Goal: Task Accomplishment & Management: Complete application form

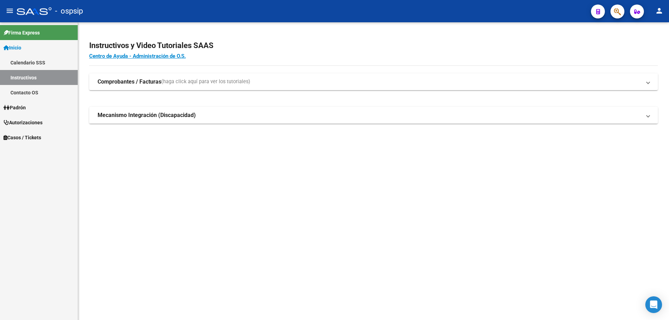
click at [613, 9] on button "button" at bounding box center [617, 12] width 14 height 14
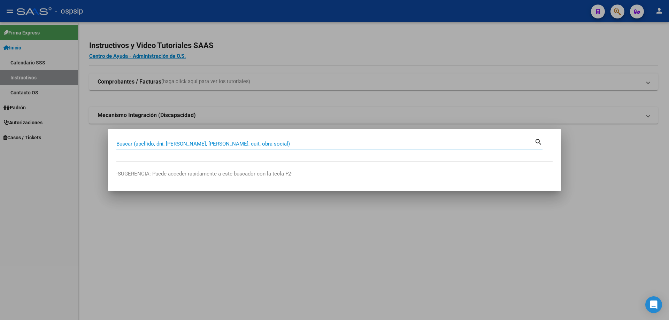
paste input "20254647471"
type input "20254647471"
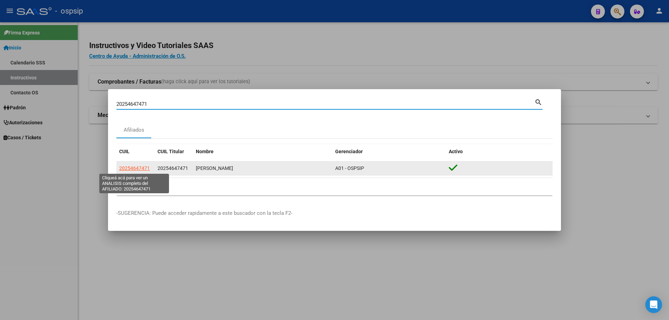
click at [133, 169] on span "20254647471" at bounding box center [134, 168] width 31 height 6
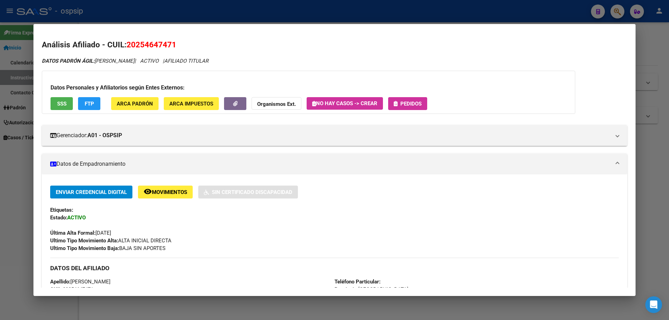
click at [407, 104] on span "Pedidos" at bounding box center [410, 104] width 21 height 6
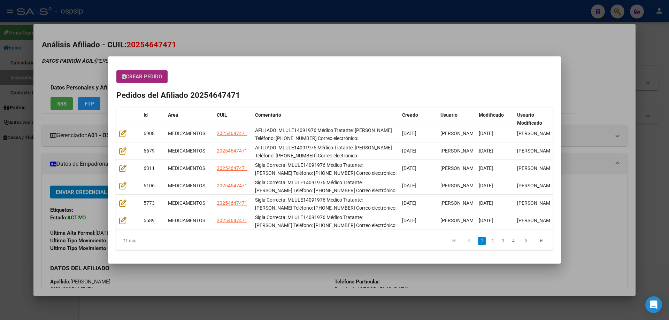
click at [157, 81] on button "Crear Pedido" at bounding box center [141, 76] width 51 height 13
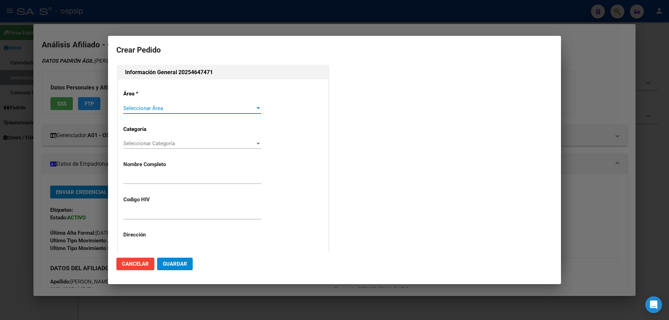
type input "[PERSON_NAME]"
type input "MLULE14091976"
type input "[GEOGRAPHIC_DATA], [GEOGRAPHIC_DATA][PERSON_NAME], [US_STATE] 1402"
click at [151, 106] on span "Seleccionar Área" at bounding box center [189, 108] width 132 height 6
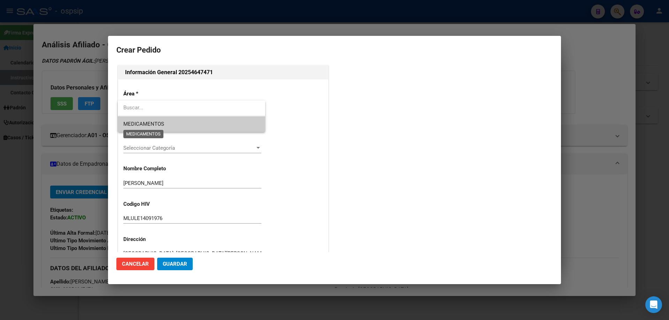
click at [145, 122] on span "MEDICAMENTOS" at bounding box center [143, 124] width 41 height 6
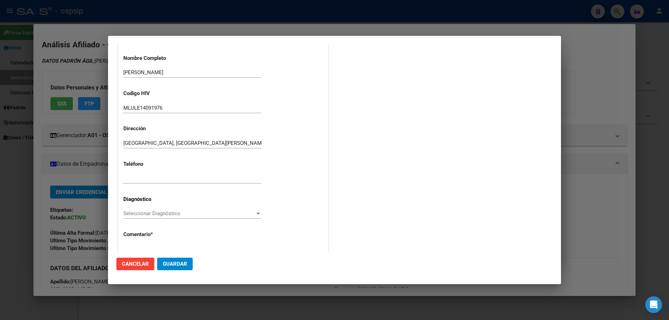
scroll to position [139, 0]
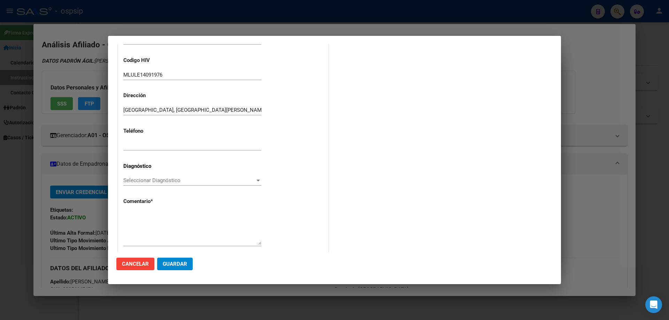
click at [136, 179] on span "Seleccionar Diagnóstico" at bounding box center [189, 180] width 132 height 6
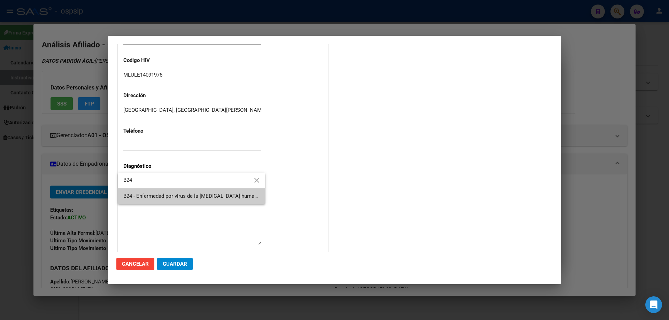
type input "B24"
click at [140, 192] on span "B24 - Enfermedad por virus de la [MEDICAL_DATA] humana [VIH], sin otra especifi…" at bounding box center [191, 196] width 136 height 16
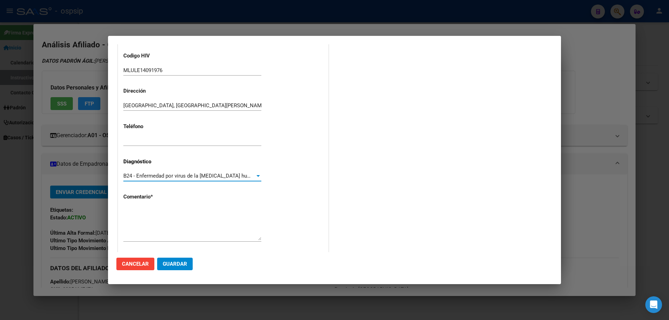
scroll to position [156, 0]
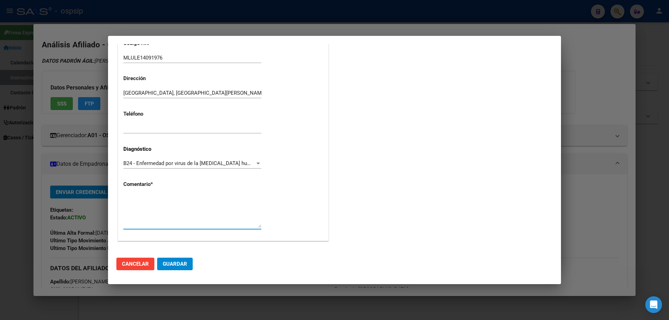
paste textarea "AFILIADO: MLULE14091976 Médico Tratante: [PERSON_NAME] Teléfono: [PHONE_NUMBER]…"
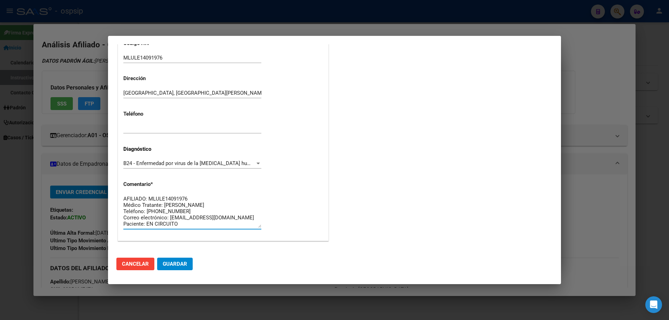
type textarea "AFILIADO: MLULE14091976 Médico Tratante: [PERSON_NAME] Teléfono: [PHONE_NUMBER]…"
click at [172, 269] on button "Guardar" at bounding box center [175, 264] width 36 height 13
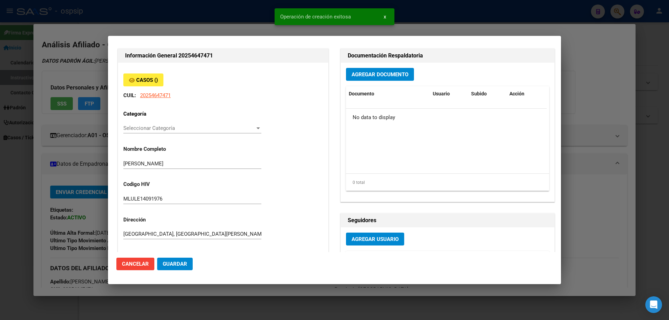
scroll to position [0, 0]
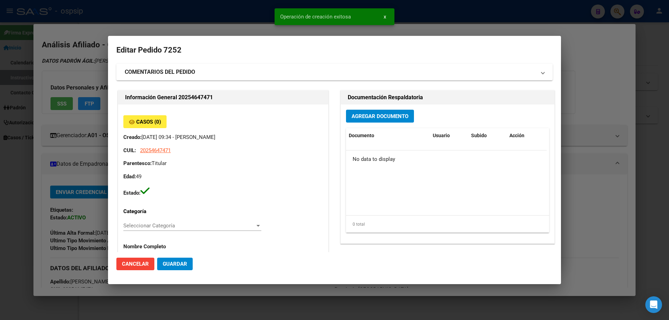
click at [370, 116] on span "Agregar Documento" at bounding box center [379, 116] width 57 height 6
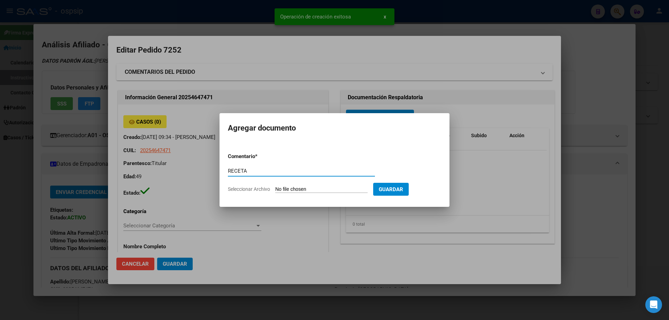
type input "RECETA"
click at [324, 185] on form "Comentario * RECETA Comentario Seleccionar Archivo Guardar" at bounding box center [334, 172] width 213 height 51
click at [292, 194] on form "Comentario * RECETA Comentario Seleccionar Archivo Guardar" at bounding box center [334, 172] width 213 height 51
click at [292, 190] on input "Seleccionar Archivo" at bounding box center [321, 189] width 92 height 7
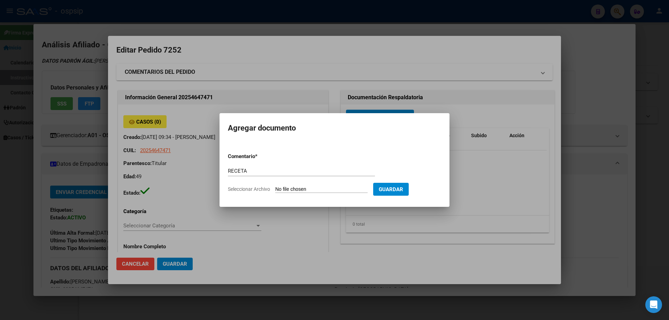
type input "C:\fakepath\30912680_c25867c49f4891903b53293025b442c155509ca5 (1).pdf"
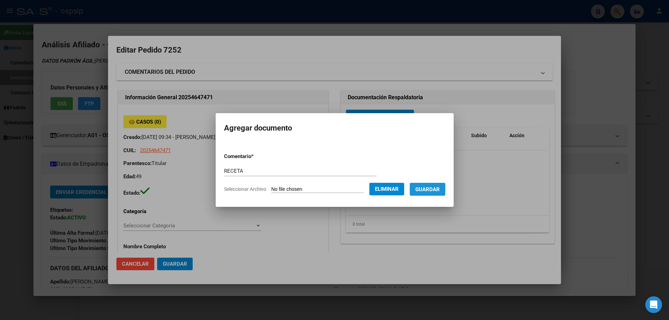
click at [434, 188] on span "Guardar" at bounding box center [427, 189] width 24 height 6
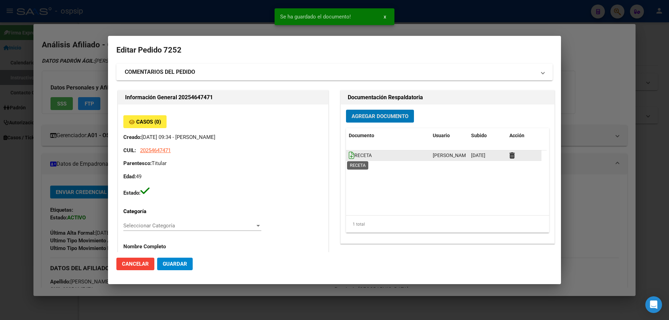
click at [349, 156] on icon at bounding box center [352, 155] width 6 height 8
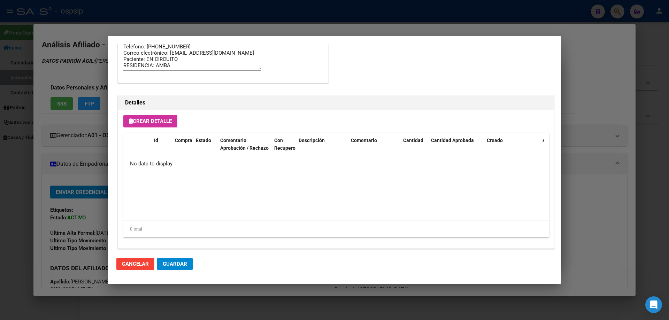
scroll to position [405, 0]
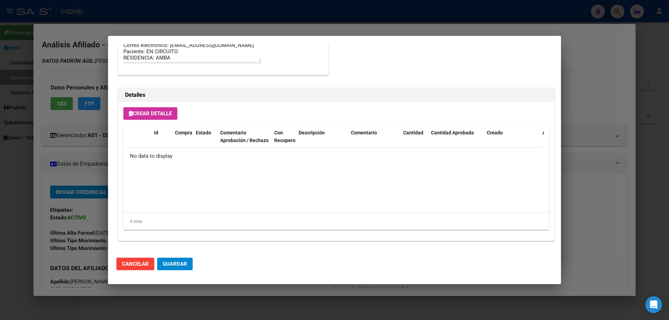
click at [158, 114] on span "Crear Detalle" at bounding box center [150, 113] width 43 height 6
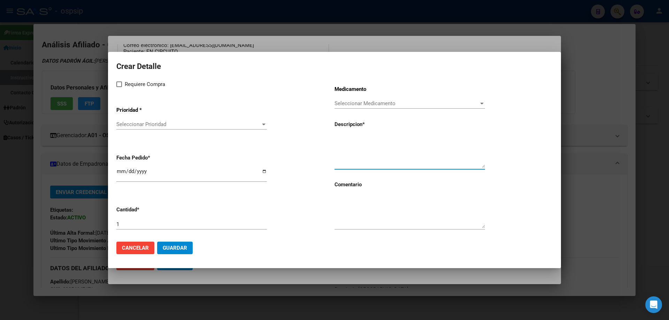
paste textarea "[MEDICAL_DATA]+[MEDICAL_DATA] 50mg/300mg comp. x 30 (DTG/3TC)"
type textarea "[MEDICAL_DATA]+[MEDICAL_DATA] 50mg/300mg comp. x 30 (DTG/3TC)"
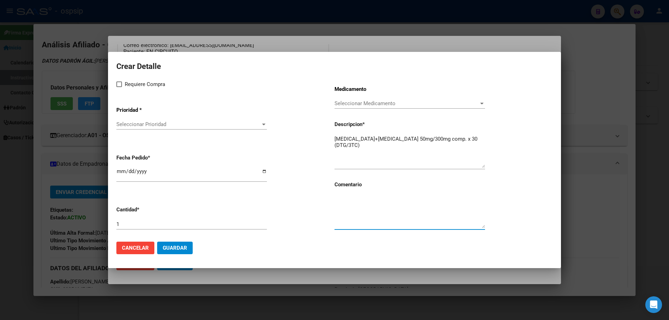
click at [350, 216] on textarea at bounding box center [409, 211] width 150 height 33
type textarea "MISMO TTO"
click at [118, 87] on label "Requiere Compra" at bounding box center [140, 84] width 49 height 8
click at [119, 87] on input "Requiere Compra" at bounding box center [119, 87] width 0 height 0
checkbox input "true"
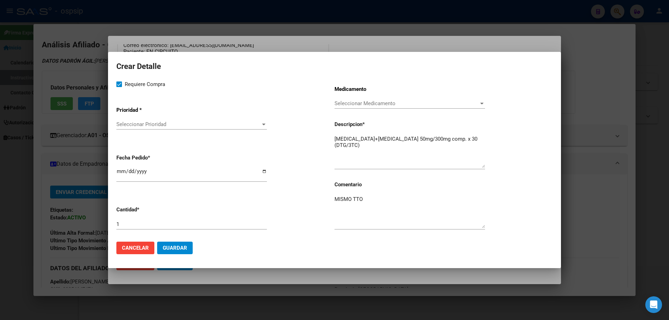
click at [140, 124] on span "Seleccionar Prioridad" at bounding box center [188, 124] width 144 height 6
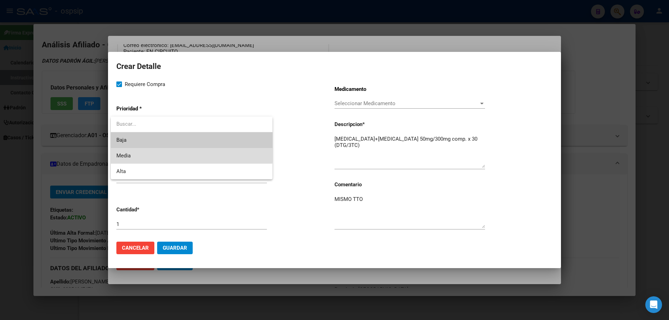
click at [140, 152] on span "Media" at bounding box center [191, 156] width 150 height 16
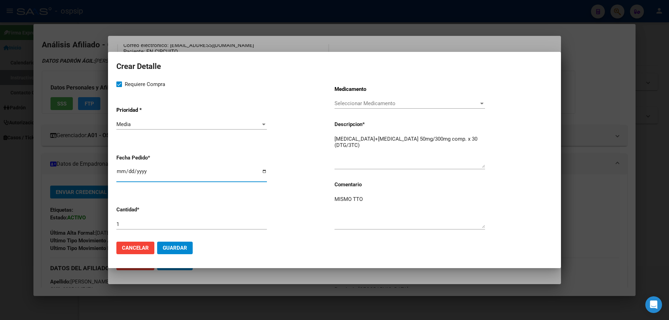
click at [122, 171] on input "[DATE]" at bounding box center [191, 174] width 150 height 11
type input "[DATE]"
click at [187, 242] on button "Guardar" at bounding box center [175, 248] width 36 height 13
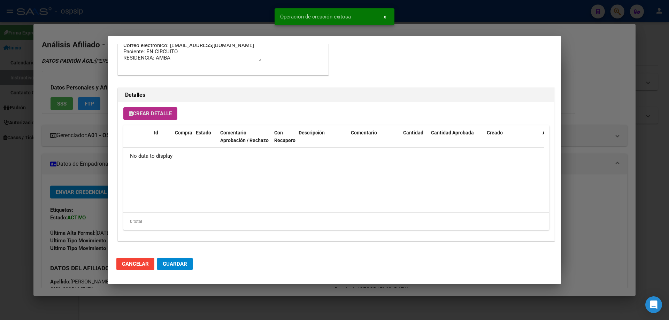
scroll to position [418, 0]
click at [187, 265] on mat-dialog-actions "Cancelar Guardar" at bounding box center [334, 264] width 436 height 24
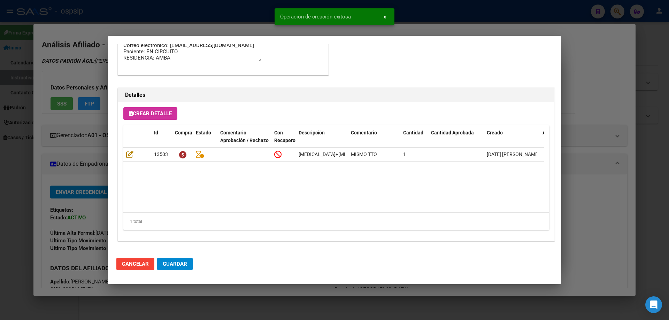
click at [186, 265] on span "Guardar" at bounding box center [175, 264] width 24 height 6
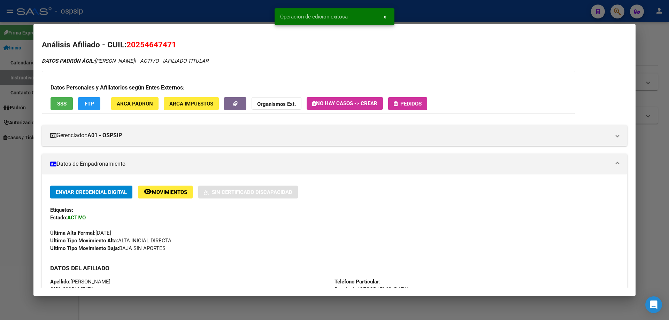
click at [416, 104] on span "Pedidos" at bounding box center [410, 104] width 21 height 6
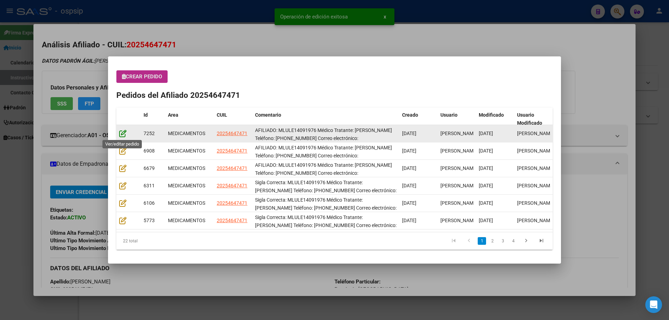
click at [124, 131] on icon at bounding box center [122, 134] width 7 height 8
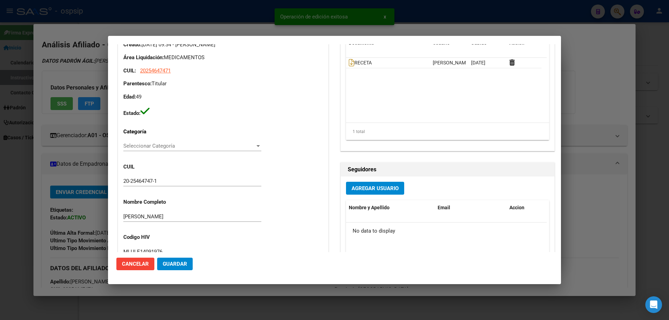
type input "[GEOGRAPHIC_DATA], [GEOGRAPHIC_DATA][PERSON_NAME], [US_STATE] 1402"
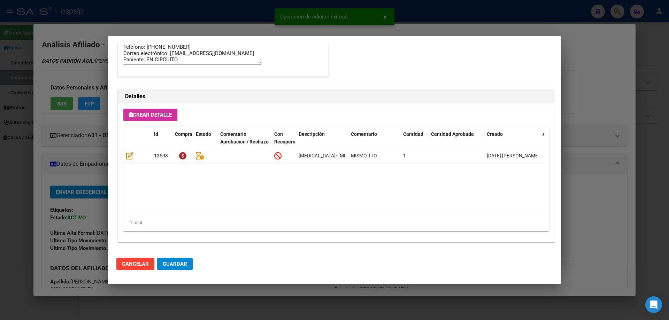
scroll to position [453, 0]
click at [178, 262] on span "Guardar" at bounding box center [175, 264] width 24 height 6
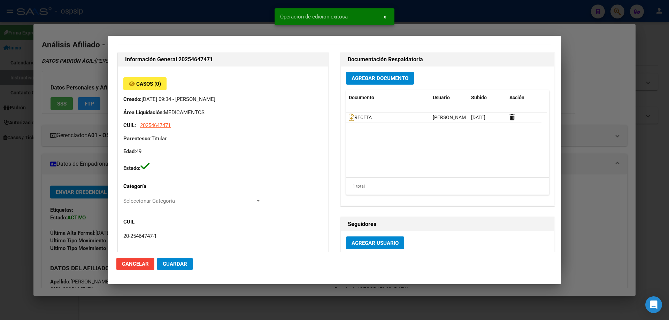
scroll to position [0, 0]
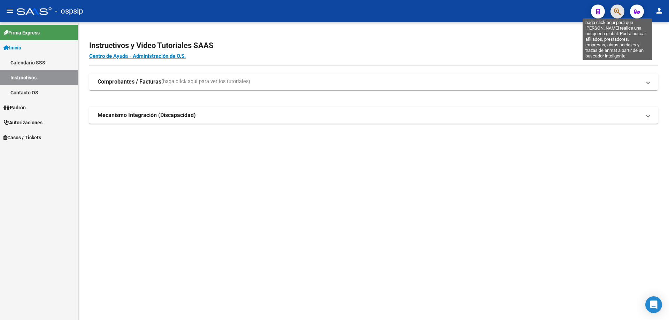
click at [617, 11] on icon "button" at bounding box center [617, 12] width 7 height 8
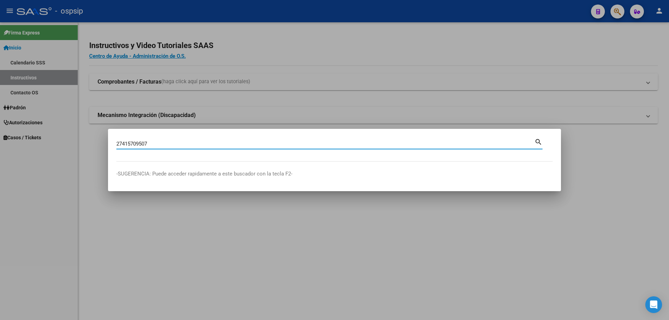
type input "27415709507"
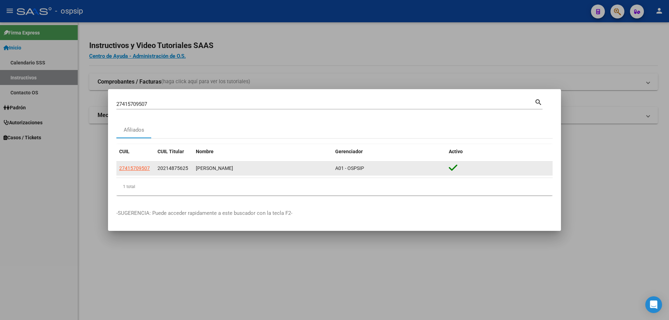
click at [130, 173] on datatable-body-cell "27415709507" at bounding box center [135, 169] width 38 height 14
click at [131, 169] on span "27415709507" at bounding box center [134, 168] width 31 height 6
type textarea "27415709507"
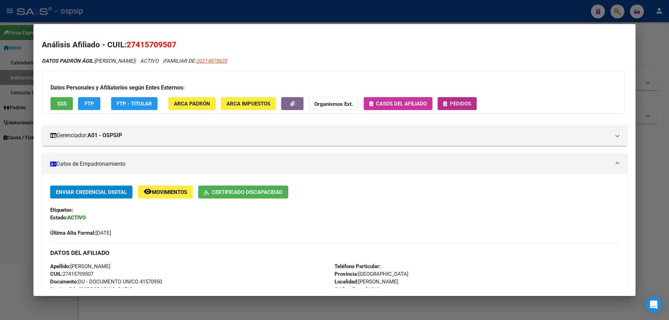
click at [452, 108] on button "Pedidos" at bounding box center [456, 103] width 39 height 13
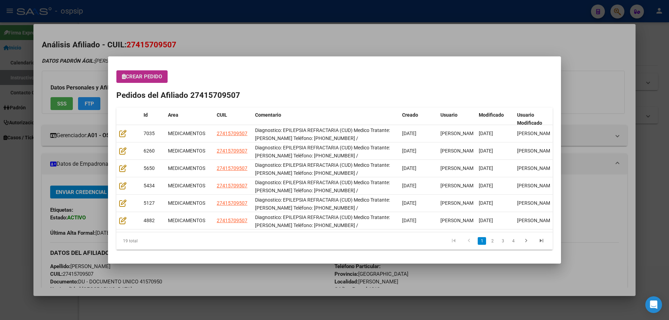
click at [137, 80] on button "Crear Pedido" at bounding box center [141, 76] width 51 height 13
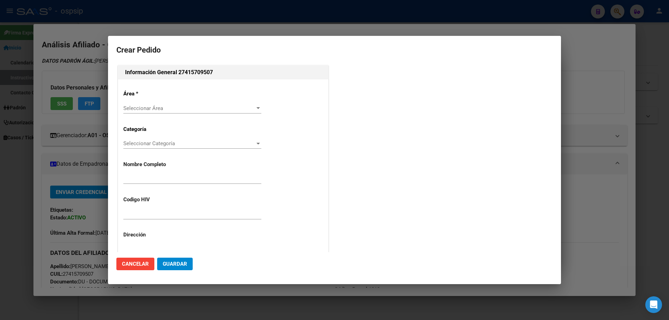
type input "[PERSON_NAME]"
type input "NO CORRESPONDE"
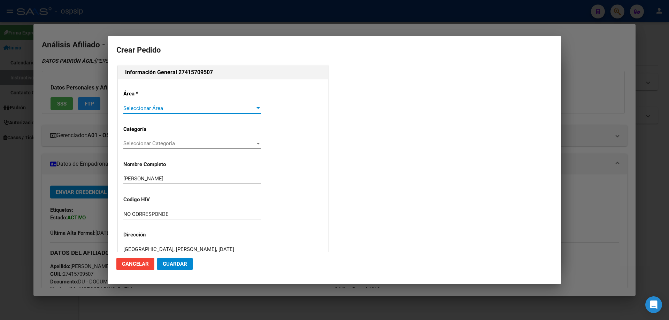
type input "[GEOGRAPHIC_DATA], [PERSON_NAME], [DATE]"
click at [144, 111] on span "Seleccionar Área" at bounding box center [189, 108] width 132 height 6
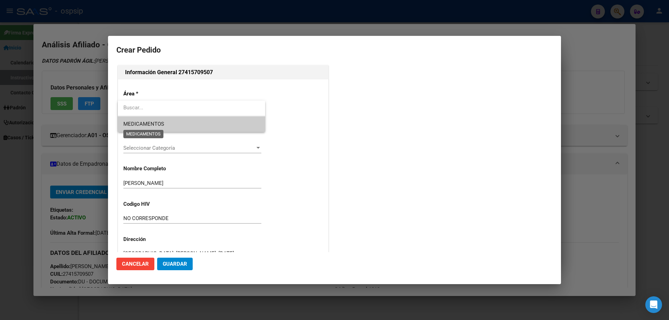
click at [144, 123] on span "MEDICAMENTOS" at bounding box center [143, 124] width 41 height 6
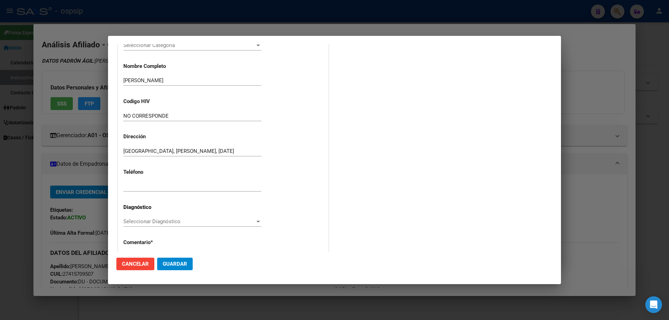
scroll to position [104, 0]
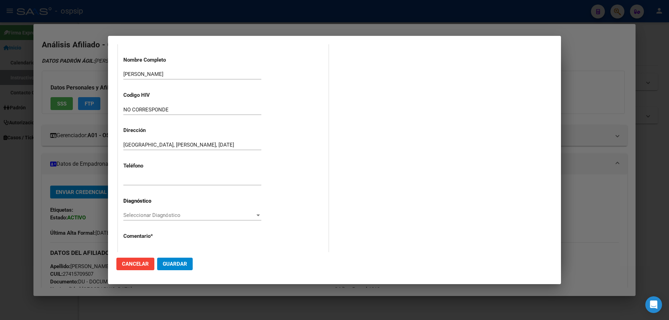
click at [135, 218] on span "Seleccionar Diagnóstico" at bounding box center [189, 215] width 132 height 6
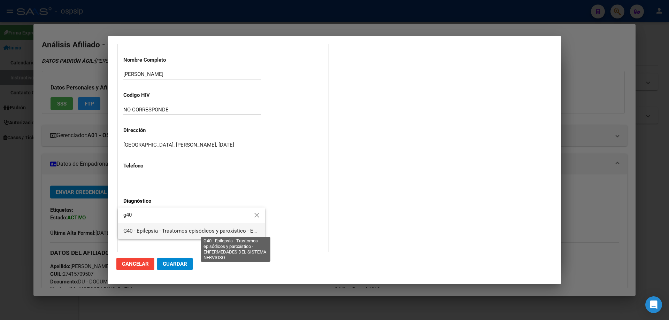
type input "g40"
click at [140, 232] on span "G40 - Epilepsia - Trastornos episódicos y paroxístico - ENFERMEDADES DEL SISTEM…" at bounding box center [237, 231] width 228 height 6
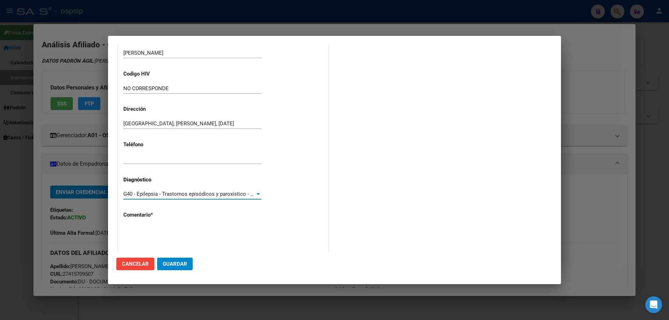
scroll to position [156, 0]
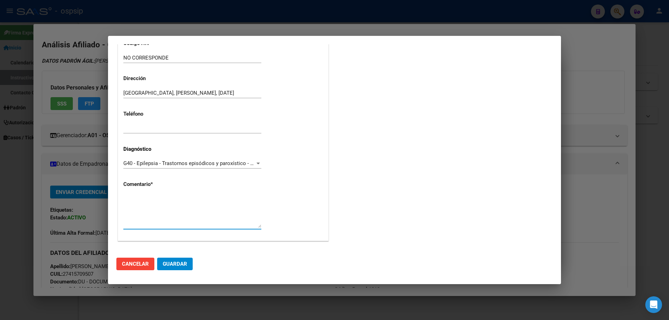
paste textarea "Diagnostico: EPILEPSIA REFRACTARIA (CUD) Medico Tratante: [PERSON_NAME] Teléfon…"
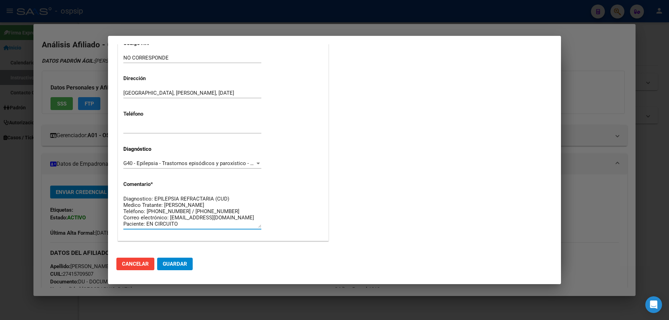
scroll to position [6, 0]
type textarea "Diagnostico: EPILEPSIA REFRACTARIA (CUD) Medico Tratante: [PERSON_NAME] Teléfon…"
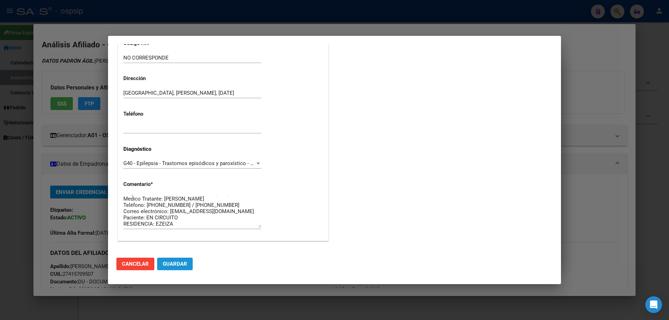
click at [176, 268] on button "Guardar" at bounding box center [175, 264] width 36 height 13
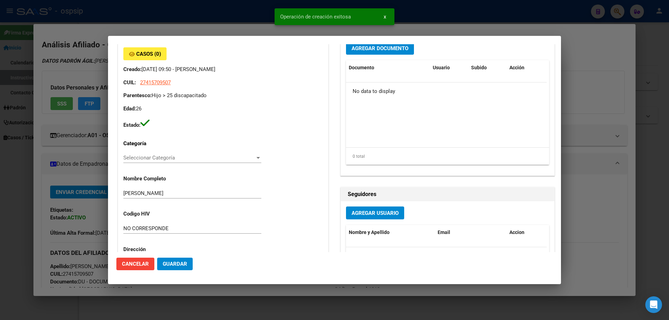
scroll to position [0, 0]
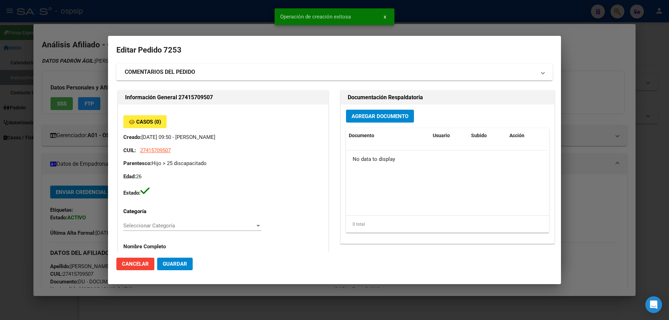
click at [368, 116] on span "Agregar Documento" at bounding box center [379, 116] width 57 height 6
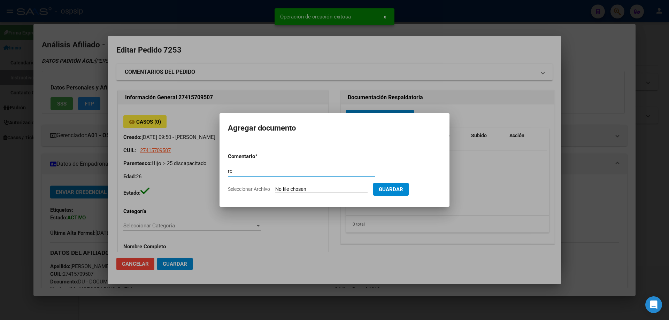
type input "r"
type input "RECETA"
click at [311, 189] on input "Seleccionar Archivo" at bounding box center [321, 189] width 92 height 7
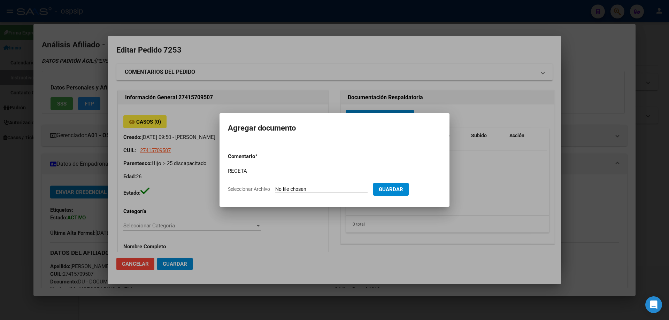
type input "C:\fakepath\DOC-20250915-WA0019. (1).pdf"
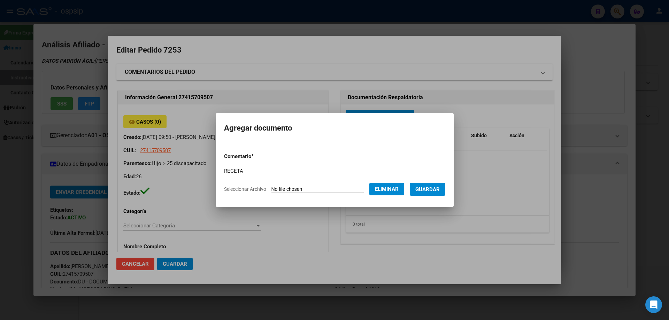
click at [439, 191] on span "Guardar" at bounding box center [427, 189] width 24 height 6
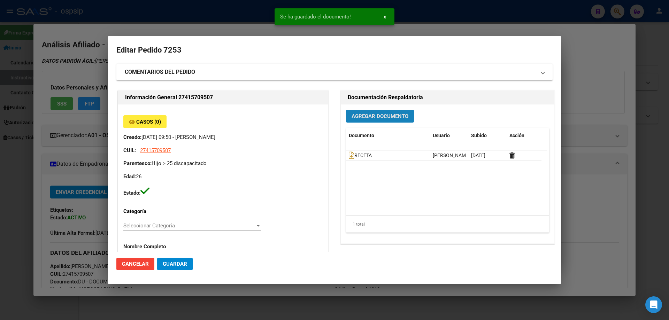
click at [375, 114] on span "Agregar Documento" at bounding box center [379, 116] width 57 height 6
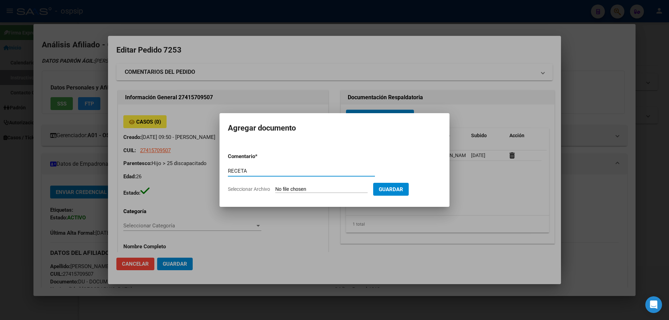
type input "RECETA"
click at [313, 185] on form "Comentario * RECETA Comentario Seleccionar Archivo Guardar" at bounding box center [334, 172] width 213 height 51
click at [313, 191] on input "Seleccionar Archivo" at bounding box center [321, 189] width 92 height 7
type input "C:\fakepath\DOC-20250915-WA0021..pdf"
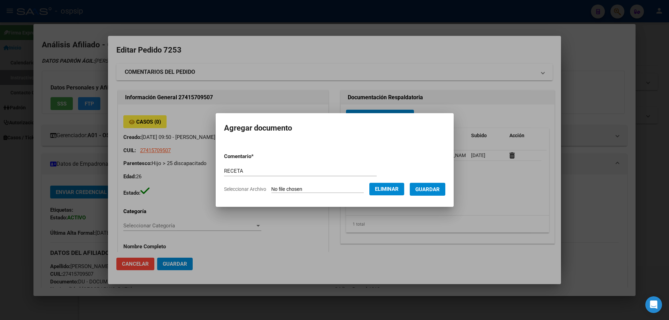
click at [445, 192] on button "Guardar" at bounding box center [427, 189] width 36 height 13
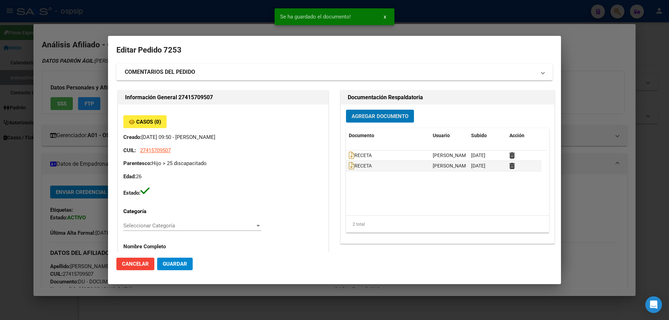
click at [364, 121] on button "Agregar Documento" at bounding box center [380, 116] width 68 height 13
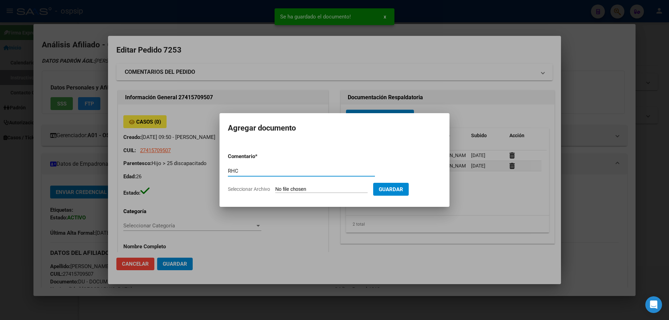
type input "RHC"
click at [284, 194] on form "Comentario * RHC Comentario Seleccionar Archivo Guardar" at bounding box center [334, 172] width 213 height 51
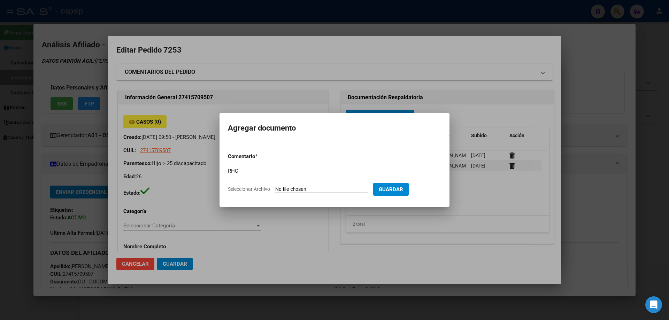
click at [284, 185] on form "Comentario * RHC Comentario Seleccionar Archivo Guardar" at bounding box center [334, 172] width 213 height 51
click at [294, 187] on input "Seleccionar Archivo" at bounding box center [321, 189] width 92 height 7
type input "C:\fakepath\RHC (9).pdf"
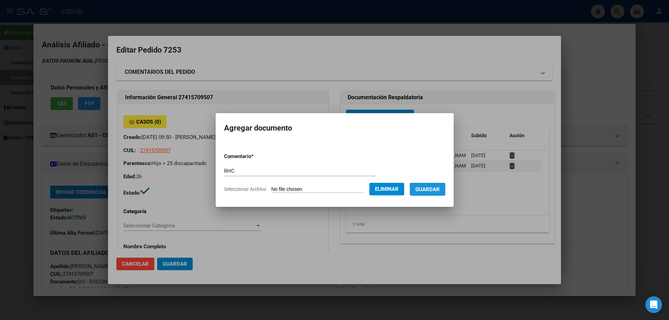
click at [445, 188] on button "Guardar" at bounding box center [427, 189] width 36 height 13
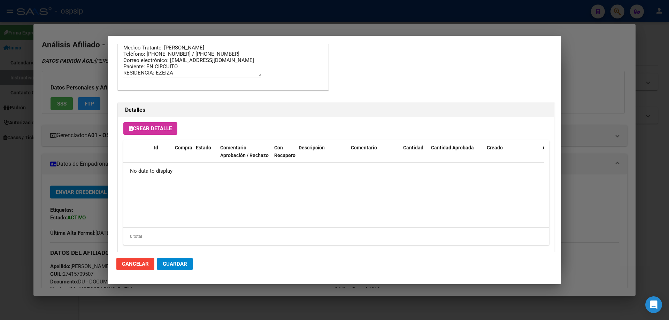
scroll to position [405, 0]
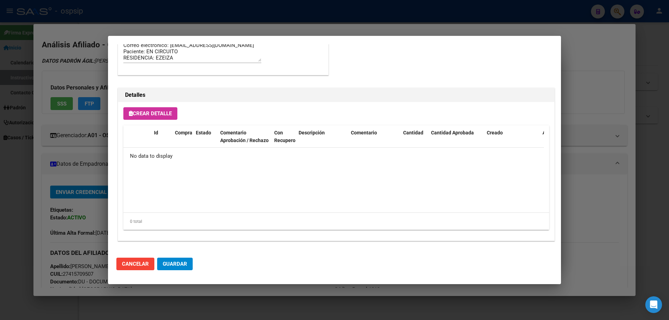
click at [164, 107] on button "Crear Detalle" at bounding box center [150, 113] width 54 height 13
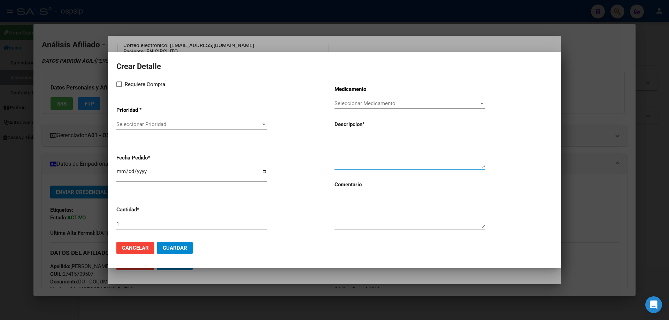
paste textarea "[MEDICAL_DATA] 50 mg comp.rec.x 50"
type textarea "[MEDICAL_DATA] 50 mg comp.rec.x 50"
click at [121, 91] on div "Requiere Compra Prioridad * Seleccionar Prioridad Seleccionar Prioridad Fecha P…" at bounding box center [225, 158] width 218 height 156
click at [121, 87] on label "Requiere Compra" at bounding box center [140, 84] width 49 height 8
click at [119, 87] on input "Requiere Compra" at bounding box center [119, 87] width 0 height 0
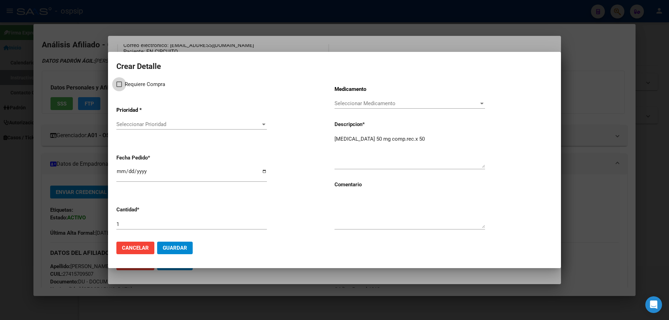
checkbox input "true"
click at [133, 123] on span "Seleccionar Prioridad" at bounding box center [188, 124] width 144 height 6
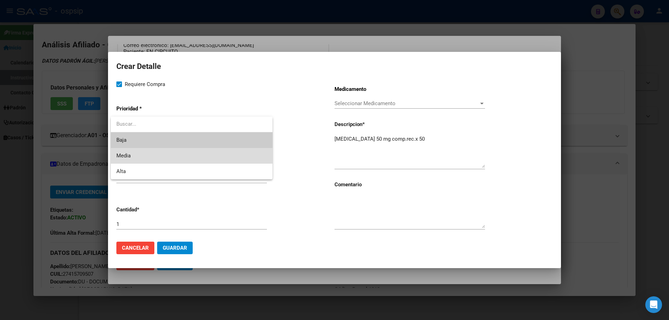
click at [136, 155] on span "Media" at bounding box center [191, 156] width 150 height 16
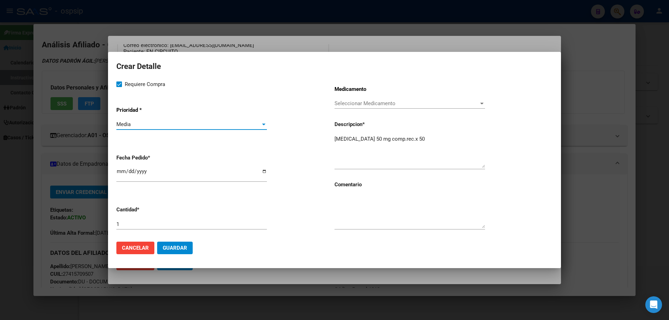
click at [122, 173] on input "[DATE]" at bounding box center [191, 174] width 150 height 11
type input "[DATE]"
click at [160, 225] on input "1" at bounding box center [191, 224] width 150 height 6
type input "5"
click at [362, 213] on textarea at bounding box center [409, 211] width 150 height 33
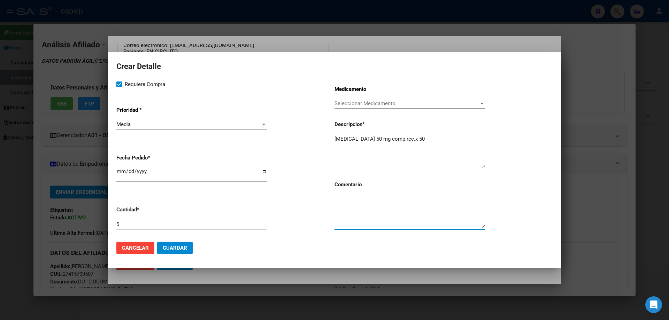
paste textarea "SE CARGA OTRA PRESENTACION POR FALTANTE DE LA PRESENTACION SOLIICTADA POR EL AF…"
type textarea "SE CARGA OTRA PRESENTACION POR FALTANTE DE LA PRESENTACION SOLIICTADA POR EL AF…"
click at [188, 240] on mat-dialog-actions "Cancelar Guardar" at bounding box center [334, 248] width 436 height 24
click at [188, 243] on button "Guardar" at bounding box center [175, 248] width 36 height 13
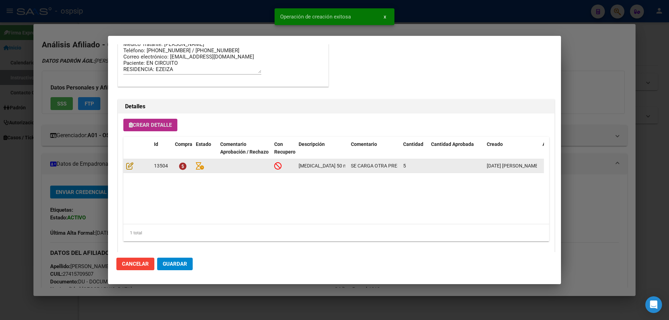
scroll to position [418, 0]
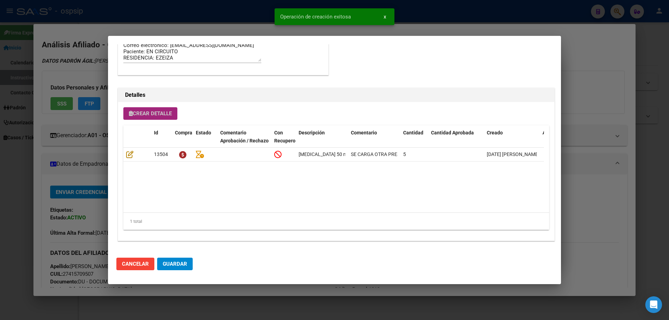
click at [155, 115] on span "Crear Detalle" at bounding box center [150, 113] width 43 height 6
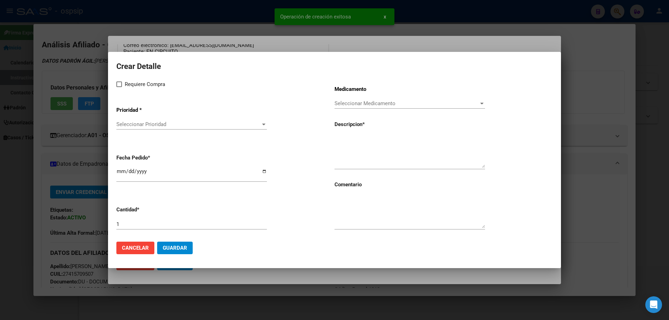
click at [119, 78] on div "Crear Detalle Requiere Compra Prioridad * Seleccionar Prioridad Seleccionar Pri…" at bounding box center [334, 148] width 436 height 176
click at [122, 83] on label "Requiere Compra" at bounding box center [140, 84] width 49 height 8
click at [119, 87] on input "Requiere Compra" at bounding box center [119, 87] width 0 height 0
checkbox input "true"
click at [132, 122] on span "Seleccionar Prioridad" at bounding box center [188, 124] width 144 height 6
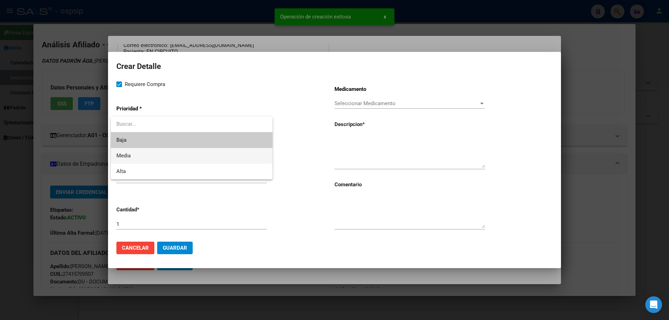
click at [136, 158] on span "Media" at bounding box center [191, 156] width 150 height 16
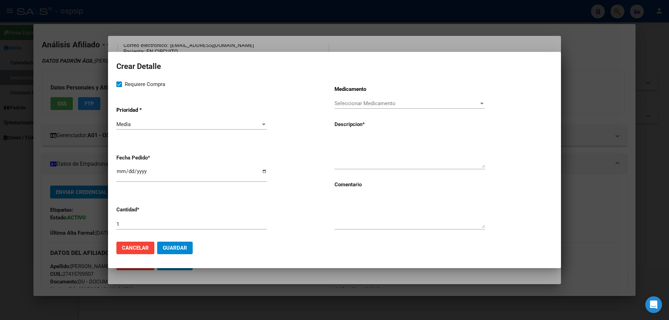
click at [116, 170] on mat-dialog-content "Crear Detalle Requiere Compra Prioridad * Media Seleccionar Prioridad Fecha Ped…" at bounding box center [334, 147] width 453 height 175
click at [117, 170] on input "[DATE]" at bounding box center [191, 174] width 150 height 11
type input "[DATE]"
click at [125, 225] on input "1" at bounding box center [191, 224] width 150 height 6
type input "2"
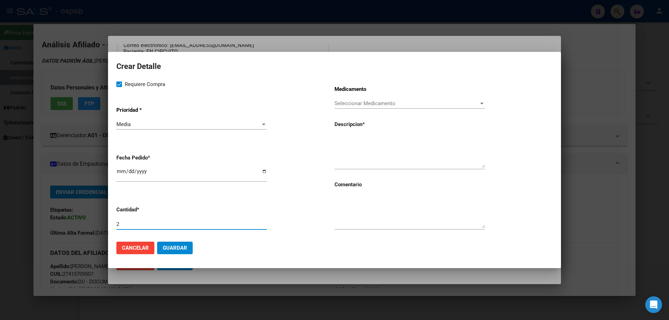
click at [346, 205] on textarea at bounding box center [409, 211] width 150 height 33
click at [342, 142] on textarea at bounding box center [409, 151] width 150 height 33
type textarea "[MEDICAL_DATA] sol oral 100 ml"
click at [334, 211] on app-form-text-field "Cantidad * 2" at bounding box center [225, 218] width 218 height 35
click at [341, 205] on textarea at bounding box center [409, 211] width 150 height 33
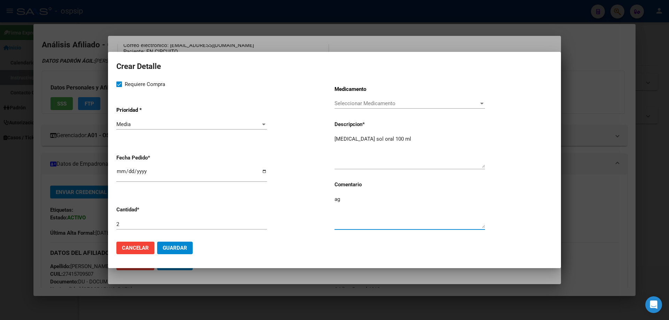
type textarea "a"
type textarea "AGREGA MEDICACION"
click at [174, 247] on span "Guardar" at bounding box center [175, 248] width 24 height 6
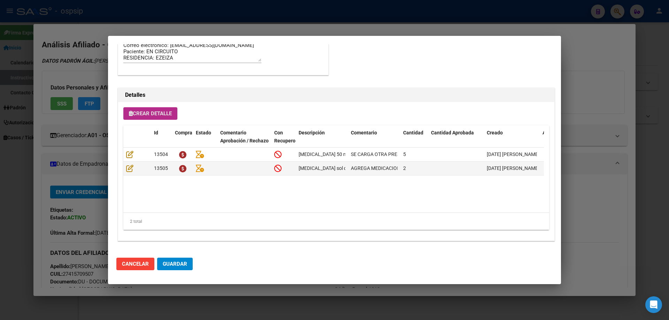
click at [179, 271] on mat-dialog-actions "Cancelar Guardar" at bounding box center [334, 264] width 436 height 24
click at [179, 267] on span "Guardar" at bounding box center [175, 264] width 24 height 6
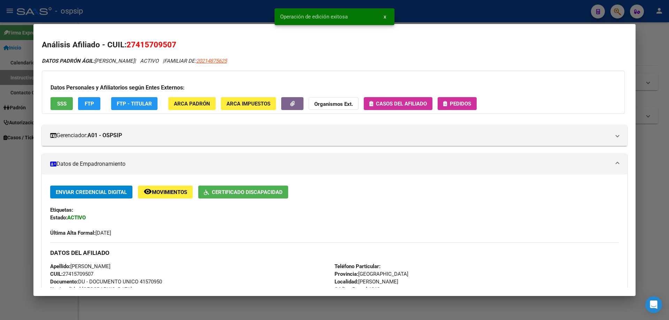
click at [450, 103] on span "Pedidos" at bounding box center [460, 104] width 21 height 6
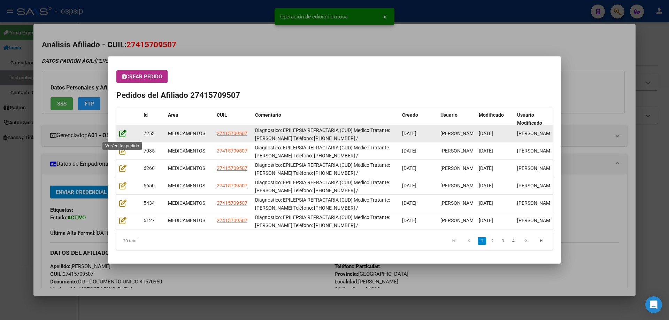
click at [123, 136] on icon at bounding box center [122, 134] width 7 height 8
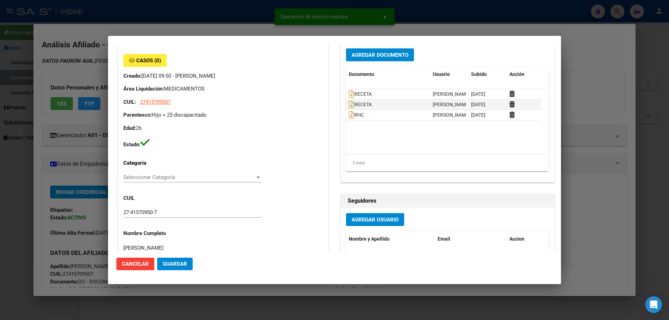
type input "[GEOGRAPHIC_DATA], [PERSON_NAME], [DATE]"
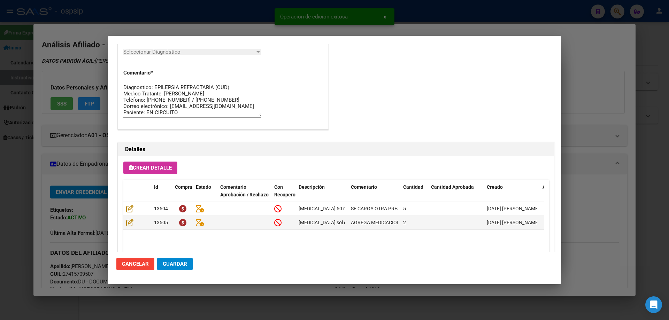
scroll to position [453, 0]
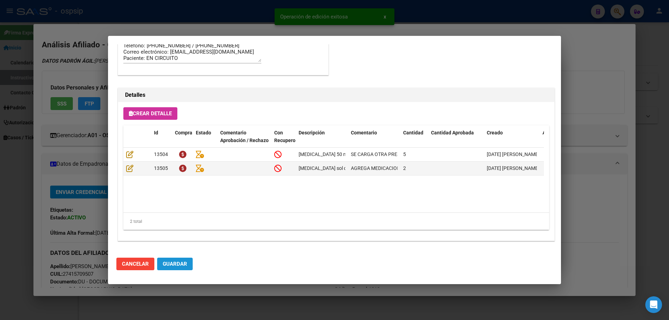
click at [181, 263] on span "Guardar" at bounding box center [175, 264] width 24 height 6
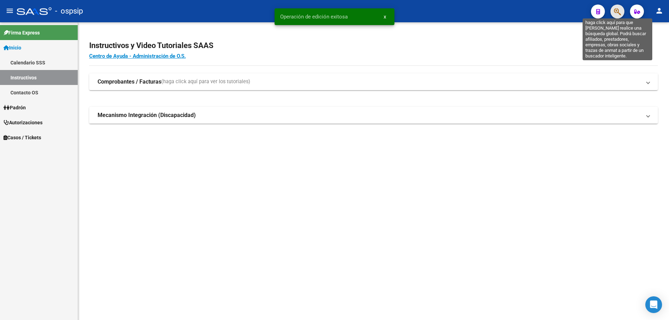
click at [615, 12] on icon "button" at bounding box center [617, 12] width 7 height 8
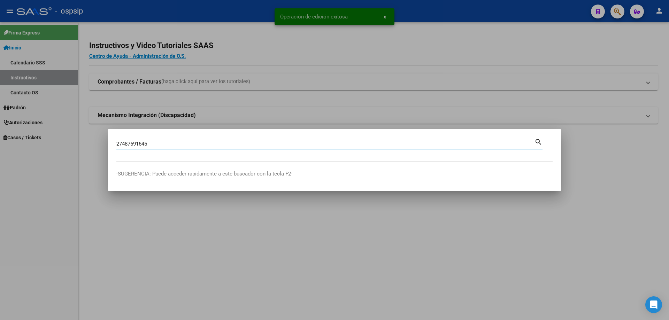
type input "27487691645"
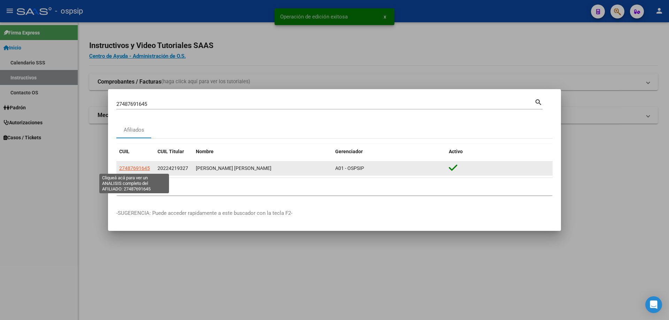
click at [138, 170] on span "27487691645" at bounding box center [134, 168] width 31 height 6
type textarea "27487691645"
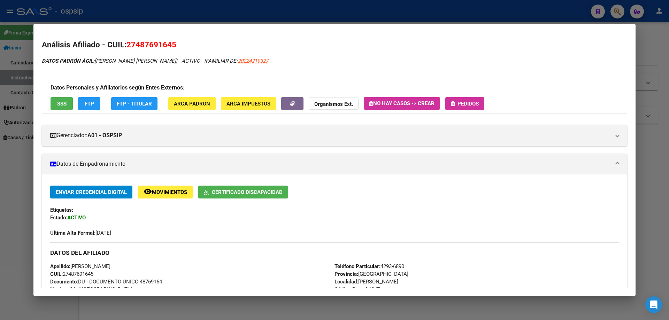
click at [458, 100] on span "Pedidos" at bounding box center [465, 103] width 28 height 6
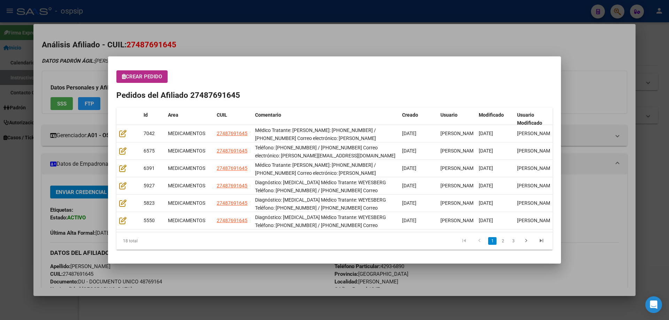
click at [145, 79] on span "Crear Pedido" at bounding box center [142, 76] width 40 height 6
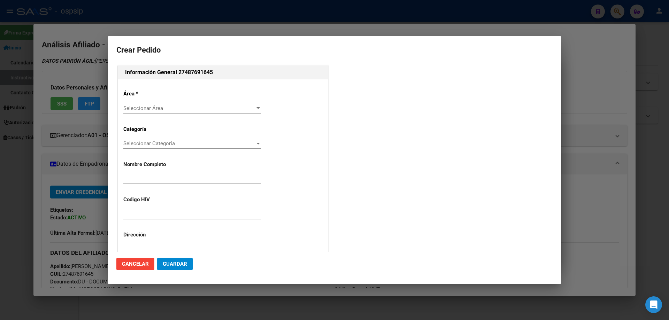
type input "[PERSON_NAME]"
type input "NO CORRESPONDE"
type input "[GEOGRAPHIC_DATA], [PERSON_NAME] 2858"
type input "Particular: 4293-6890"
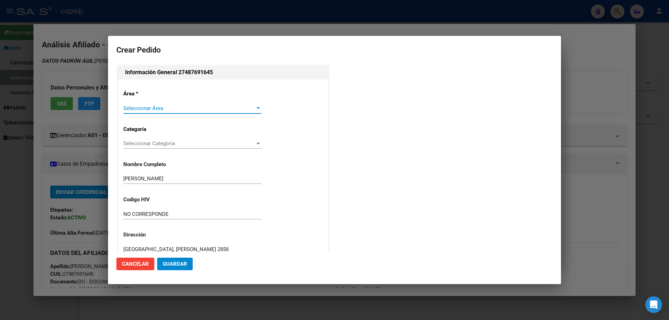
type input "[GEOGRAPHIC_DATA], [PERSON_NAME] 2858"
click at [135, 110] on span "Seleccionar Área" at bounding box center [189, 108] width 132 height 6
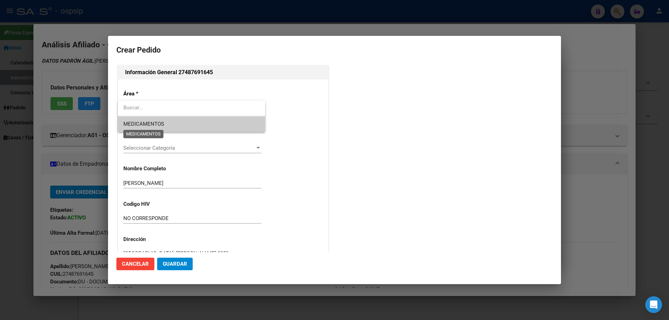
click at [135, 124] on span "MEDICAMENTOS" at bounding box center [143, 124] width 41 height 6
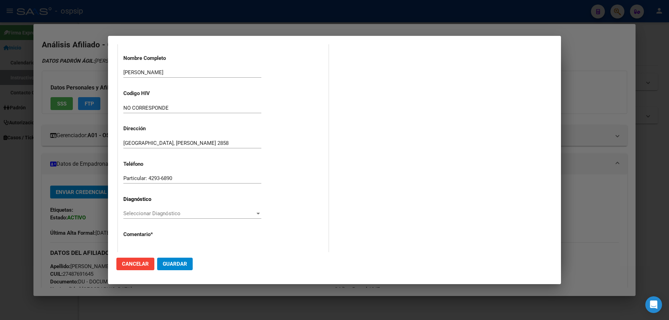
scroll to position [156, 0]
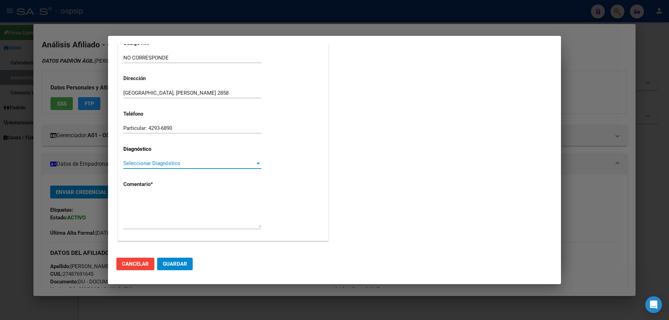
click at [134, 163] on span "Seleccionar Diagnóstico" at bounding box center [189, 163] width 132 height 6
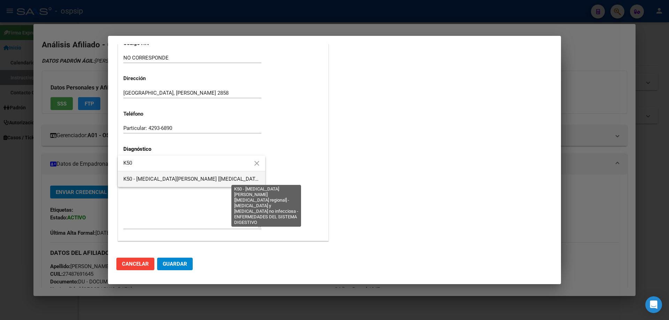
type input "K50"
click at [149, 181] on span "K50 - [MEDICAL_DATA][PERSON_NAME] [[MEDICAL_DATA] regional] - [MEDICAL_DATA] y …" at bounding box center [317, 179] width 388 height 6
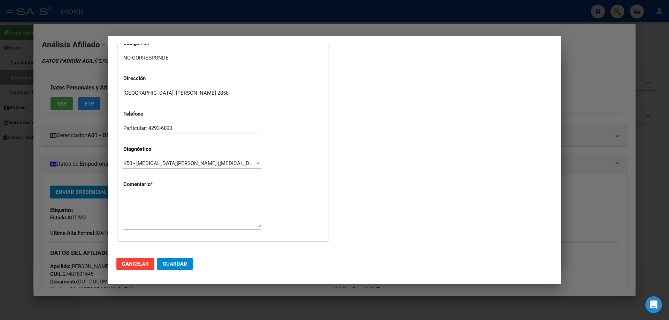
paste textarea "Teléfono: [PHONE_NUMBER] / [PHONE_NUMBER] Correo electrónico: [PERSON_NAME][EMA…"
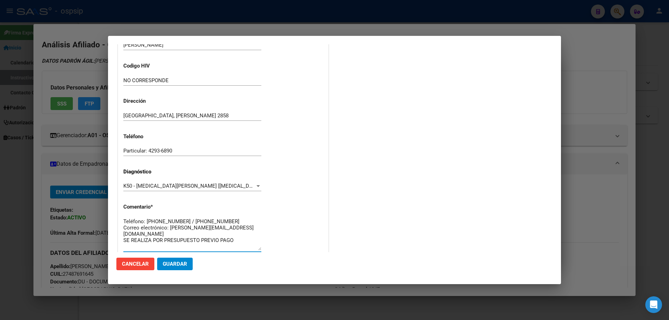
scroll to position [122, 0]
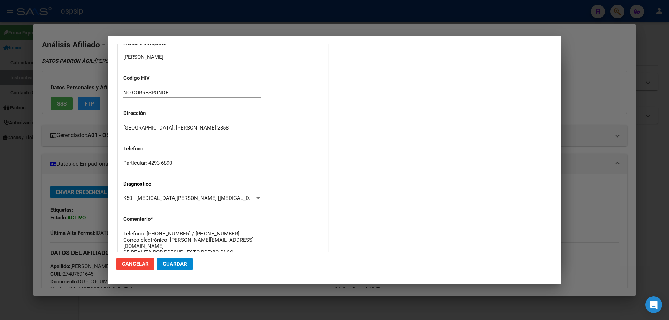
type textarea "Teléfono: [PHONE_NUMBER] / [PHONE_NUMBER] Correo electrónico: [PERSON_NAME][EMA…"
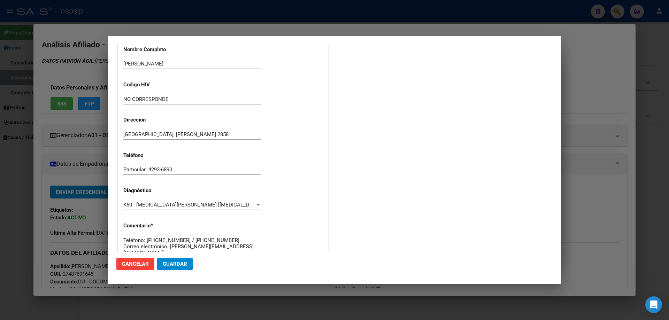
scroll to position [156, 0]
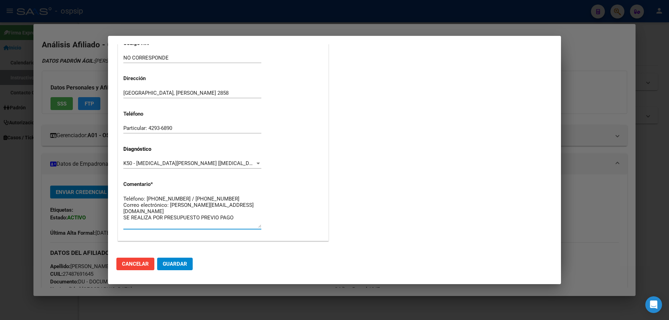
click at [181, 266] on span "Guardar" at bounding box center [175, 264] width 24 height 6
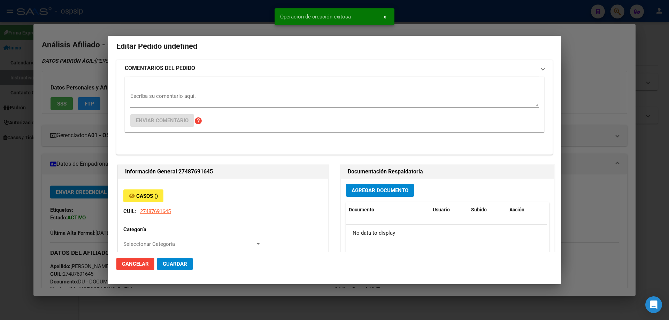
scroll to position [0, 0]
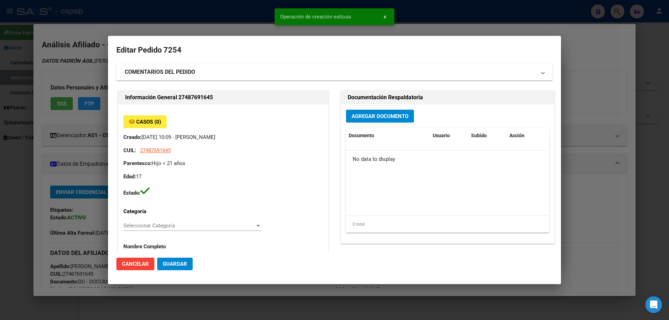
click at [354, 117] on span "Agregar Documento" at bounding box center [379, 116] width 57 height 6
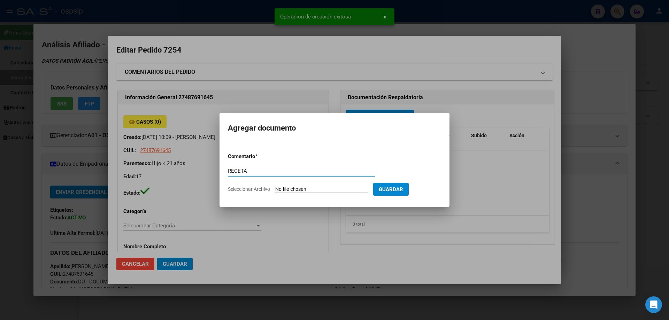
type input "RECETA"
click at [319, 192] on input "Seleccionar Archivo" at bounding box center [321, 189] width 92 height 7
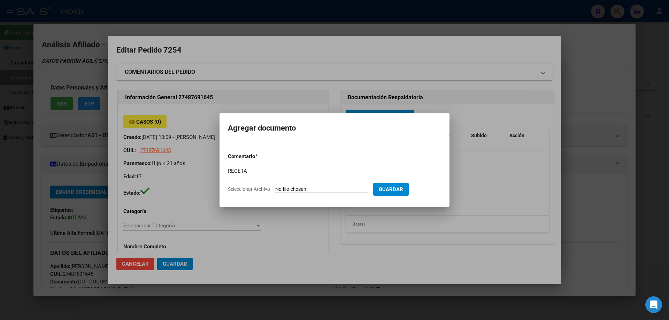
type input "C:\fakepath\1000107916.jpg"
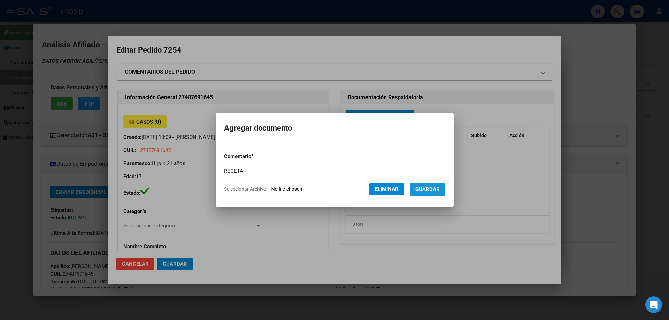
click at [437, 190] on span "Guardar" at bounding box center [427, 189] width 24 height 6
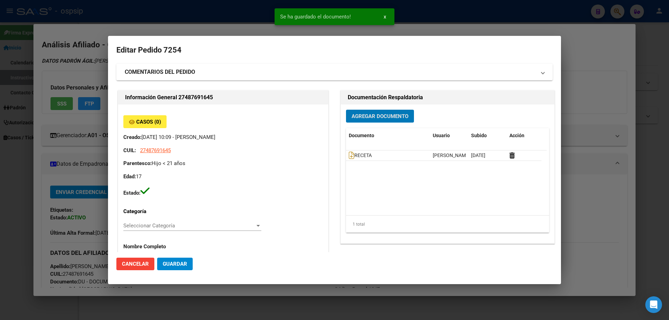
click at [371, 121] on button "Agregar Documento" at bounding box center [380, 116] width 68 height 13
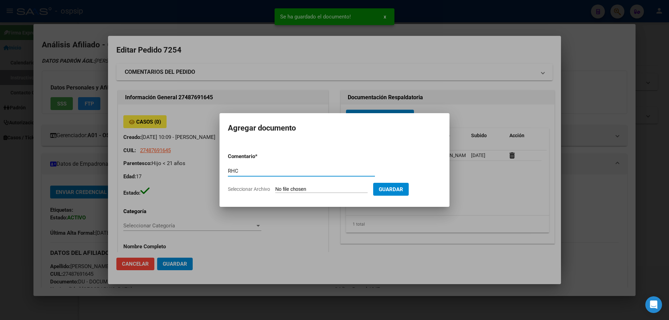
type input "RHC"
click at [316, 197] on form "Comentario * RHC Comentario Seleccionar Archivo Guardar" at bounding box center [334, 172] width 213 height 51
click at [303, 188] on input "Seleccionar Archivo" at bounding box center [321, 189] width 92 height 7
type input "C:\fakepath\1000107917 (1).jpg"
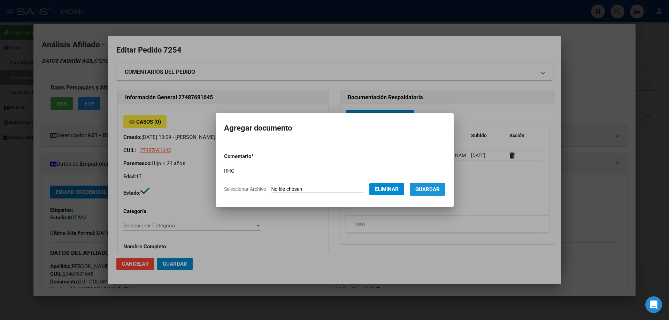
click at [435, 194] on button "Guardar" at bounding box center [427, 189] width 36 height 13
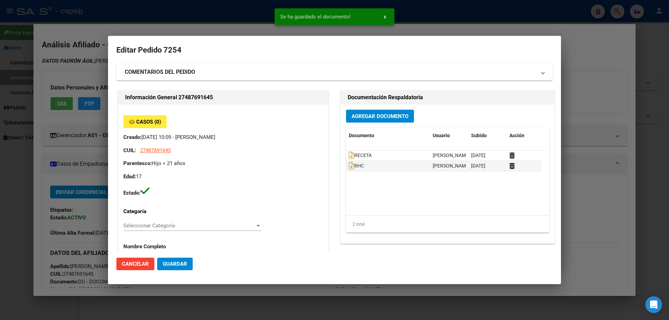
click at [359, 125] on div "Agregar Documento Documento Usuario Subido Acción RECETA [PERSON_NAME] [DATE] R…" at bounding box center [447, 173] width 213 height 139
click at [359, 124] on div "Agregar Documento Documento Usuario Subido Acción RECETA [PERSON_NAME] [DATE] R…" at bounding box center [447, 173] width 213 height 139
click at [359, 120] on button "Agregar Documento" at bounding box center [380, 116] width 68 height 13
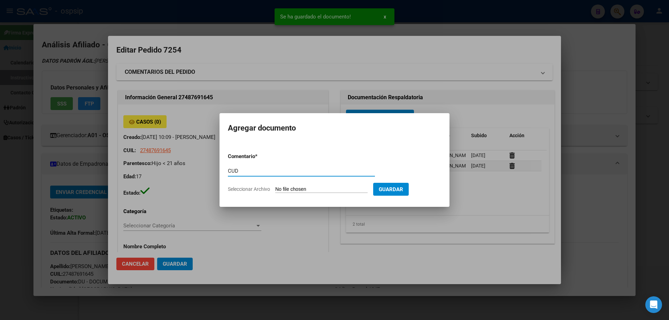
type input "CUD"
click at [315, 187] on input "Seleccionar Archivo" at bounding box center [321, 189] width 92 height 7
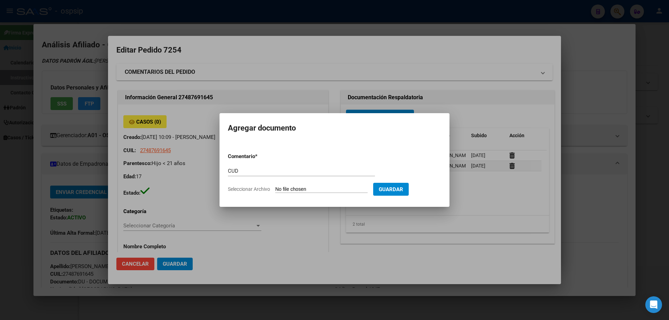
type input "C:\fakepath\1000107920.jpg"
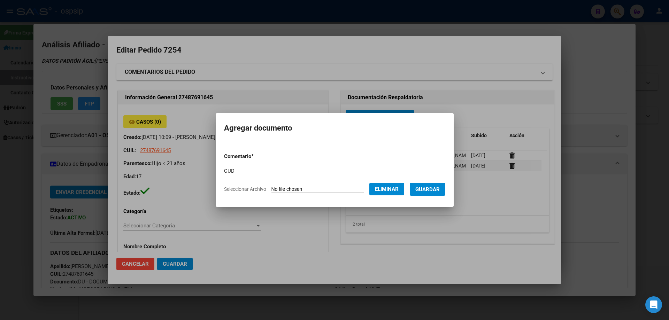
click at [431, 187] on span "Guardar" at bounding box center [427, 189] width 24 height 6
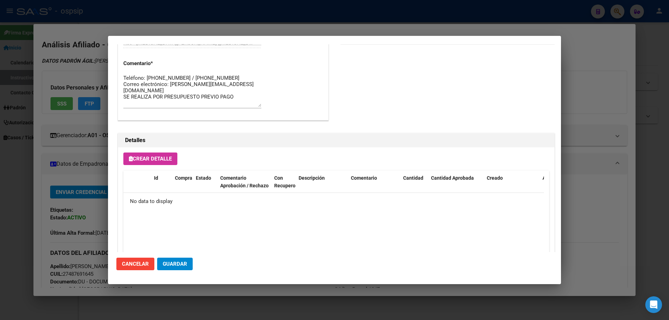
scroll to position [405, 0]
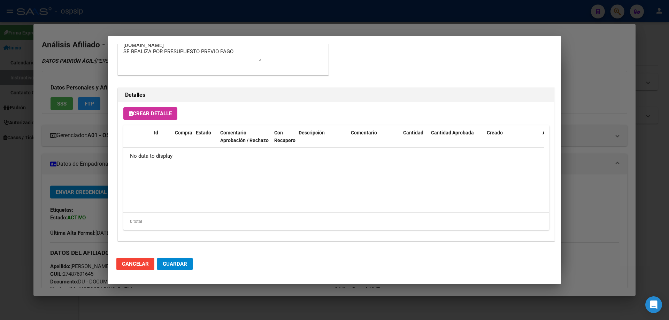
click at [164, 114] on span "Crear Detalle" at bounding box center [150, 113] width 43 height 6
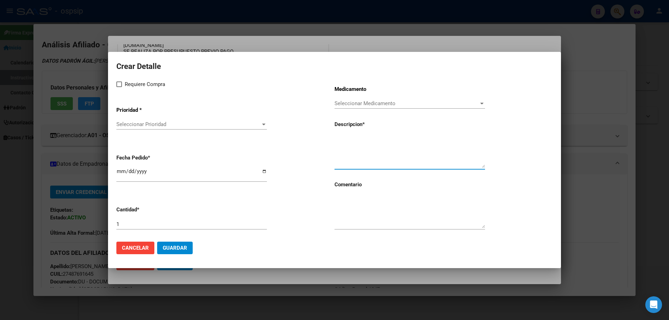
paste textarea "MODULEN LATA X 400GR (NESTLE)"
type textarea "MODULEN LATA X 400GR (NESTLE)"
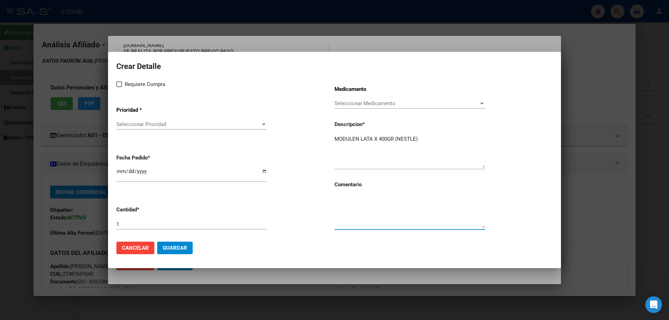
paste textarea ") PRESUPUESTO PREVIO PAGO"
click at [339, 199] on textarea ") PRESUPUESTO PREVIO PAGO" at bounding box center [409, 211] width 150 height 33
type textarea "PRESUPUESTO PREVIO PAGO"
click at [128, 218] on app-form-text-field "Cantidad * 1" at bounding box center [225, 218] width 218 height 35
click at [125, 224] on input "1" at bounding box center [191, 224] width 150 height 6
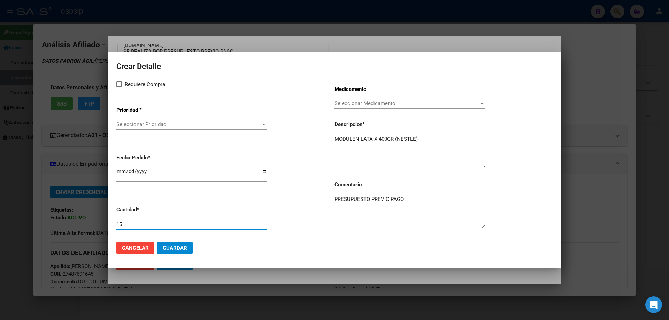
type input "15"
click at [123, 177] on input "[DATE]" at bounding box center [191, 174] width 150 height 11
type input "[DATE]"
click at [138, 127] on span "Seleccionar Prioridad" at bounding box center [188, 124] width 144 height 6
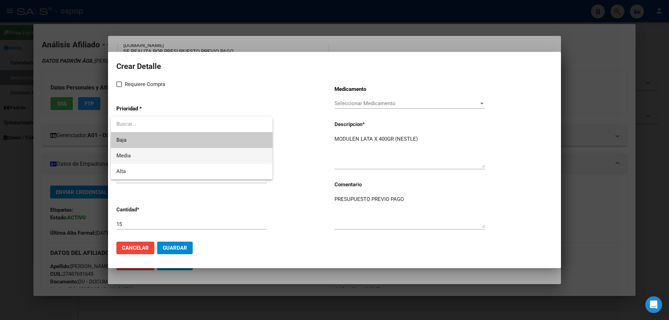
click at [140, 160] on span "Media" at bounding box center [191, 156] width 150 height 16
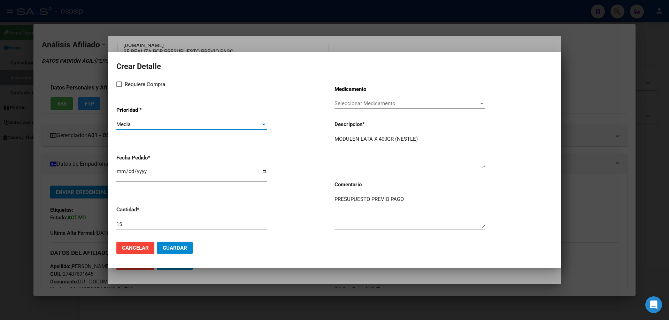
click at [176, 250] on span "Guardar" at bounding box center [175, 248] width 24 height 6
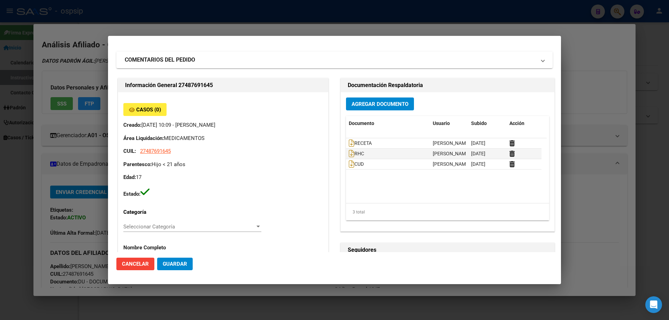
scroll to position [0, 0]
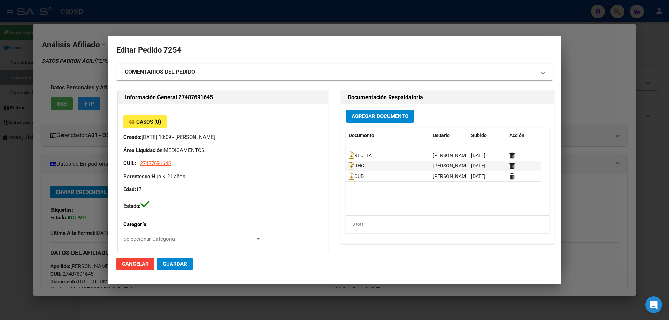
click at [177, 67] on mat-expansion-panel-header "COMENTARIOS DEL PEDIDO" at bounding box center [334, 72] width 436 height 17
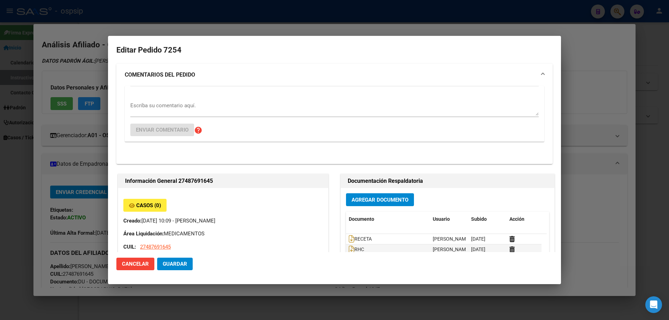
click at [164, 101] on div "Escriba su comentario aquí." at bounding box center [334, 108] width 408 height 17
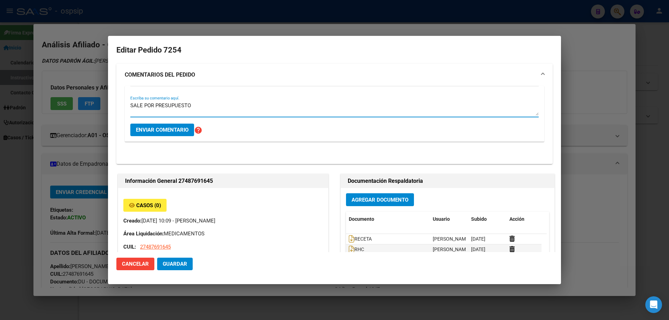
type textarea "SALE POR PRESUPUESTO"
click at [185, 130] on span "Enviar comentario" at bounding box center [162, 130] width 53 height 6
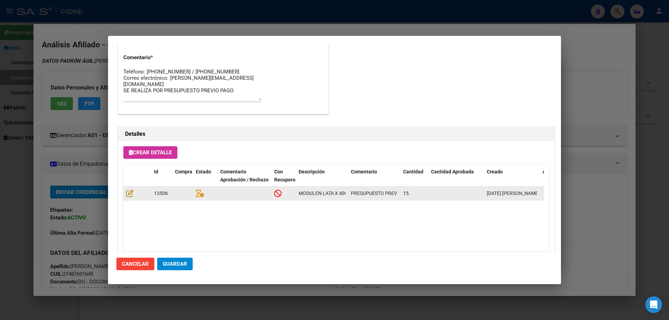
scroll to position [564, 0]
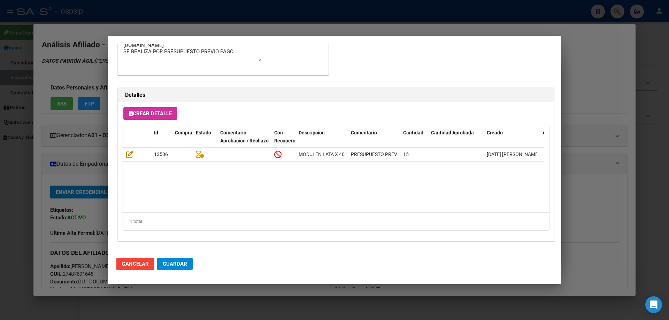
click at [174, 266] on span "Guardar" at bounding box center [175, 264] width 24 height 6
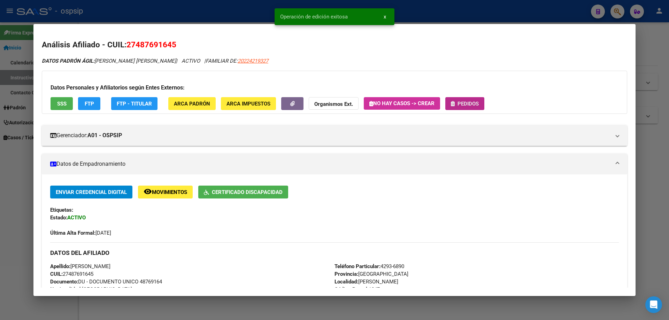
click at [474, 99] on button "Pedidos" at bounding box center [464, 103] width 39 height 13
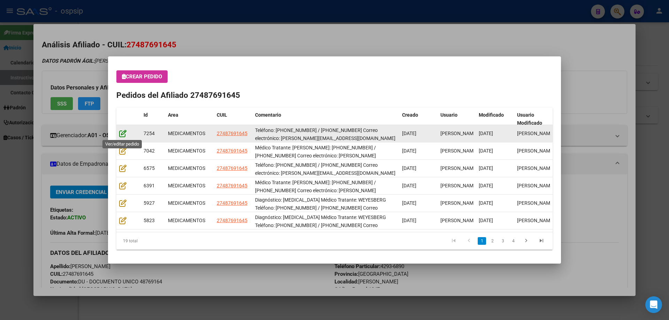
click at [120, 133] on icon at bounding box center [122, 134] width 7 height 8
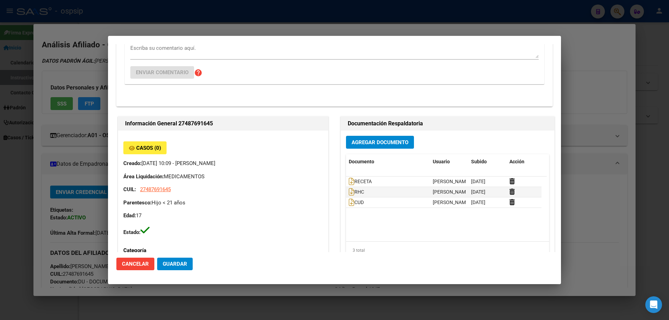
type input "[GEOGRAPHIC_DATA], [PERSON_NAME] 2858"
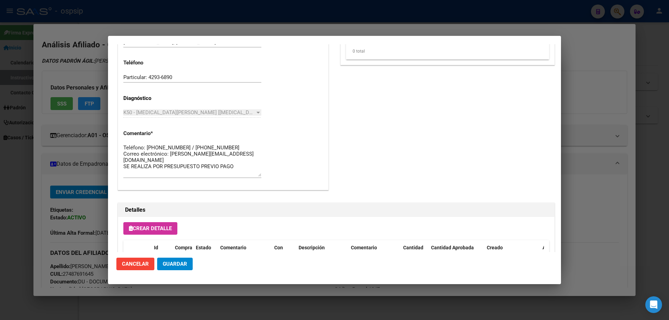
scroll to position [522, 0]
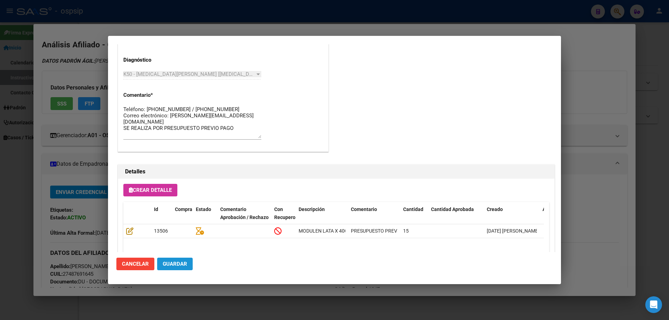
click at [190, 268] on button "Guardar" at bounding box center [175, 264] width 36 height 13
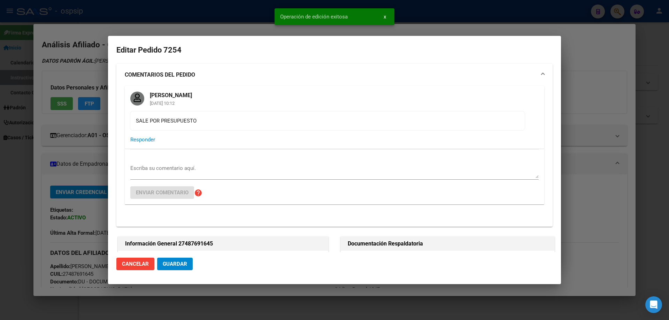
scroll to position [522, 0]
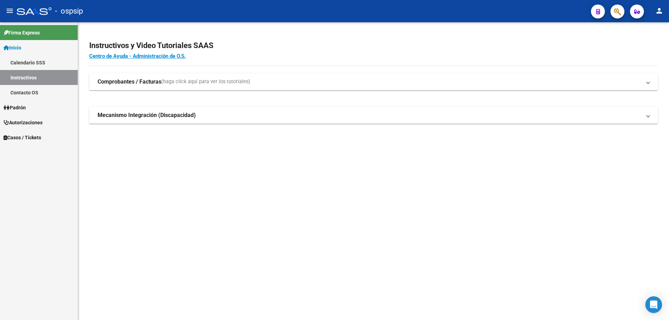
click at [618, 12] on icon "button" at bounding box center [617, 12] width 7 height 8
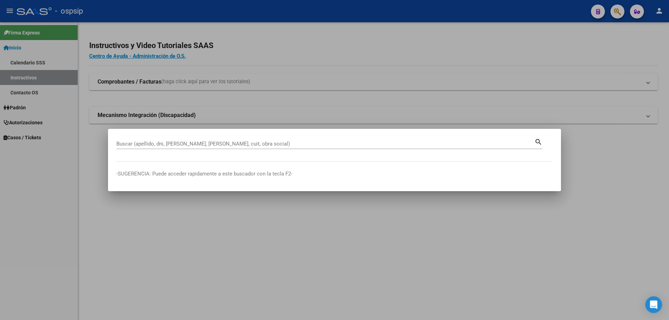
drag, startPoint x: 156, startPoint y: 139, endPoint x: 139, endPoint y: 145, distance: 18.1
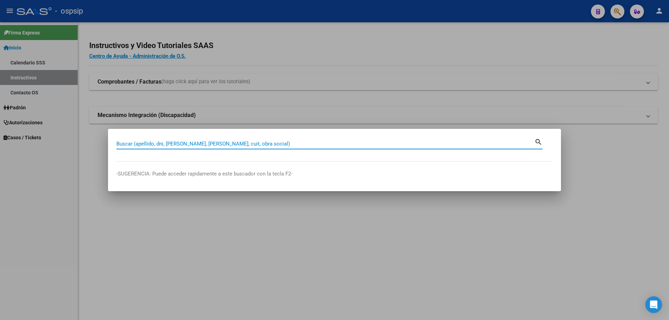
paste input "27556856686"
type input "27556856686"
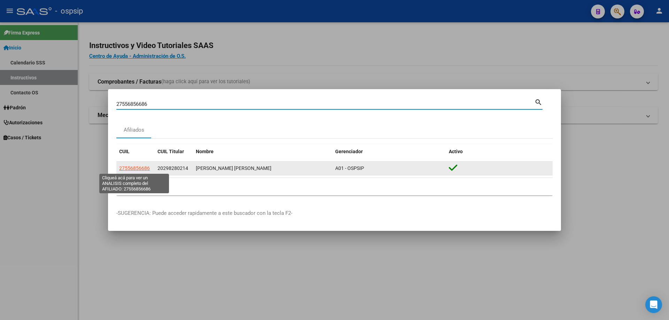
click at [130, 169] on span "27556856686" at bounding box center [134, 168] width 31 height 6
type textarea "27556856686"
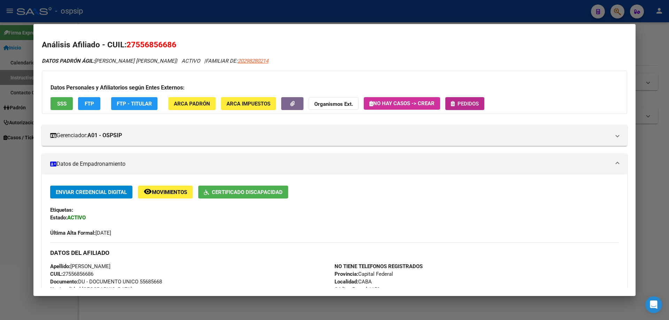
click at [470, 109] on button "Pedidos" at bounding box center [464, 103] width 39 height 13
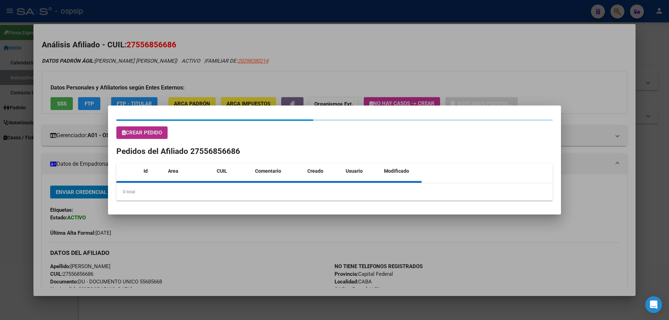
click at [467, 98] on div at bounding box center [334, 160] width 669 height 320
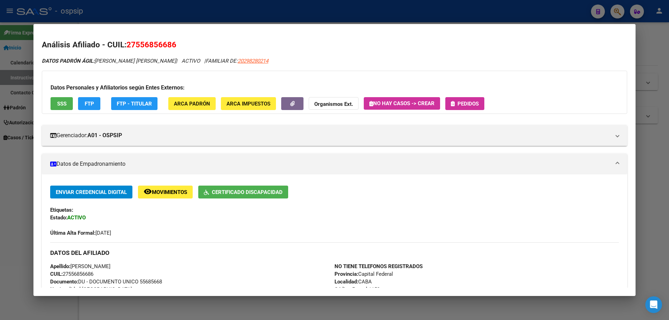
click at [469, 96] on div "Datos Personales y Afiliatorios según Entes Externos: SSS FTP FTP - Titular ARC…" at bounding box center [334, 92] width 585 height 43
click at [469, 99] on button "Pedidos" at bounding box center [464, 103] width 39 height 13
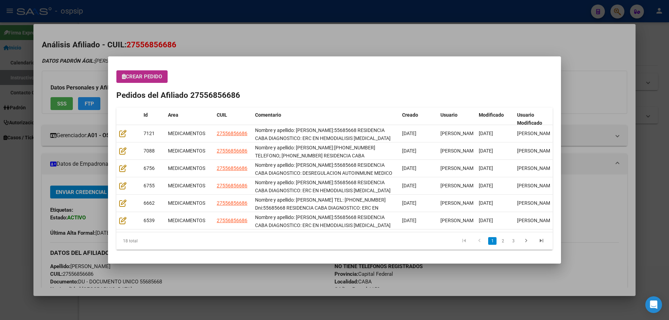
click at [133, 80] on button "Crear Pedido" at bounding box center [141, 76] width 51 height 13
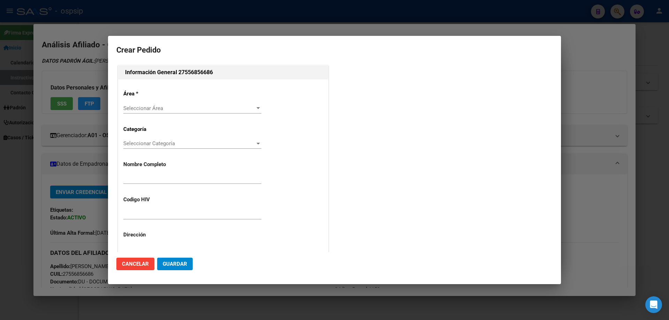
type input "MARTINA SAORI GALLARDO ROLON"
type input "NO CORRESPONDE"
type input "CIUDAD AUTONOMA BUENOS AIRES, CABA, NECOCHEA 731"
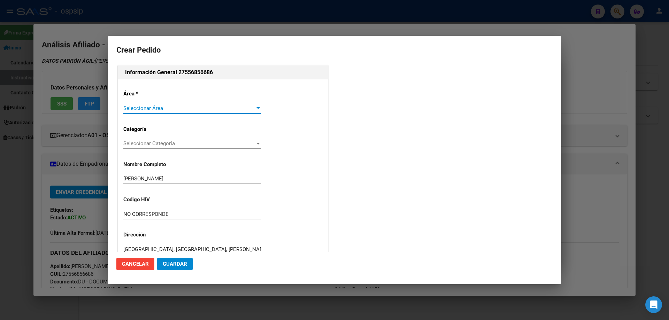
click at [129, 107] on span "Seleccionar Área" at bounding box center [189, 108] width 132 height 6
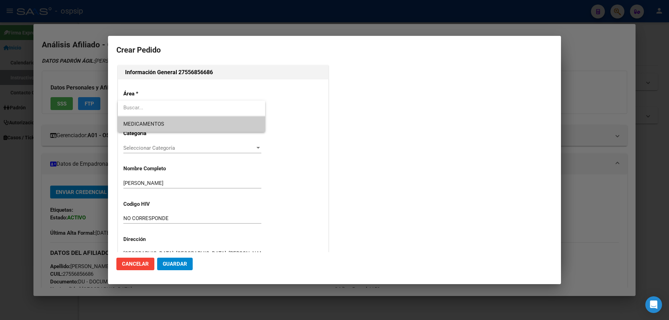
click at [131, 118] on span "MEDICAMENTOS" at bounding box center [191, 124] width 136 height 16
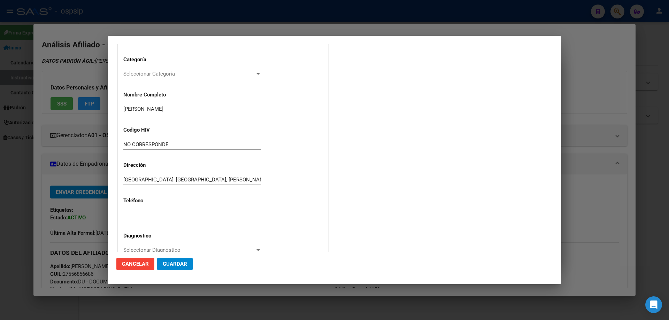
scroll to position [139, 0]
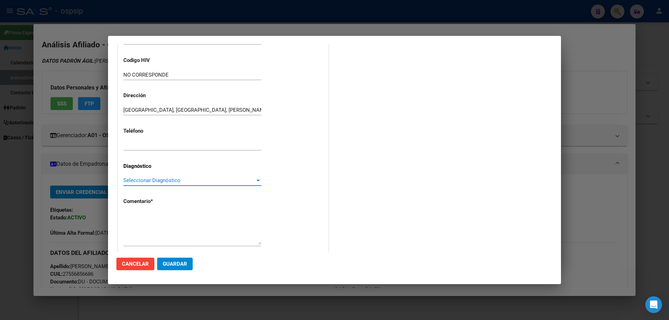
click at [130, 178] on span "Seleccionar Diagnóstico" at bounding box center [189, 180] width 132 height 6
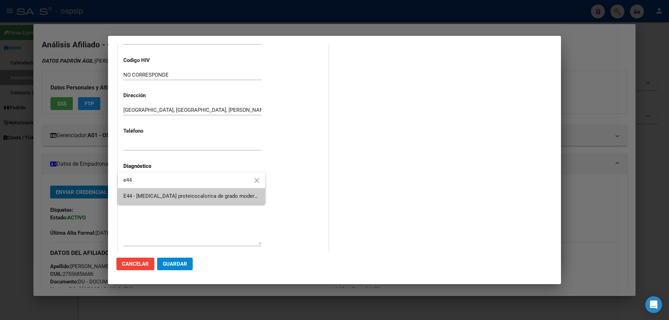
type input "e44"
click at [138, 189] on span "E44 - [MEDICAL_DATA] proteicocalorica de grado moderado y leve - [MEDICAL_DATA]…" at bounding box center [191, 196] width 136 height 16
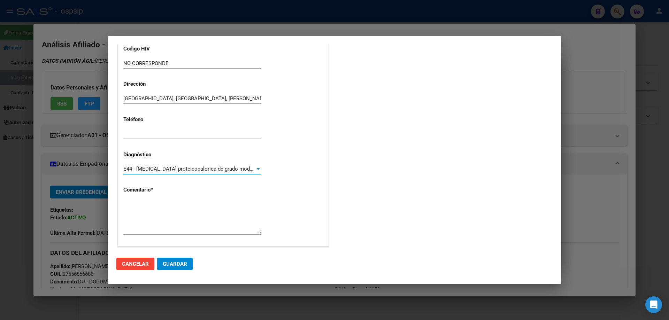
scroll to position [156, 0]
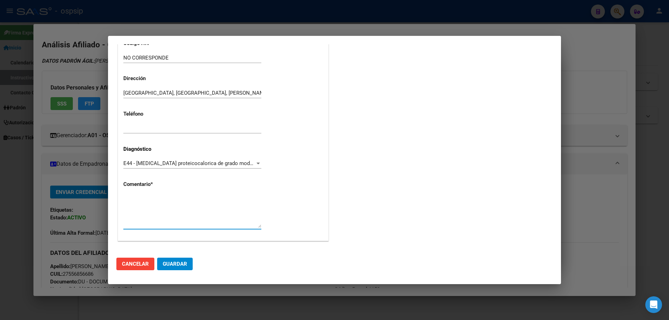
paste textarea "Nombre y apellido: Gallardo Rolon Martina Dni:55685668 RESIDENCIA CABA DIAGNOST…"
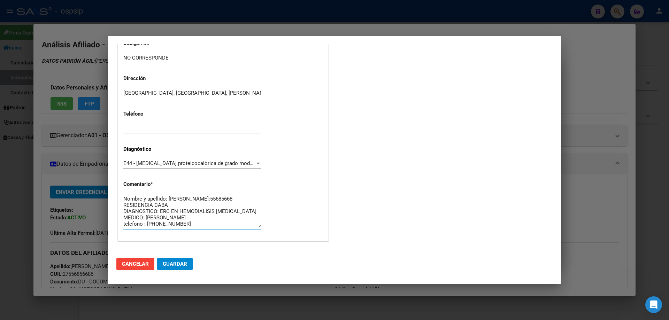
scroll to position [0, 0]
type textarea "Nombre y apellido: Gallardo Rolon Martina Dni:55685668 RESIDENCIA CABA DIAGNOST…"
click at [184, 268] on button "Guardar" at bounding box center [175, 264] width 36 height 13
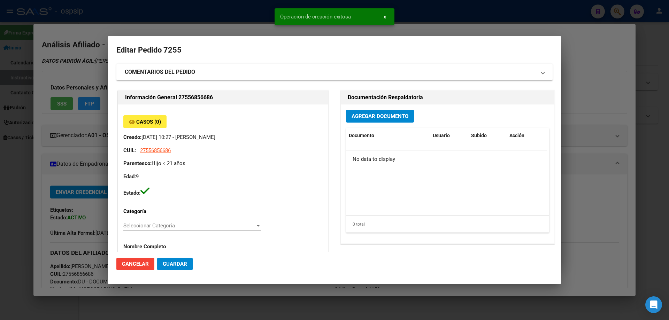
click at [360, 118] on span "Agregar Documento" at bounding box center [379, 116] width 57 height 6
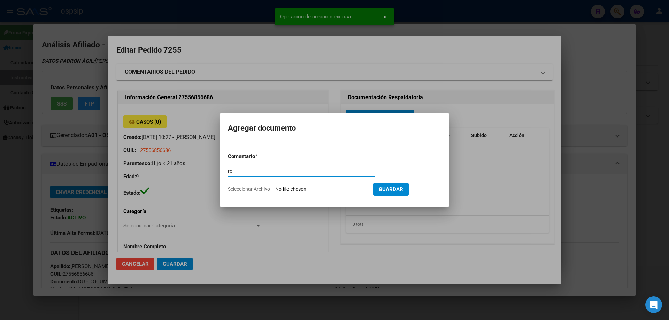
type input "r"
type input "RECETA"
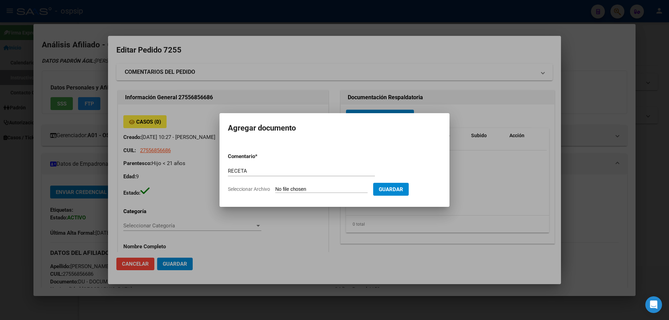
click at [320, 187] on input "Seleccionar Archivo" at bounding box center [321, 189] width 92 height 7
type input "C:\fakepath\1000779634 (1).jpg"
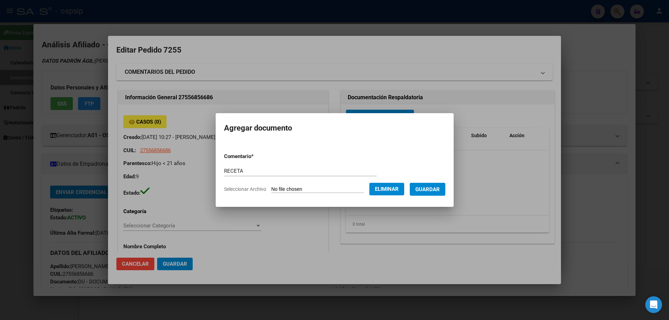
click at [435, 191] on span "Guardar" at bounding box center [427, 189] width 24 height 6
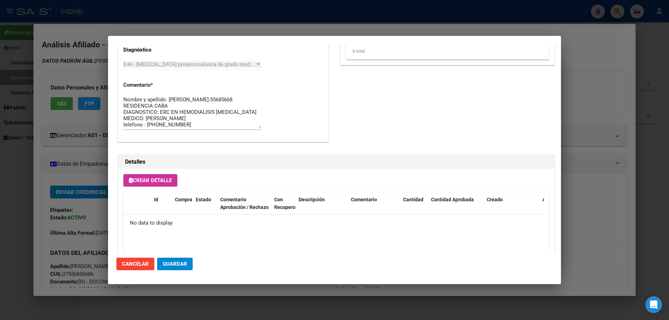
scroll to position [405, 0]
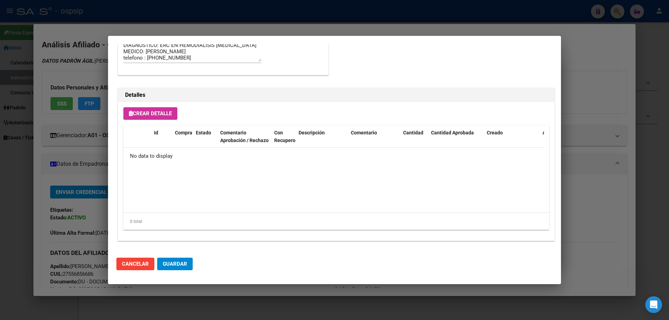
click at [161, 116] on span "Crear Detalle" at bounding box center [150, 113] width 43 height 6
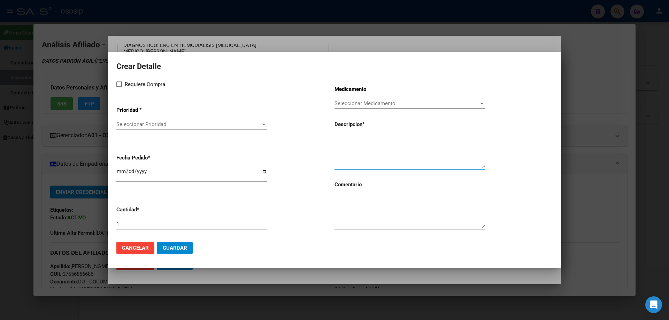
paste textarea "MODULO ORAL PEDIATRICO HASTA 600 KCAL."
type textarea "MODULO ORAL PEDIATRICO HASTA 600 KCAL."
click at [378, 207] on textarea at bounding box center [409, 211] width 150 height 33
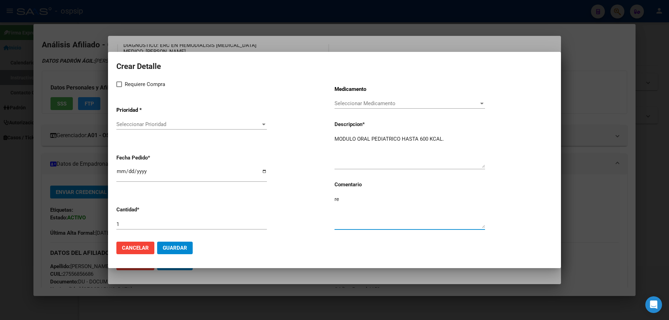
type textarea "r"
type textarea "RENOVACION BEST CARE"
click at [118, 88] on label "Requiere Compra" at bounding box center [140, 84] width 49 height 8
click at [119, 87] on input "Requiere Compra" at bounding box center [119, 87] width 0 height 0
checkbox input "true"
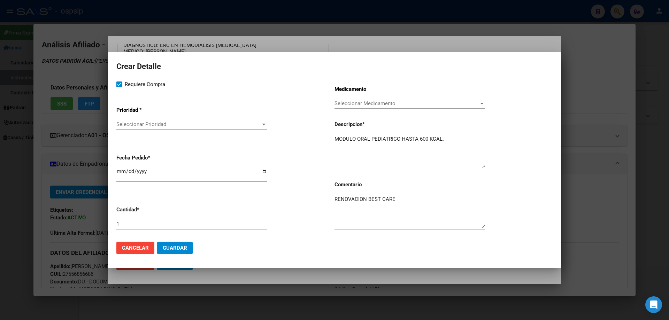
click at [131, 125] on span "Seleccionar Prioridad" at bounding box center [188, 124] width 144 height 6
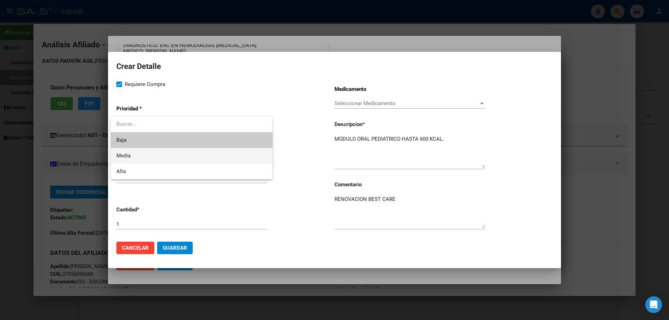
click at [142, 155] on span "Media" at bounding box center [191, 156] width 150 height 16
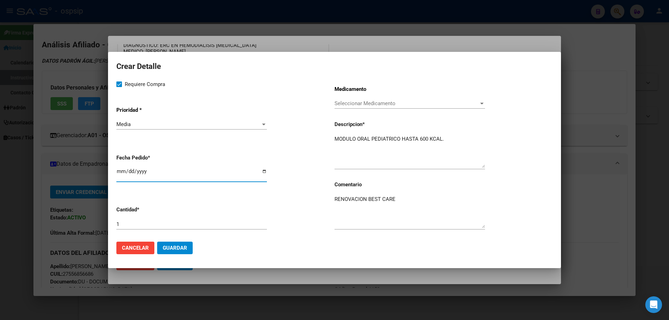
click at [118, 172] on input "[DATE]" at bounding box center [191, 174] width 150 height 11
type input "2025-09-03"
click at [179, 250] on span "Guardar" at bounding box center [175, 248] width 24 height 6
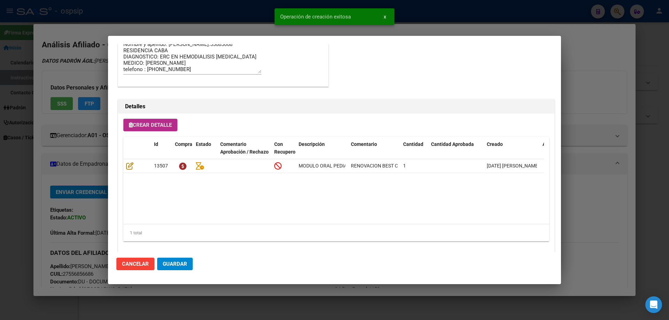
scroll to position [418, 0]
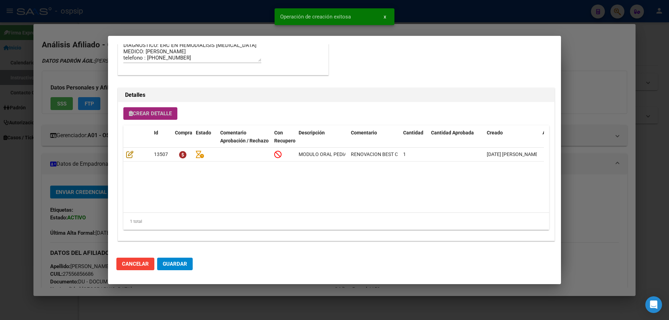
click at [156, 108] on button "Crear Detalle" at bounding box center [150, 113] width 54 height 13
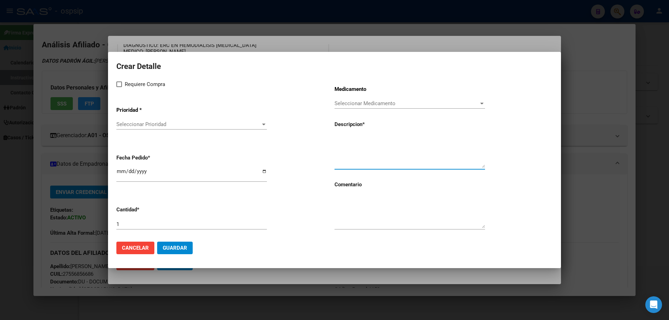
paste textarea "NUTRILON SIN LACTOSA LATA 400 GS"
type textarea "NUTRILON SIN LACTOSA LATA 400 GS"
click at [356, 202] on textarea at bounding box center [409, 211] width 150 height 33
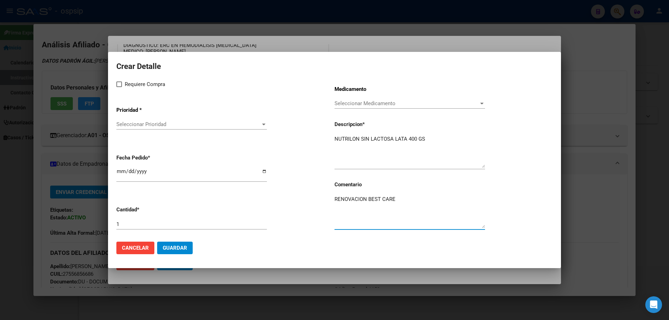
type textarea "RENOVACION BEST CARE"
drag, startPoint x: 128, startPoint y: 215, endPoint x: 130, endPoint y: 222, distance: 7.4
click at [130, 222] on app-form-text-field "Cantidad * 1" at bounding box center [225, 218] width 218 height 35
click at [132, 227] on div "1" at bounding box center [191, 224] width 150 height 10
type input "6"
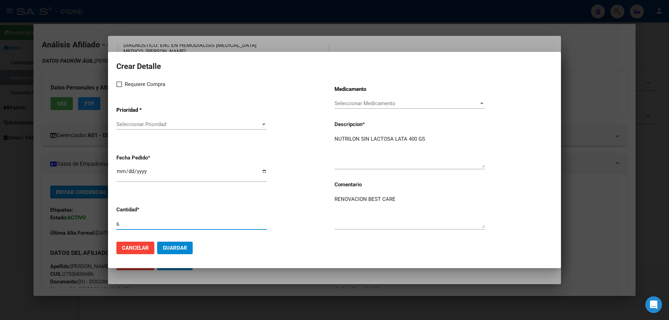
click at [122, 173] on input "[DATE]" at bounding box center [191, 174] width 150 height 11
type input "2025-09-03"
click at [121, 85] on span at bounding box center [119, 84] width 6 height 6
click at [119, 87] on input "Requiere Compra" at bounding box center [119, 87] width 0 height 0
checkbox input "true"
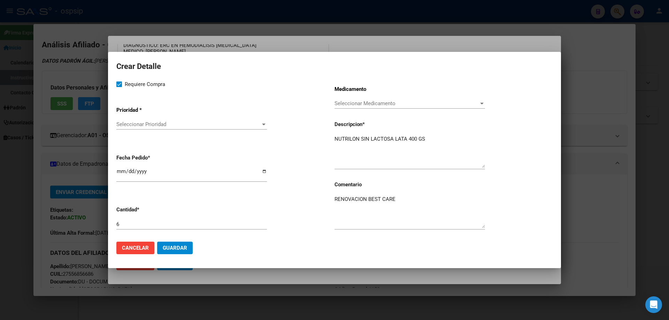
click at [148, 127] on span "Seleccionar Prioridad" at bounding box center [188, 124] width 144 height 6
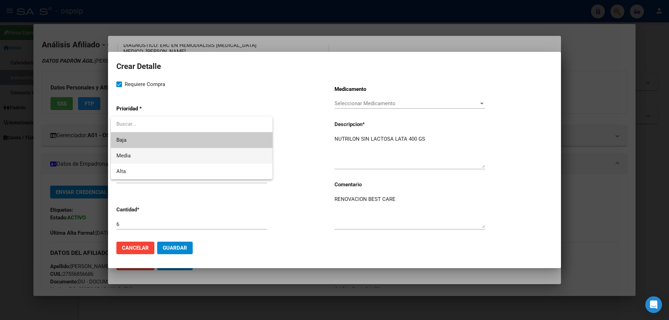
click at [146, 158] on span "Media" at bounding box center [191, 156] width 150 height 16
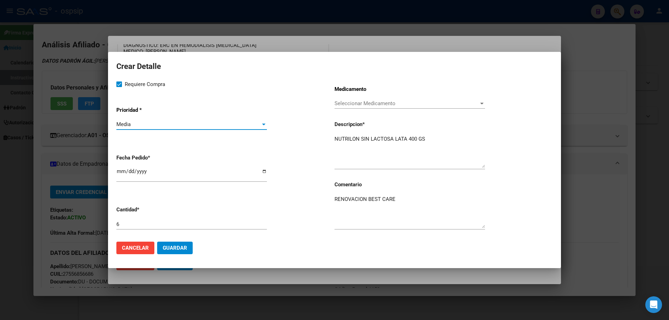
click at [180, 251] on span "Guardar" at bounding box center [175, 248] width 24 height 6
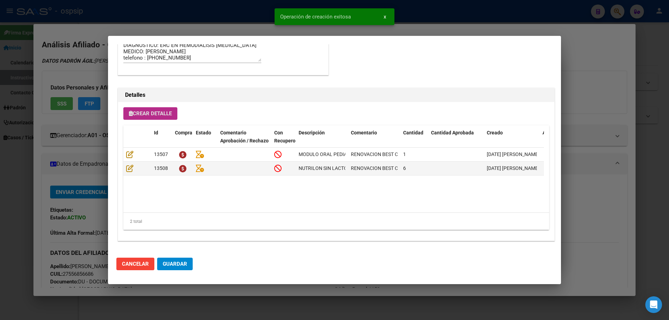
scroll to position [383, 0]
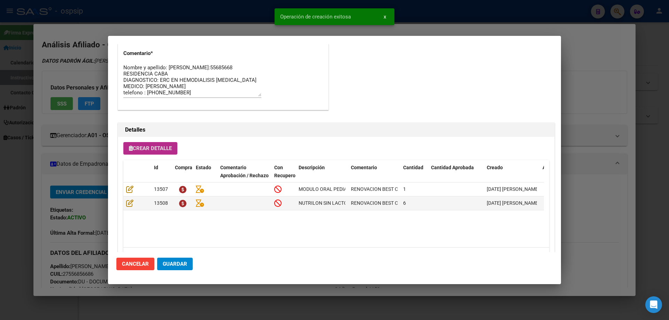
click at [183, 261] on span "Guardar" at bounding box center [175, 264] width 24 height 6
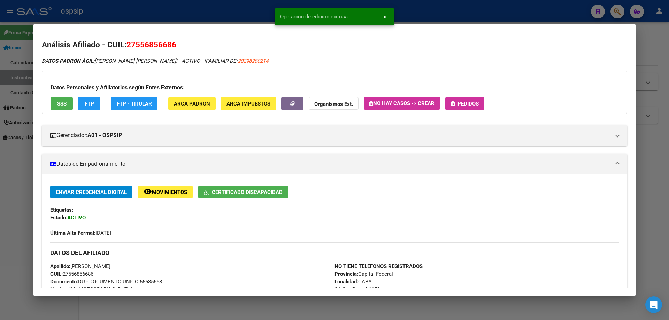
click at [473, 104] on span "Pedidos" at bounding box center [467, 104] width 21 height 6
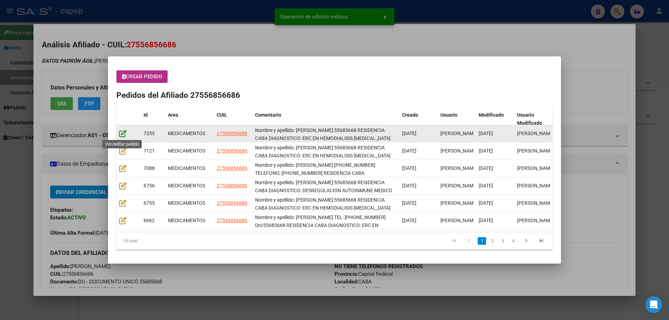
click at [124, 132] on icon at bounding box center [122, 134] width 7 height 8
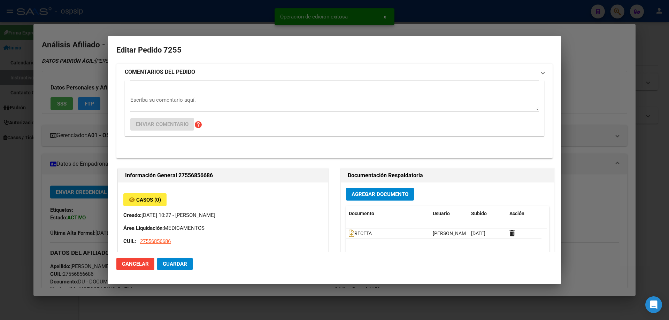
type input "Capital Federal, CABA, BLANES 60"
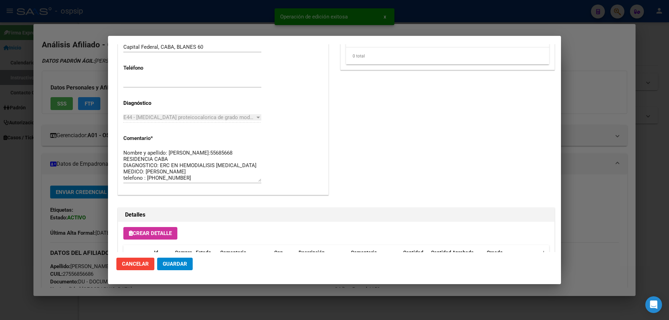
scroll to position [453, 0]
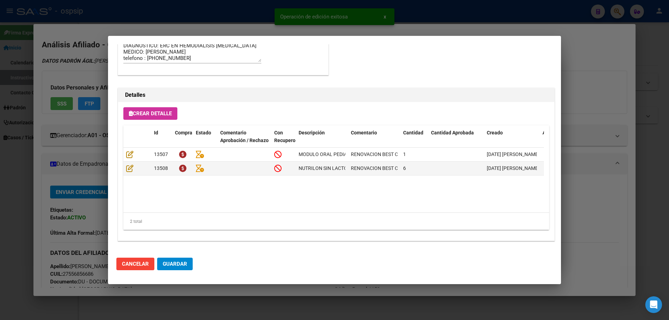
click at [180, 264] on span "Guardar" at bounding box center [175, 264] width 24 height 6
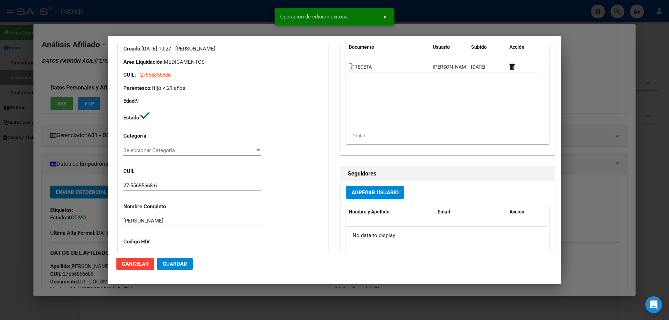
scroll to position [0, 0]
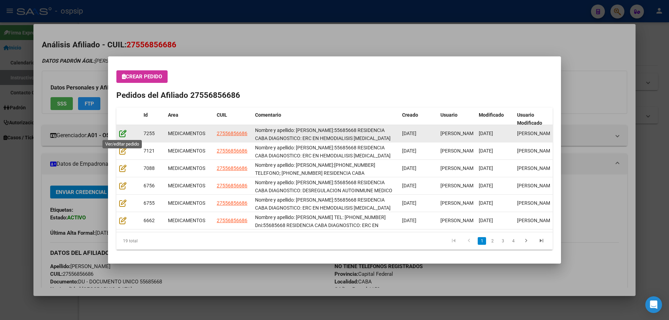
click at [123, 135] on icon at bounding box center [122, 134] width 7 height 8
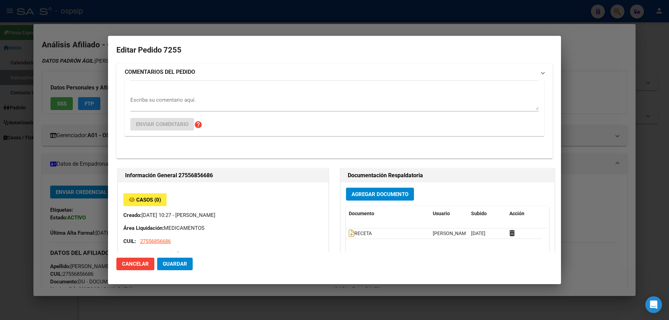
type input "Capital Federal, CABA, BLANES 60"
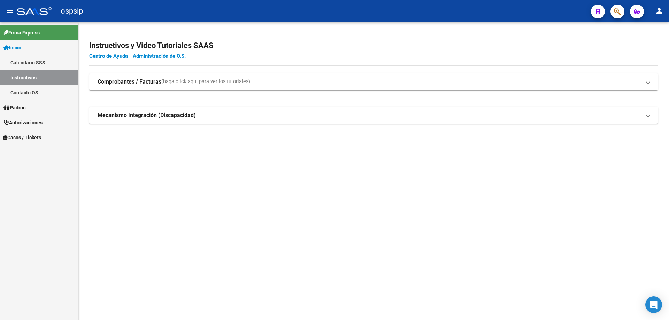
click at [618, 15] on icon "button" at bounding box center [617, 12] width 7 height 8
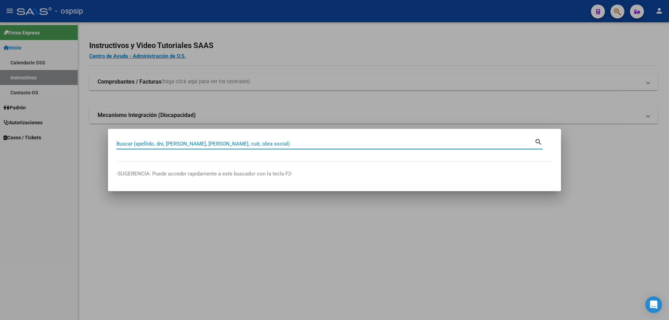
paste input "27238134760"
type input "27238134760"
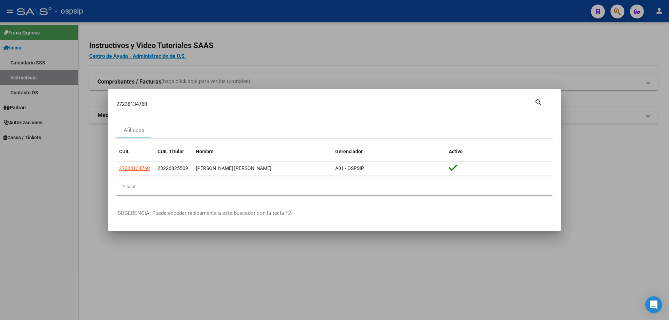
click at [137, 164] on datatable-body-cell "27238134760" at bounding box center [135, 169] width 38 height 14
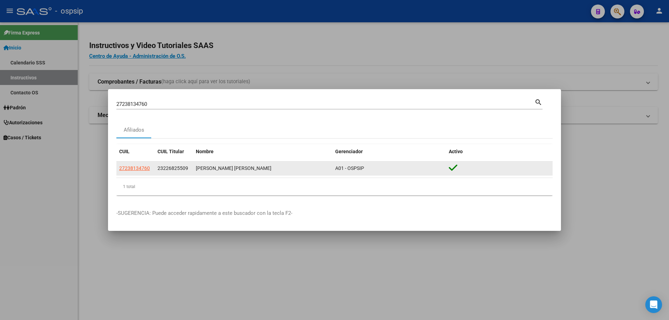
click at [140, 165] on span "27238134760" at bounding box center [134, 168] width 31 height 6
type textarea "27238134760"
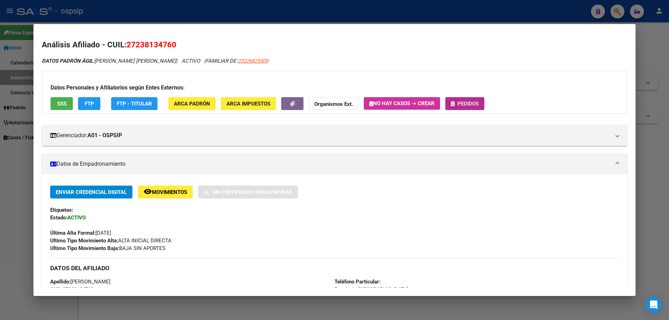
click at [461, 102] on span "Pedidos" at bounding box center [467, 104] width 21 height 6
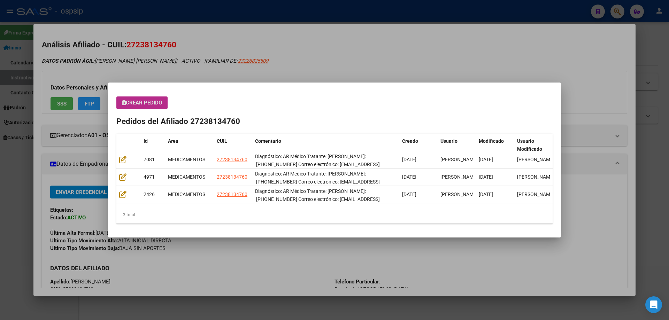
click at [141, 106] on button "Crear Pedido" at bounding box center [141, 102] width 51 height 13
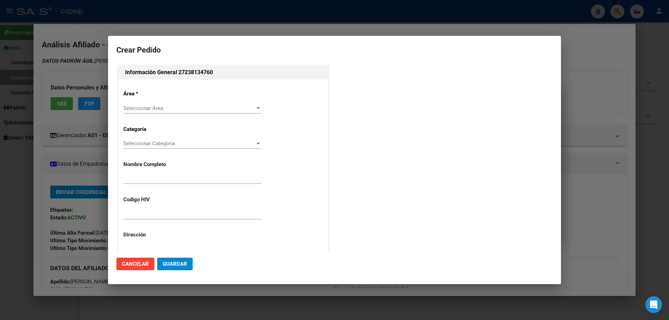
type input "MARIA MABEL ACOSTA"
type input "NO CORRESPONDE"
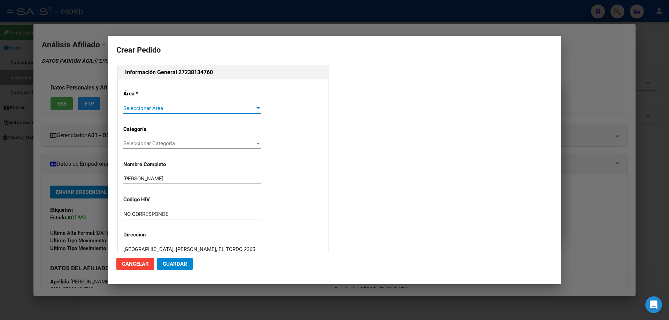
type input "BUENOS AIRES, RAFAEL CALZADA, EL TORDO 2365"
click at [137, 110] on span "Seleccionar Área" at bounding box center [189, 108] width 132 height 6
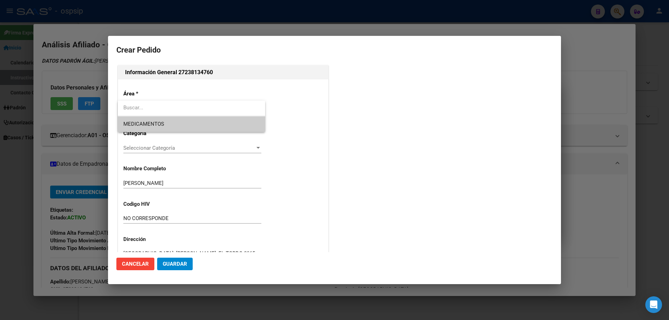
click at [139, 128] on span "MEDICAMENTOS" at bounding box center [191, 124] width 136 height 16
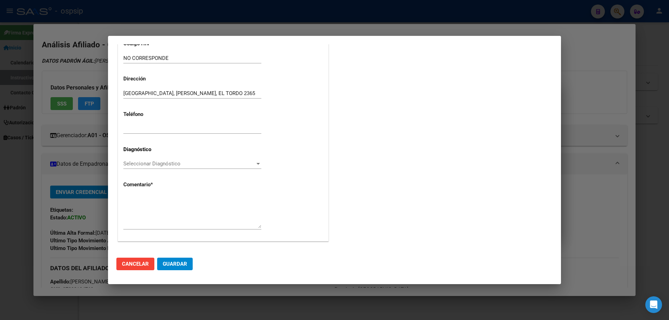
scroll to position [156, 0]
click at [131, 164] on span "Seleccionar Diagnóstico" at bounding box center [189, 163] width 132 height 6
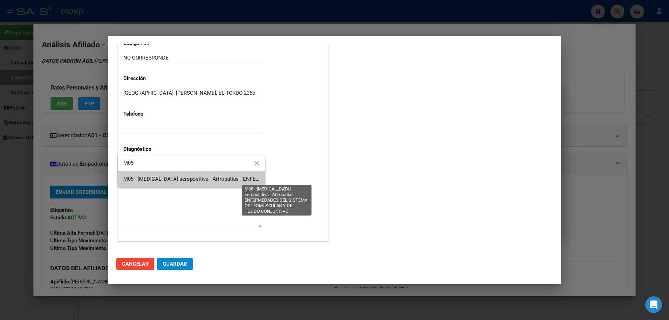
type input "M05"
click at [147, 177] on span "M05 - [MEDICAL_DATA] seropositiva - Artropatías - ENFERMEDADES DEL SISTEMA OSTE…" at bounding box center [276, 179] width 307 height 6
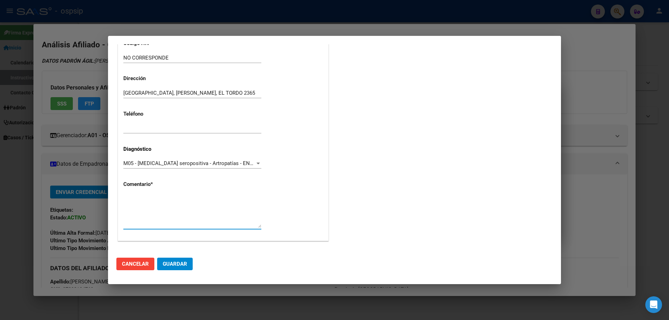
paste textarea "Diagnóstico: AR Médico Tratante: SOLEDAD MARTINEZ Teléfono: 1539300843 Correo e…"
type textarea "Diagnóstico: AR Médico Tratante: SOLEDAD MARTINEZ Teléfono: 1539300843 Correo e…"
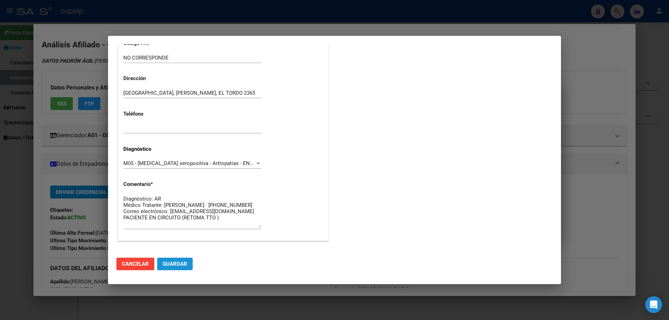
click at [186, 268] on button "Guardar" at bounding box center [175, 264] width 36 height 13
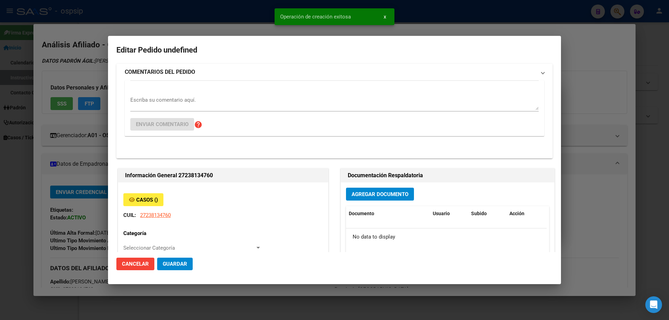
scroll to position [0, 0]
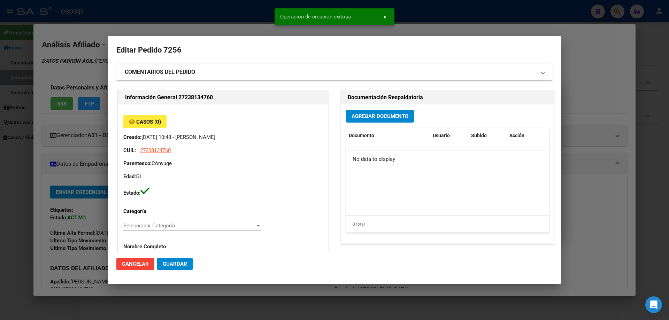
click at [359, 111] on button "Agregar Documento" at bounding box center [380, 116] width 68 height 13
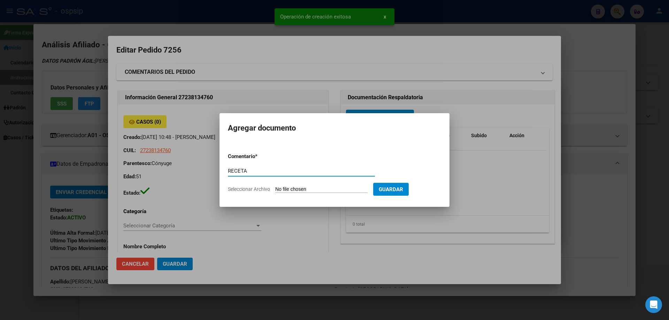
type input "RECETA"
click at [304, 193] on form "Comentario * RECETA Comentario Seleccionar Archivo Guardar" at bounding box center [334, 172] width 213 height 51
click at [304, 192] on input "Seleccionar Archivo" at bounding box center [321, 189] width 92 height 7
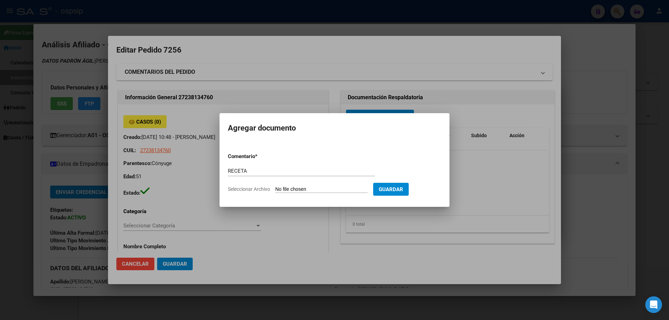
type input "C:\fakepath\1000096272 (1).jpg"
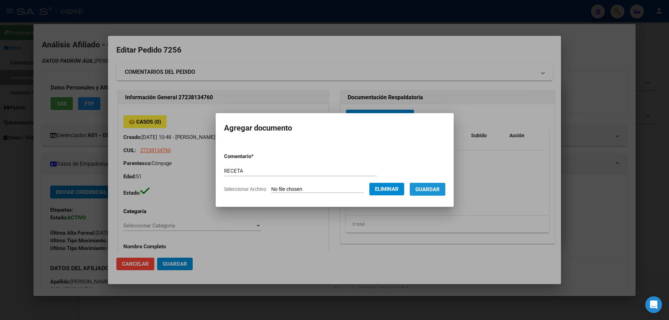
click at [437, 193] on button "Guardar" at bounding box center [427, 189] width 36 height 13
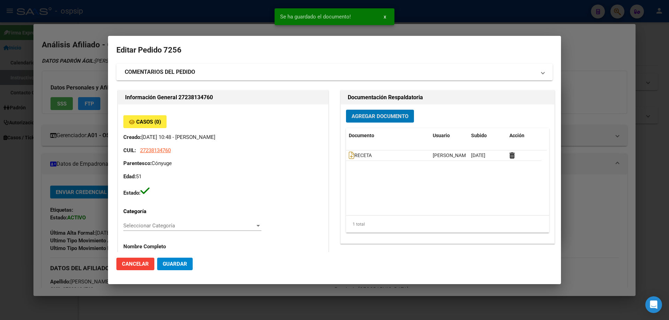
click at [373, 117] on span "Agregar Documento" at bounding box center [379, 116] width 57 height 6
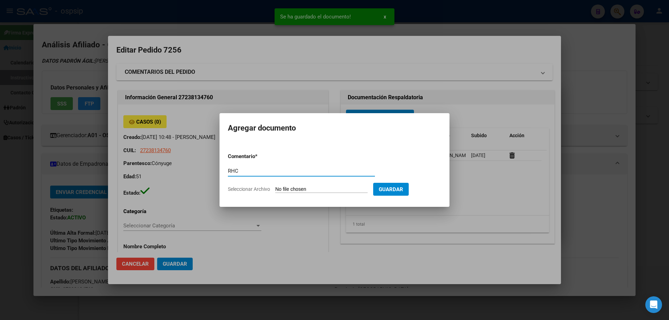
type input "RHC"
click at [321, 188] on input "Seleccionar Archivo" at bounding box center [321, 189] width 92 height 7
type input "C:\fakepath\RHC .jpg"
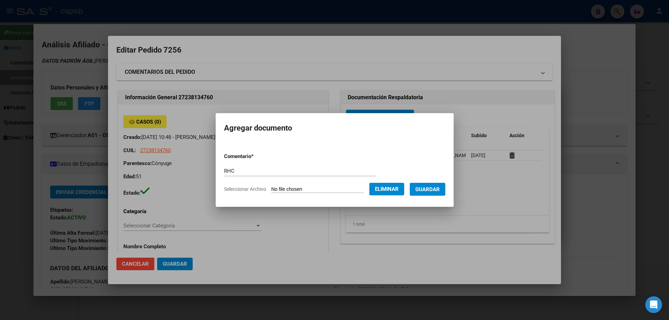
click at [431, 191] on span "Guardar" at bounding box center [427, 189] width 24 height 6
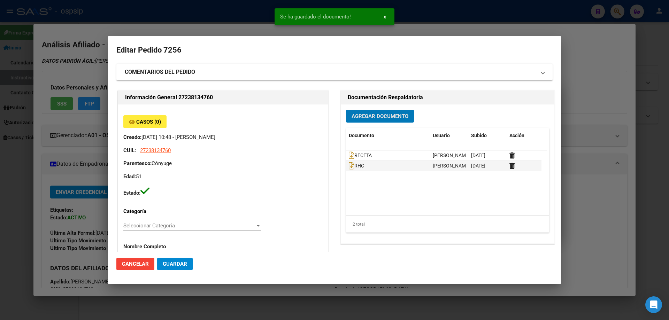
click at [359, 121] on button "Agregar Documento" at bounding box center [380, 116] width 68 height 13
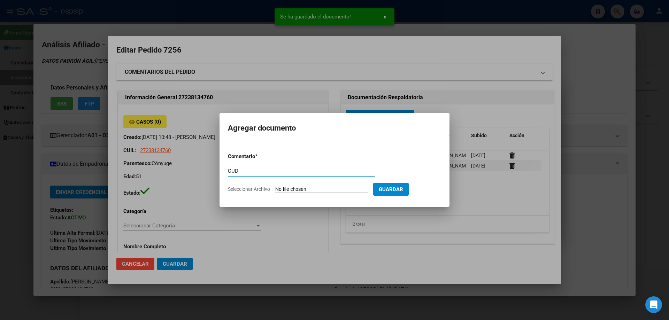
type input "CUD"
click at [299, 187] on input "Seleccionar Archivo" at bounding box center [321, 189] width 92 height 7
type input "C:\fakepath\1000100782 (1).jpg"
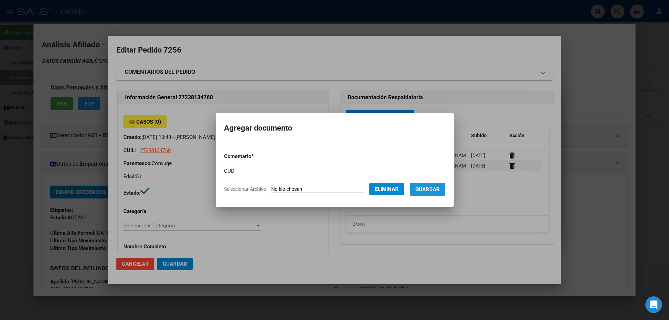
click at [434, 192] on span "Guardar" at bounding box center [427, 189] width 24 height 6
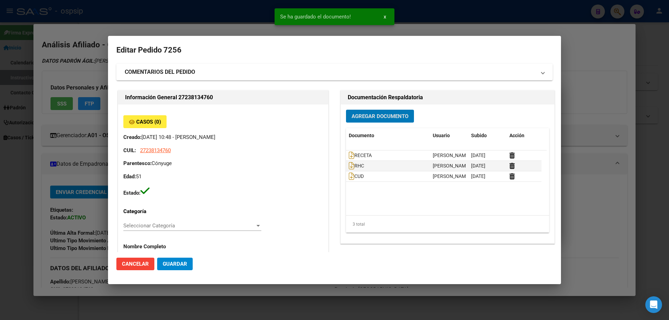
click at [373, 121] on button "Agregar Documento" at bounding box center [380, 116] width 68 height 13
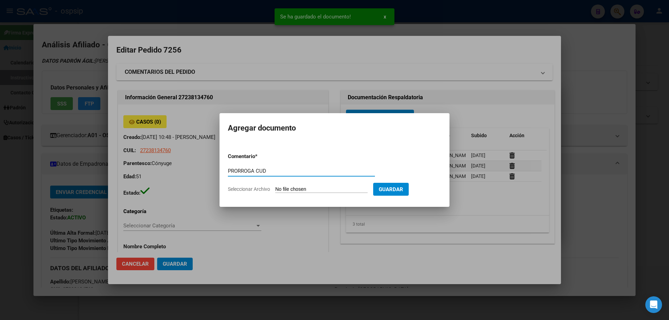
type input "PRORROGA CUD"
click at [305, 194] on form "Comentario * PRORROGA CUD Comentario Seleccionar Archivo Guardar" at bounding box center [334, 172] width 213 height 51
click at [304, 188] on input "Seleccionar Archivo" at bounding box center [321, 189] width 92 height 7
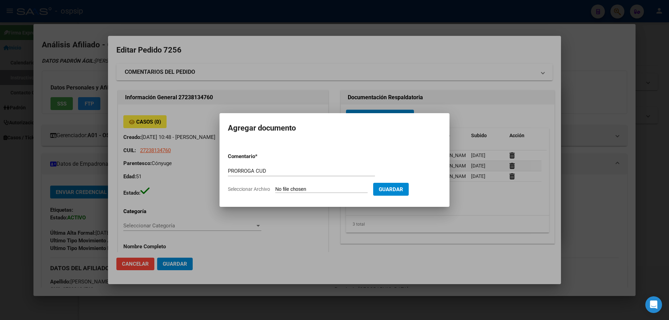
type input "C:\fakepath\1000100783 (2).jpg"
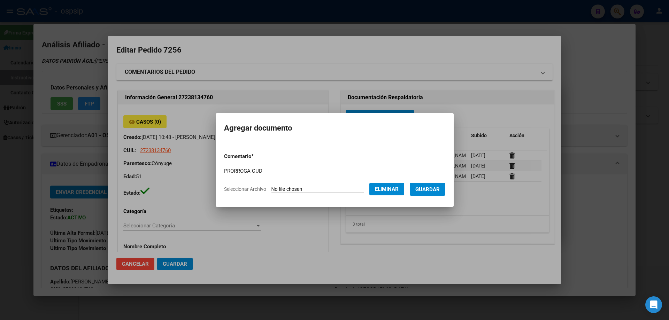
click at [438, 190] on span "Guardar" at bounding box center [427, 189] width 24 height 6
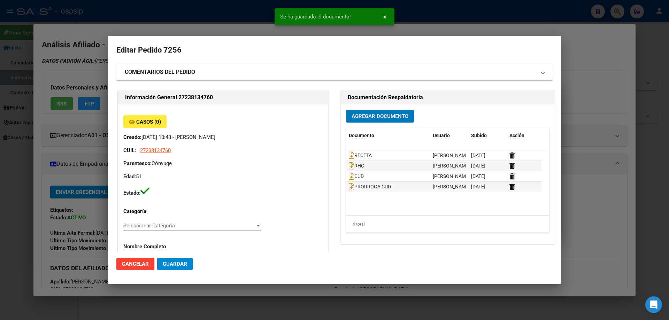
click at [354, 112] on button "Agregar Documento" at bounding box center [380, 116] width 68 height 13
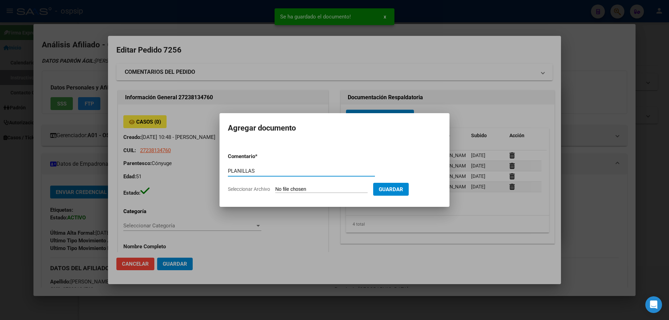
type input "PLANILLAS"
click at [288, 186] on form "Comentario * PLANILLAS Comentario Seleccionar Archivo Guardar" at bounding box center [334, 172] width 213 height 51
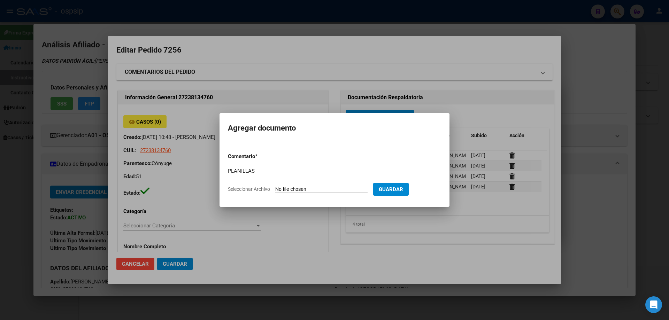
click at [293, 194] on form "Comentario * PLANILLAS Comentario Seleccionar Archivo Guardar" at bounding box center [334, 172] width 213 height 51
click at [293, 190] on input "Seleccionar Archivo" at bounding box center [321, 189] width 92 height 7
type input "C:\fakepath\20250901_210619.jpg"
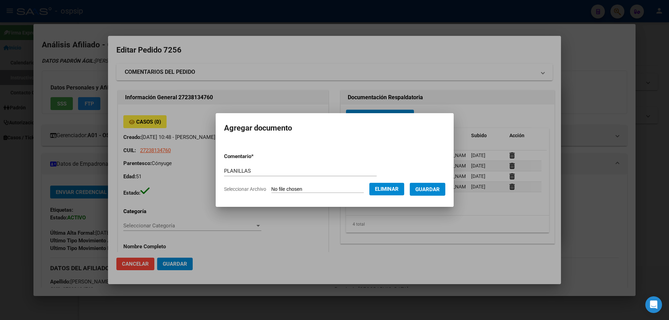
click at [432, 187] on span "Guardar" at bounding box center [427, 189] width 24 height 6
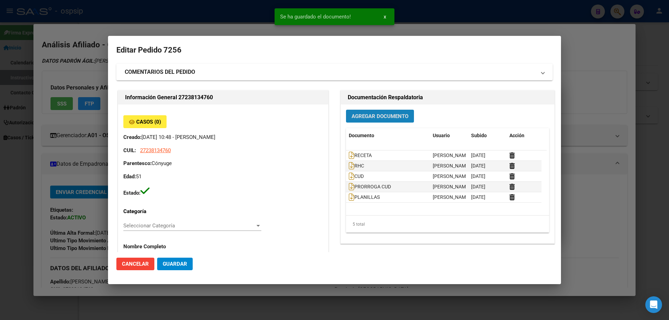
click at [364, 120] on button "Agregar Documento" at bounding box center [380, 116] width 68 height 13
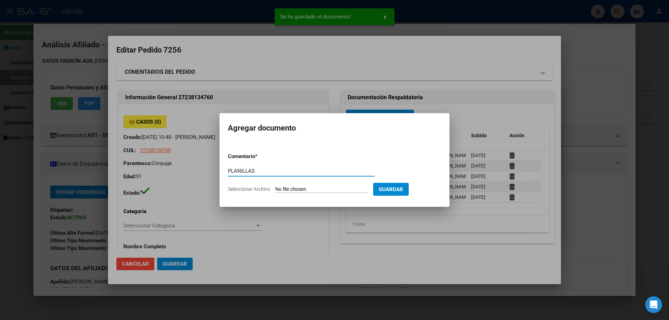
type input "PLANILLAS"
click at [309, 196] on form "Comentario * PLANILLAS Comentario Seleccionar Archivo Guardar" at bounding box center [334, 172] width 213 height 51
click at [308, 192] on input "Seleccionar Archivo" at bounding box center [321, 189] width 92 height 7
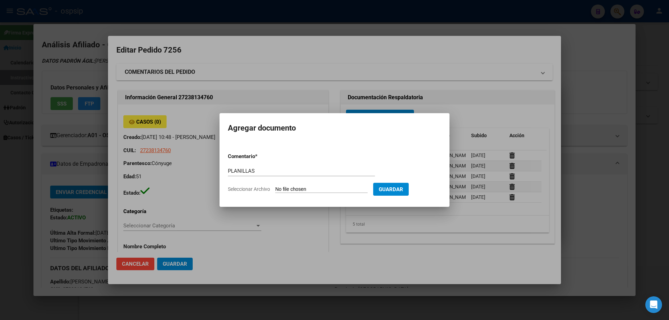
type input "C:\fakepath\20250901_210453.jpg"
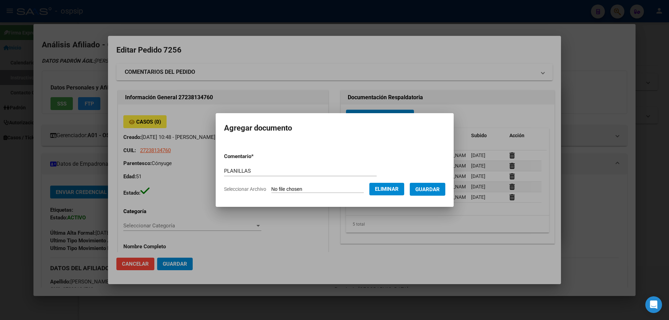
click at [433, 189] on span "Guardar" at bounding box center [427, 189] width 24 height 6
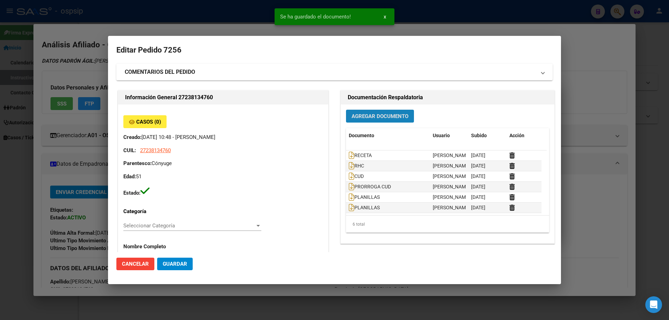
click at [371, 114] on span "Agregar Documento" at bounding box center [379, 116] width 57 height 6
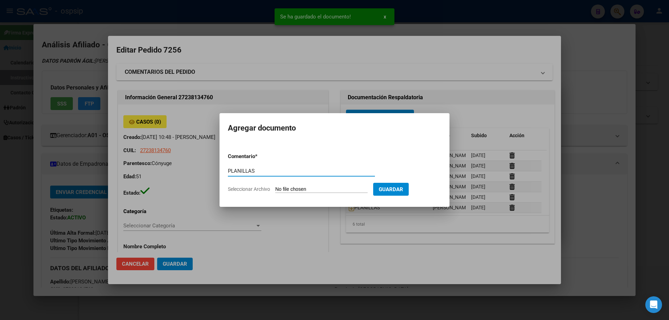
type input "PLANILLAS"
click at [286, 188] on input "Seleccionar Archivo" at bounding box center [321, 189] width 92 height 7
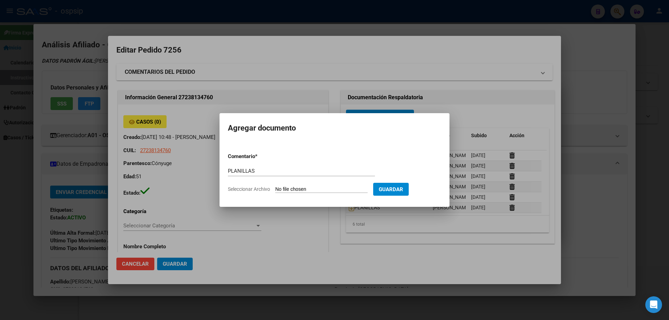
type input "C:\fakepath\20250901_210528 (1).jpg"
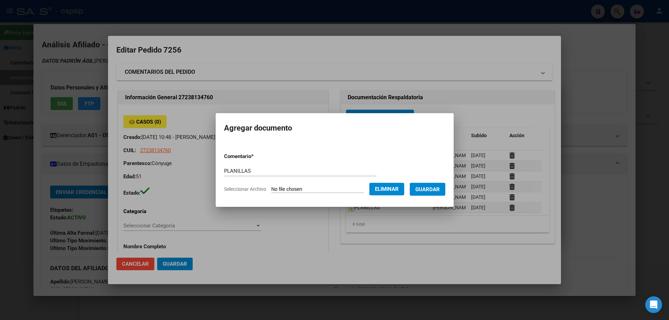
click at [431, 192] on span "Guardar" at bounding box center [427, 189] width 24 height 6
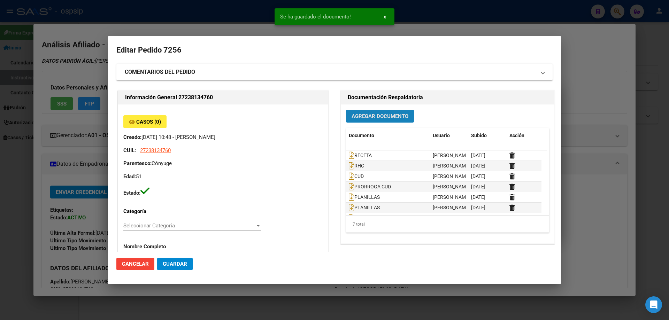
click at [371, 117] on span "Agregar Documento" at bounding box center [379, 116] width 57 height 6
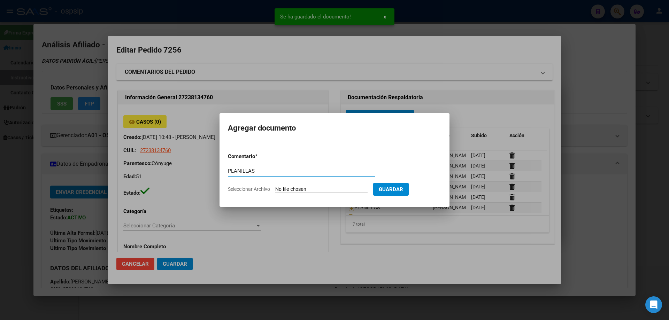
type input "PLANILLAS"
click at [299, 192] on input "Seleccionar Archivo" at bounding box center [321, 189] width 92 height 7
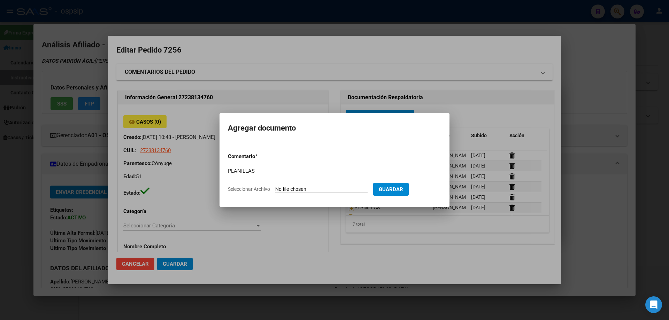
type input "C:\fakepath\20250901_210509 (1).jpg"
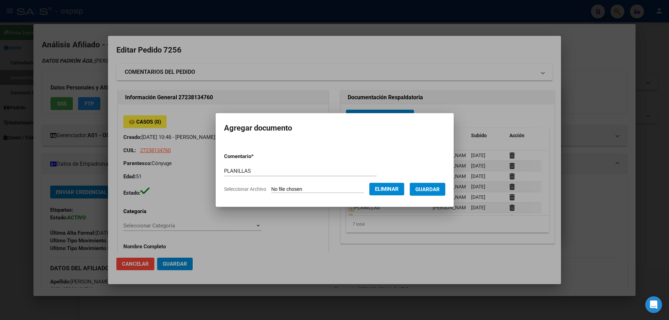
click at [431, 194] on button "Guardar" at bounding box center [427, 189] width 36 height 13
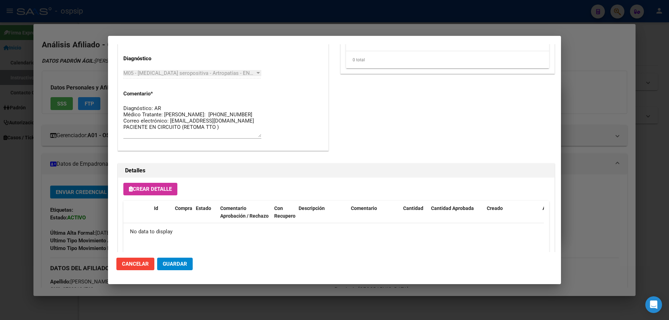
scroll to position [405, 0]
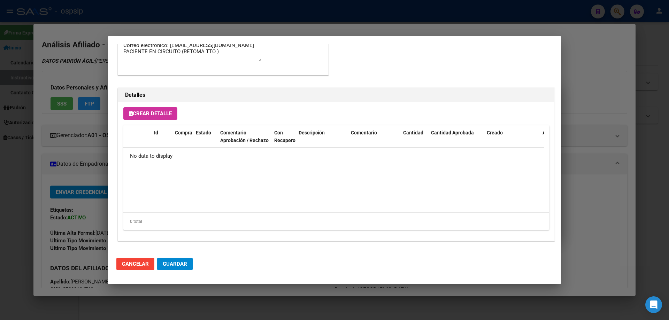
click at [149, 117] on button "Crear Detalle" at bounding box center [150, 113] width 54 height 13
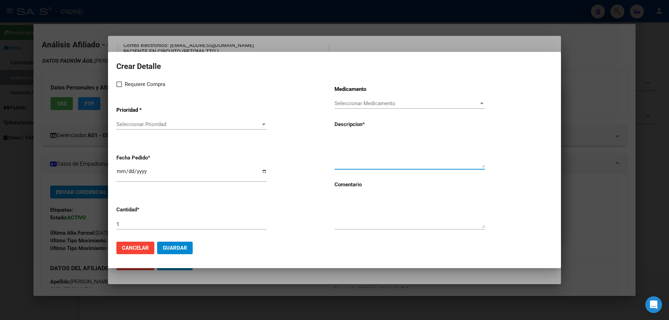
paste textarea "RITUXIMAB 500 FA 1VIAL"
type textarea "RITUXIMAB 500 FA 1VIAL"
click at [119, 170] on input "[DATE]" at bounding box center [191, 174] width 150 height 11
type input "[DATE]"
click at [118, 91] on div "Requiere Compra Prioridad * Seleccionar Prioridad Seleccionar Prioridad Fecha P…" at bounding box center [225, 158] width 218 height 156
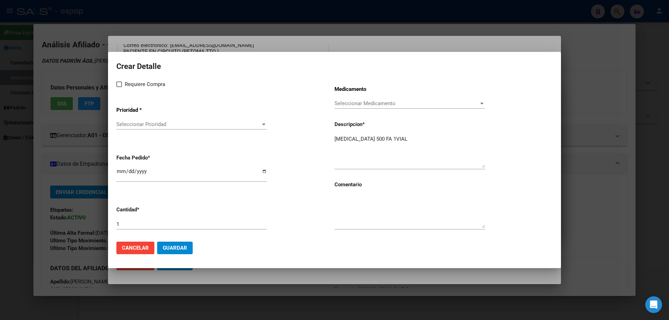
click at [118, 89] on div "Requiere Compra Prioridad * Seleccionar Prioridad Seleccionar Prioridad Fecha P…" at bounding box center [225, 158] width 218 height 156
click at [118, 88] on div "Requiere Compra Prioridad * Seleccionar Prioridad Seleccionar Prioridad Fecha P…" at bounding box center [225, 158] width 218 height 156
click at [121, 85] on span at bounding box center [119, 84] width 6 height 6
click at [119, 87] on input "Requiere Compra" at bounding box center [119, 87] width 0 height 0
checkbox input "true"
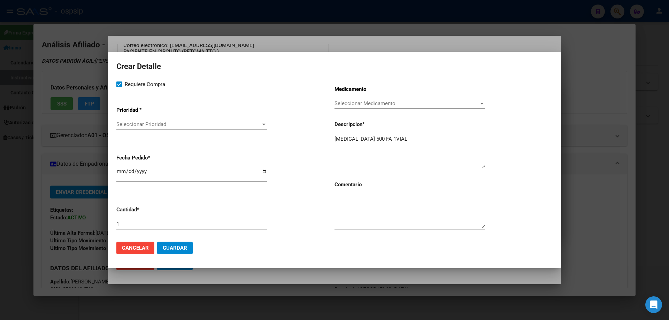
click at [139, 134] on div "Seleccionar Prioridad Seleccionar Prioridad" at bounding box center [191, 127] width 150 height 17
click at [138, 125] on span "Seleccionar Prioridad" at bounding box center [188, 124] width 144 height 6
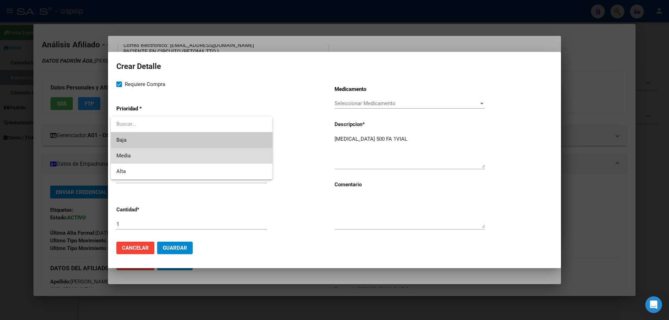
click at [137, 159] on span "Media" at bounding box center [191, 156] width 150 height 16
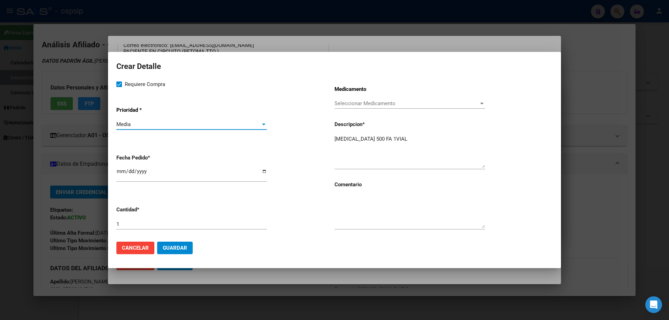
click at [354, 211] on textarea at bounding box center [409, 211] width 150 height 33
type textarea "RENUEVA TTO"
click at [136, 226] on input "1" at bounding box center [191, 224] width 150 height 6
type input "4"
click at [172, 250] on span "Guardar" at bounding box center [175, 248] width 24 height 6
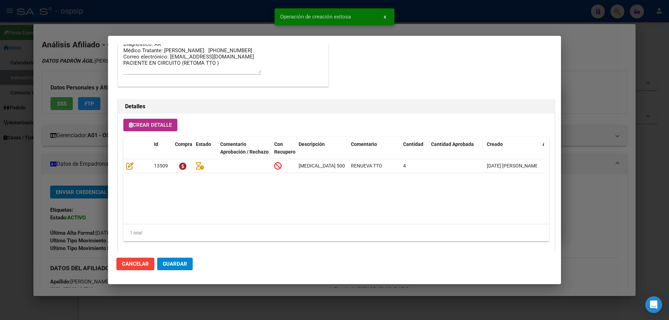
scroll to position [418, 0]
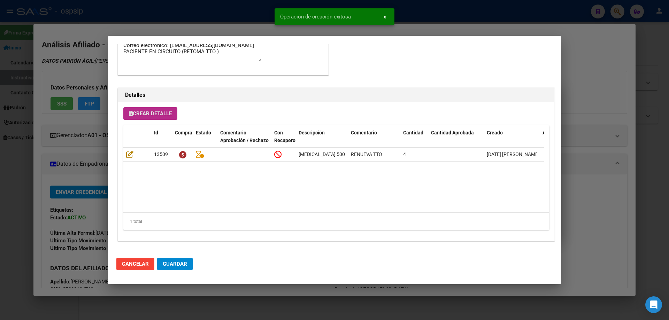
click at [193, 264] on mat-dialog-actions "Cancelar Guardar" at bounding box center [334, 264] width 436 height 24
click at [177, 267] on button "Guardar" at bounding box center [175, 264] width 36 height 13
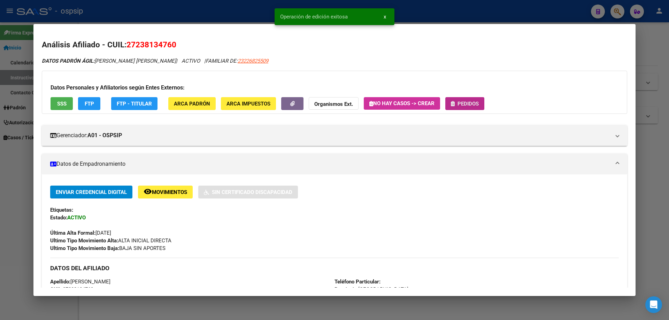
click at [462, 109] on button "Pedidos" at bounding box center [464, 103] width 39 height 13
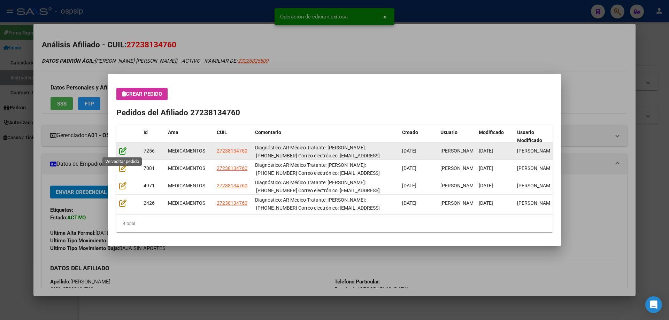
click at [123, 147] on icon at bounding box center [122, 151] width 7 height 8
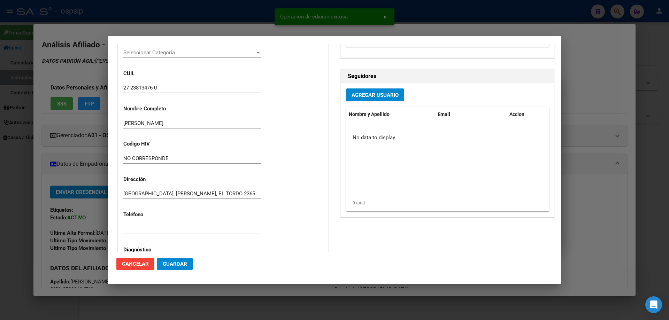
type input "Buenos Aires, RAFAEL CALZADA, EL TORDO 2365"
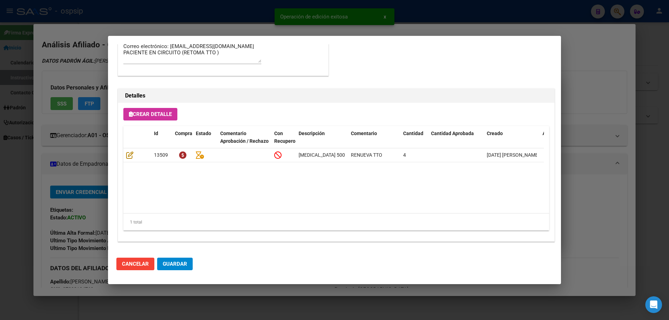
scroll to position [453, 0]
click at [177, 265] on span "Guardar" at bounding box center [175, 264] width 24 height 6
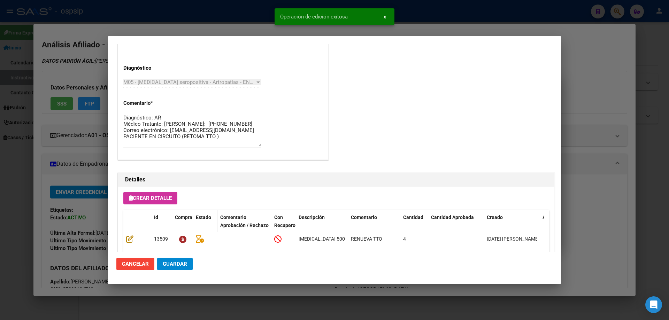
scroll to position [348, 0]
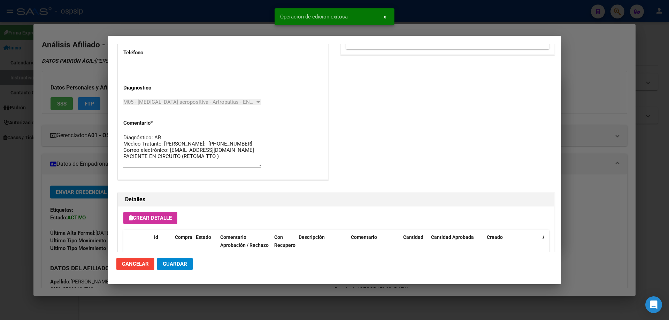
click at [174, 268] on button "Guardar" at bounding box center [175, 264] width 36 height 13
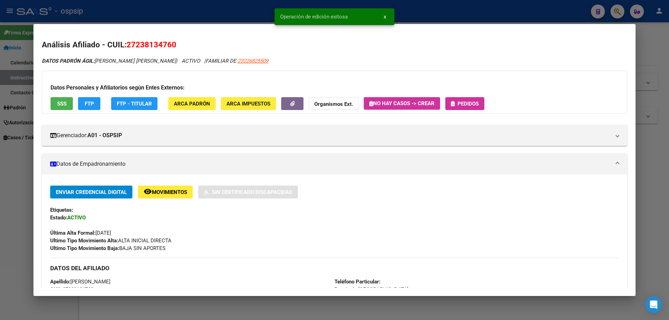
click at [463, 101] on span "Pedidos" at bounding box center [467, 104] width 21 height 6
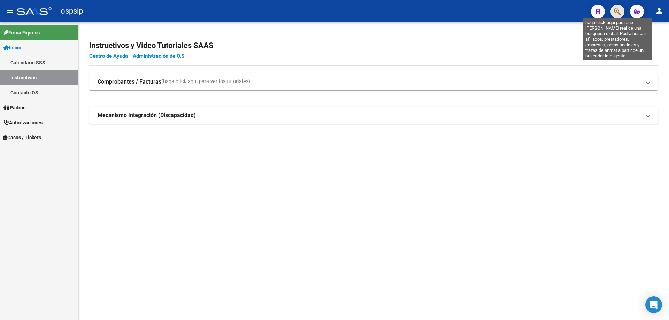
click at [616, 11] on icon "button" at bounding box center [617, 12] width 7 height 8
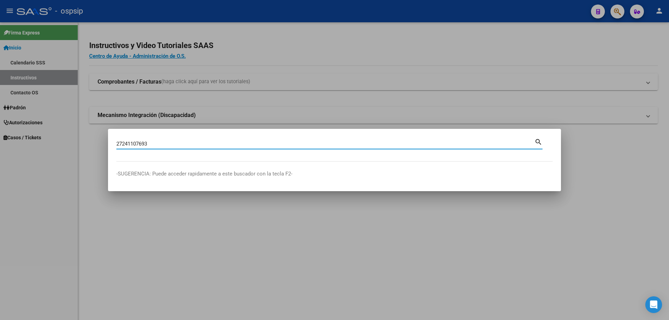
type input "27241107693"
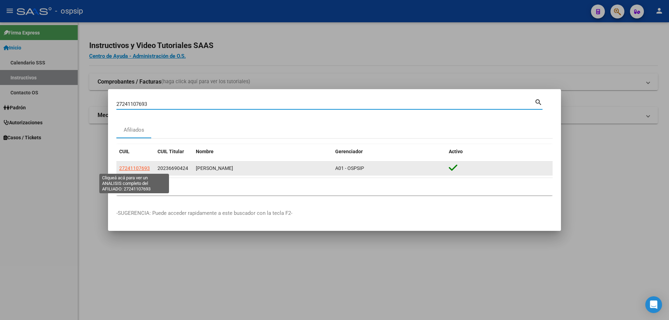
click at [127, 165] on span "27241107693" at bounding box center [134, 168] width 31 height 6
type textarea "27241107693"
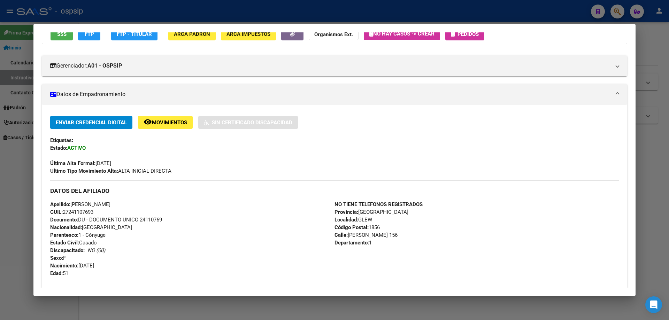
scroll to position [104, 0]
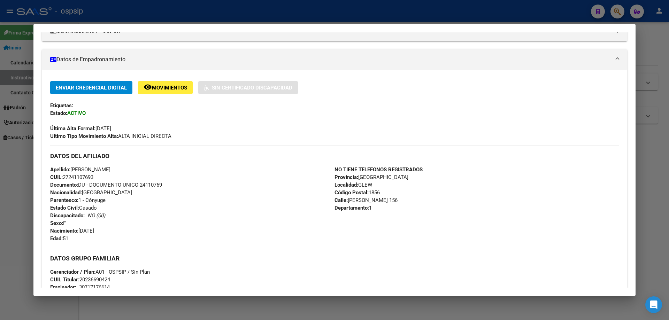
drag, startPoint x: 140, startPoint y: 184, endPoint x: 169, endPoint y: 185, distance: 29.3
click at [175, 185] on div "Apellido: VILMA ROXANA MOYANO CUIL: 27241107693 Documento: DU - DOCUMENTO UNICO…" at bounding box center [192, 204] width 284 height 77
copy span "24110769"
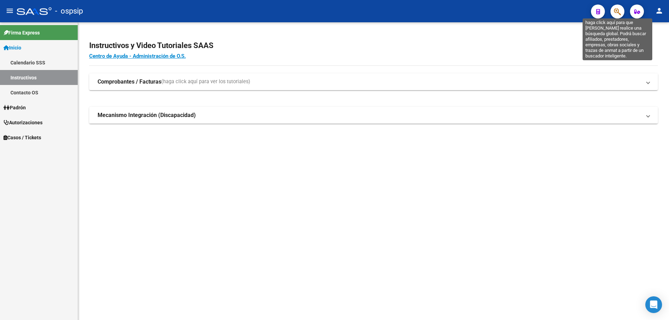
click at [615, 12] on icon "button" at bounding box center [617, 12] width 7 height 8
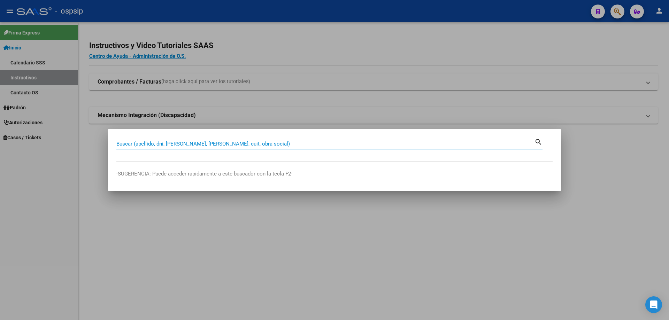
paste input "24110769"
type input "24110769"
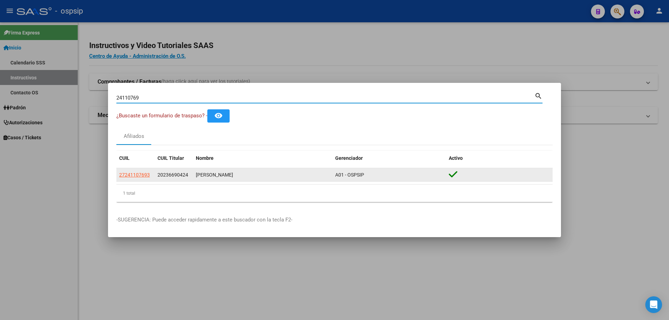
click at [149, 180] on datatable-body-cell "27241107693" at bounding box center [135, 175] width 38 height 14
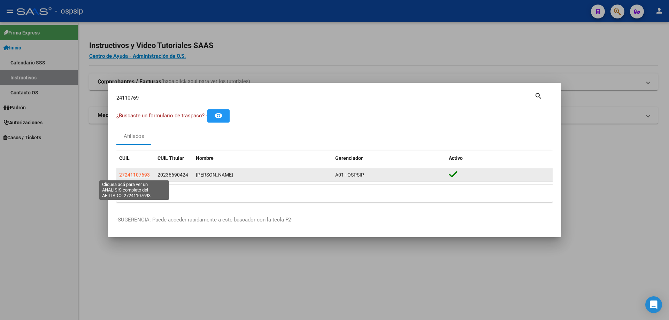
click at [145, 177] on span "27241107693" at bounding box center [134, 175] width 31 height 6
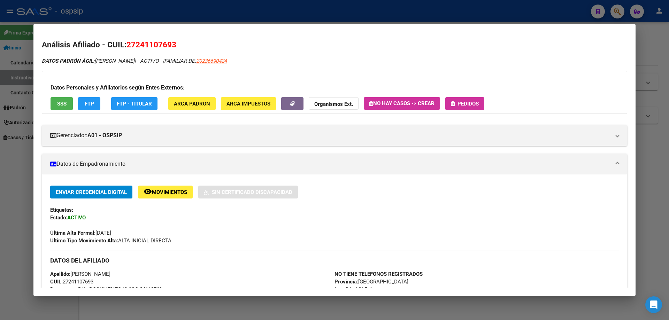
click at [467, 103] on span "Pedidos" at bounding box center [467, 104] width 21 height 6
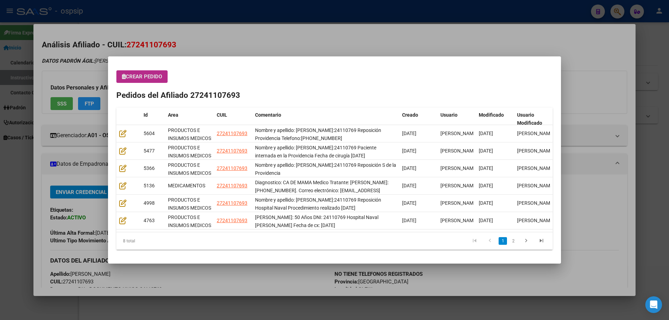
click at [150, 80] on span "Crear Pedido" at bounding box center [142, 76] width 40 height 6
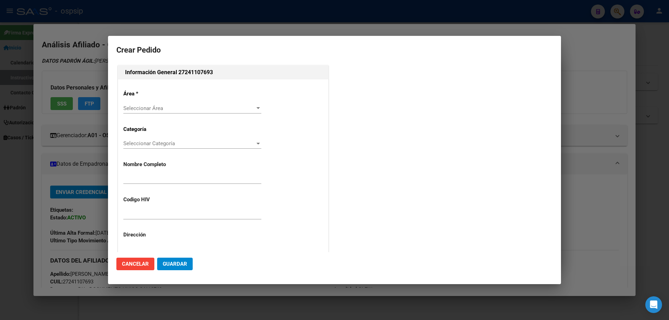
type input "VILMA ROXANA MOYANO"
type input "NO CORRESPONDE"
type input "Buenos Aires, GLEW, ESTANISLAO DEL CAMPO 156, Departamento: 1"
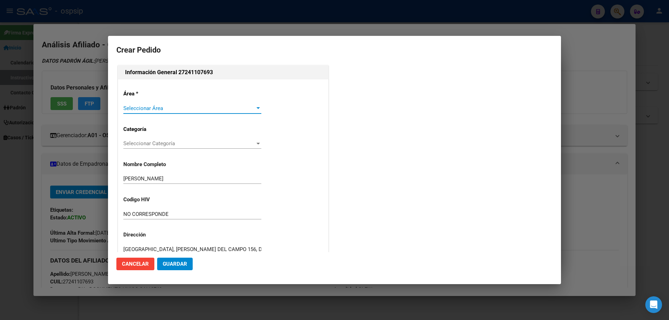
type input "MOYANO VILMA ROXANA"
type input "BUENOS AIRES, GLEW, ESTANISLAO DEL CAMPO 156"
click at [146, 111] on span "Seleccionar Área" at bounding box center [189, 108] width 132 height 6
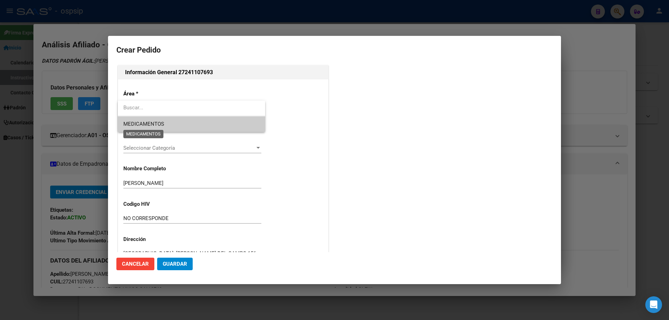
click at [142, 123] on span "MEDICAMENTOS" at bounding box center [143, 124] width 41 height 6
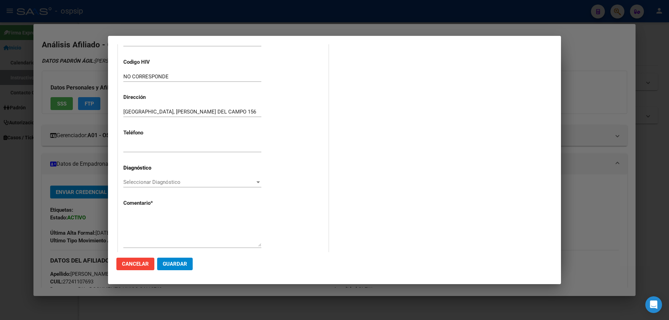
scroll to position [139, 0]
click at [134, 178] on span "Seleccionar Diagnóstico" at bounding box center [189, 180] width 132 height 6
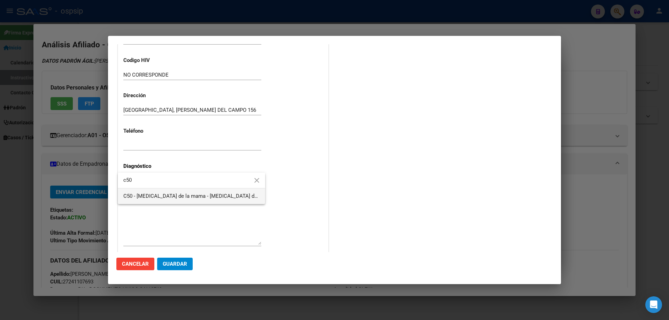
type input "c50"
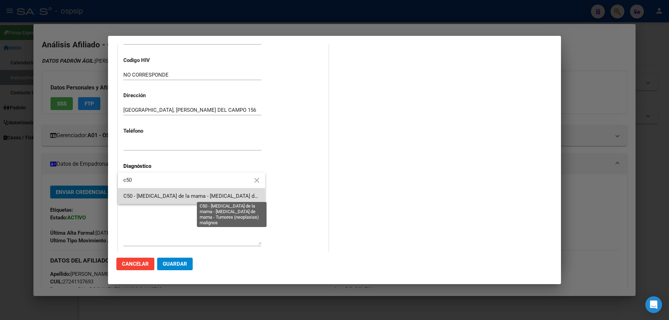
click at [156, 196] on span "C50 - [MEDICAL_DATA] de la mama - [MEDICAL_DATA] de mama - Tumores (neoplasias)…" at bounding box center [237, 196] width 228 height 6
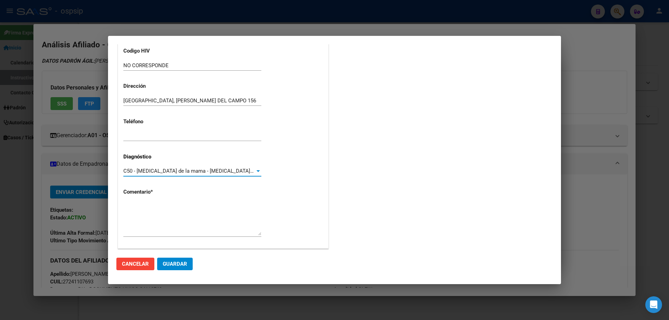
scroll to position [156, 0]
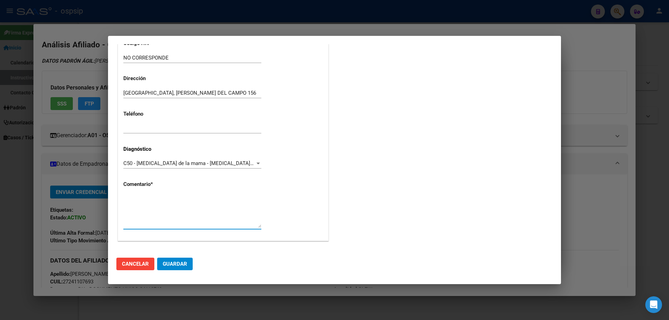
paste textarea "Diagnostico: CA DE MAMA Medico Tratante: GONZALEZ Teléfono: 1155138200. Correo …"
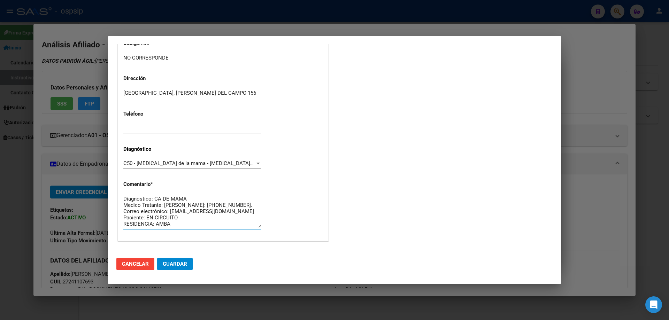
scroll to position [0, 0]
click at [199, 200] on textarea "Diagnostico: CA DE MAMA Medico Tratante: GONZALEZ Teléfono: 1155138200. Correo …" at bounding box center [192, 211] width 138 height 33
click at [200, 202] on textarea "Diagnostico: CA DE MAMA Medico Tratante: GONZALEZ Teléfono: 1155138200. Correo …" at bounding box center [192, 211] width 138 height 33
click at [186, 227] on textarea "Diagnostico: CA DE MAMA Medico Tratante: Roganovich Teléfono: 1155138200. Corre…" at bounding box center [192, 211] width 138 height 33
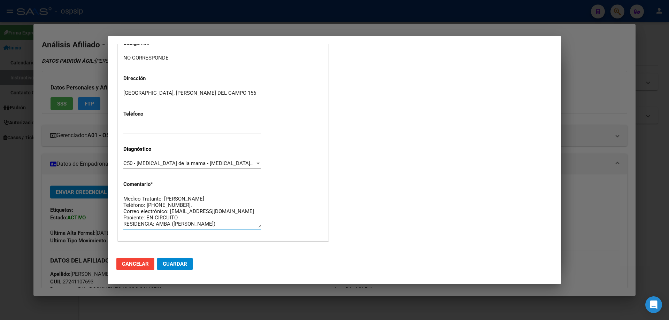
type textarea "Diagnostico: CA DE MAMA Medico Tratante: Roganovich Teléfono: 1155138200. Corre…"
click at [186, 263] on span "Guardar" at bounding box center [175, 264] width 24 height 6
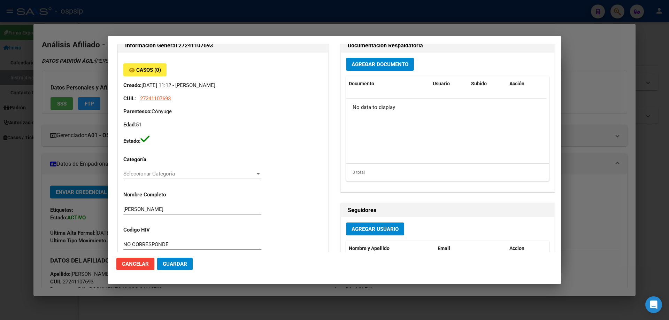
scroll to position [7, 0]
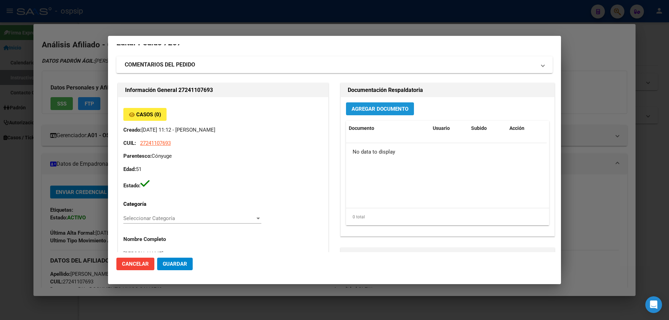
click at [376, 109] on span "Agregar Documento" at bounding box center [379, 109] width 57 height 6
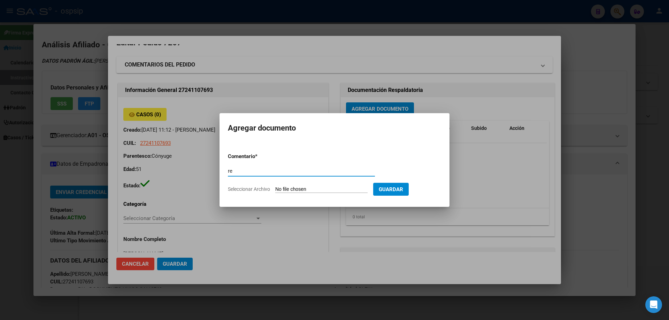
type input "r"
type input "RECETA"
click at [304, 193] on form "Comentario * RECETA Comentario Seleccionar Archivo Guardar" at bounding box center [334, 172] width 213 height 51
click at [302, 191] on input "Seleccionar Archivo" at bounding box center [321, 189] width 92 height 7
type input "C:\fakepath\receta Moyano.pdf"
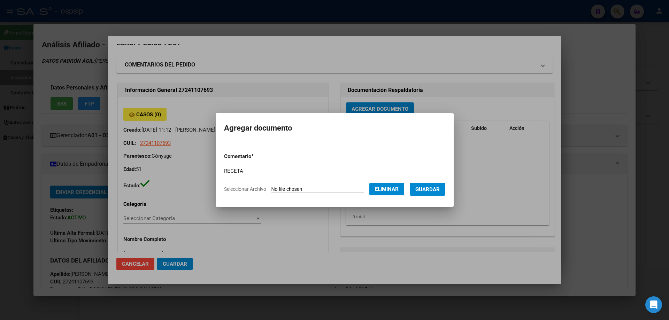
click at [430, 186] on span "Guardar" at bounding box center [427, 189] width 24 height 6
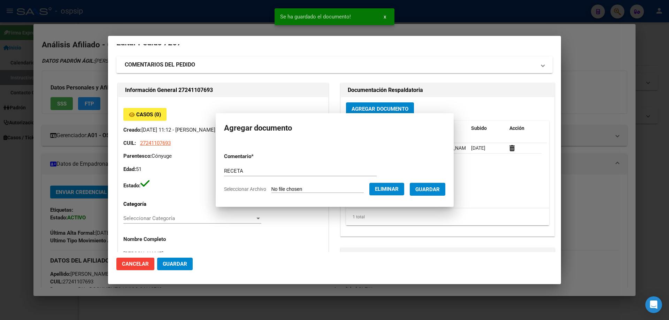
click at [386, 108] on span "Agregar Documento" at bounding box center [379, 109] width 57 height 6
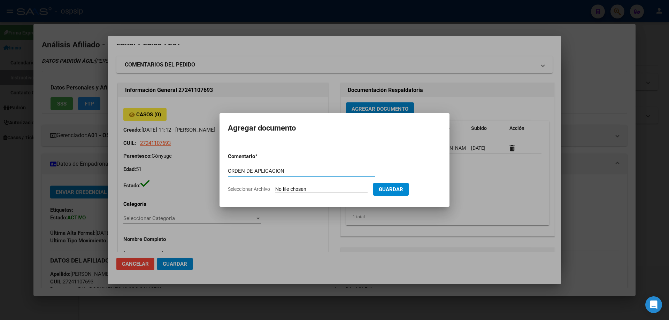
type input "ORDEN DE APLICACION"
click at [316, 191] on input "Seleccionar Archivo" at bounding box center [321, 189] width 92 height 7
type input "C:\fakepath\Screenshot_20250917_172403_WhatsApp.jpg"
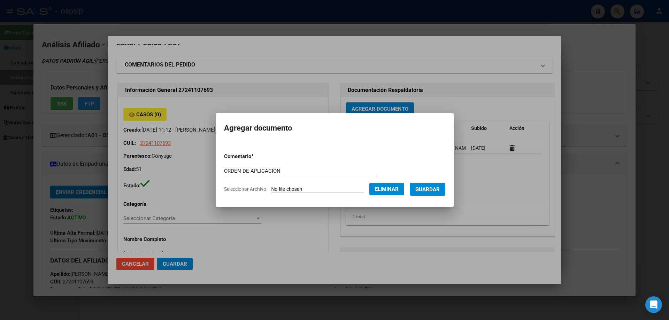
click at [434, 186] on span "Guardar" at bounding box center [427, 189] width 24 height 6
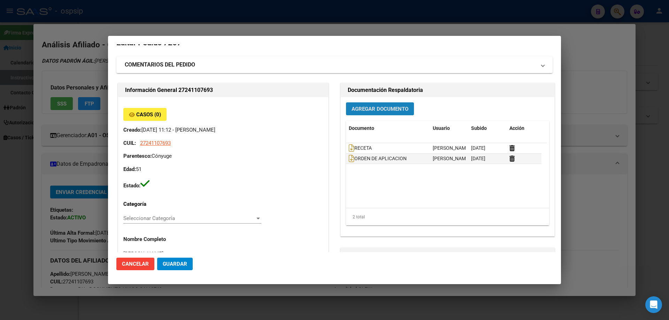
click at [359, 111] on span "Agregar Documento" at bounding box center [379, 109] width 57 height 6
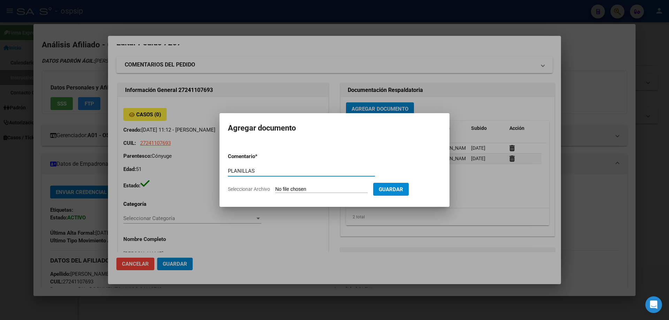
type input "PLANILLAS"
click at [288, 189] on input "Seleccionar Archivo" at bounding box center [321, 189] width 92 height 7
type input "C:\fakepath\Screenshot_20250917_172419_WhatsApp.jpg"
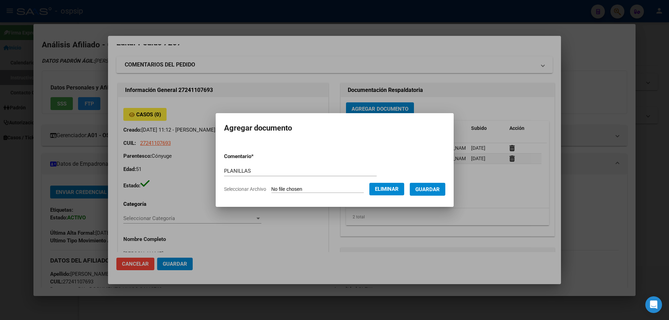
click at [426, 195] on button "Guardar" at bounding box center [427, 189] width 36 height 13
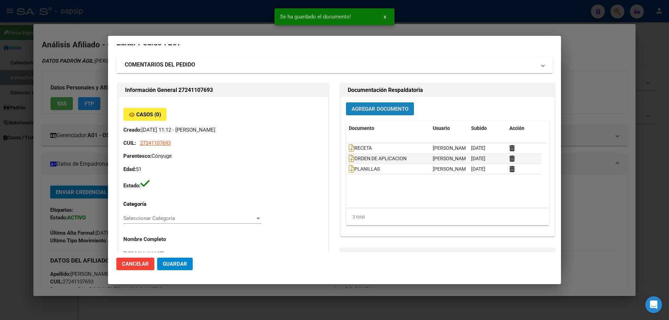
click at [374, 108] on span "Agregar Documento" at bounding box center [379, 109] width 57 height 6
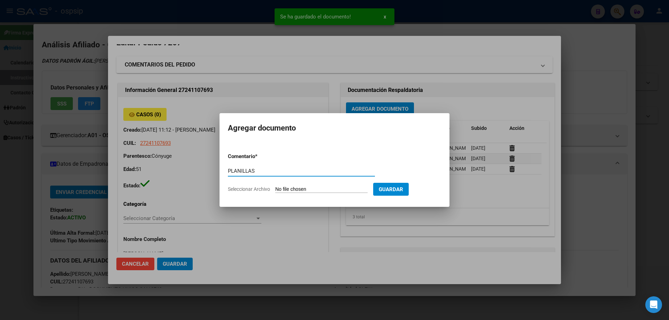
type input "PLANILLAS"
click at [330, 185] on form "Comentario * PLANILLAS Comentario Seleccionar Archivo Guardar" at bounding box center [334, 172] width 213 height 51
click at [330, 188] on input "Seleccionar Archivo" at bounding box center [321, 189] width 92 height 7
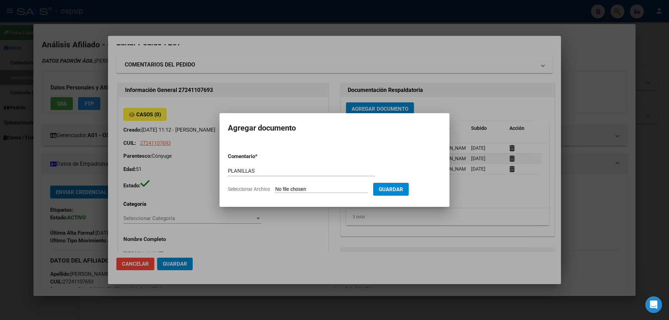
type input "C:\fakepath\Screenshot_20250917_172425_WhatsApp.jpg"
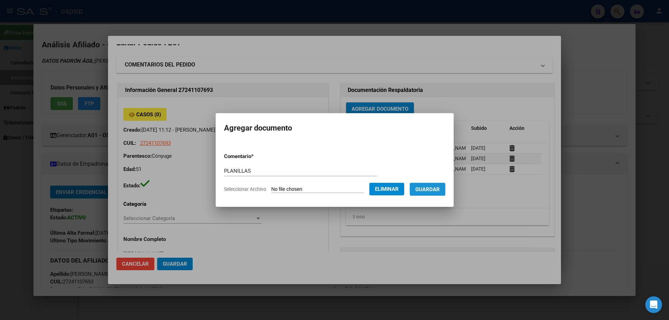
click at [432, 193] on button "Guardar" at bounding box center [427, 189] width 36 height 13
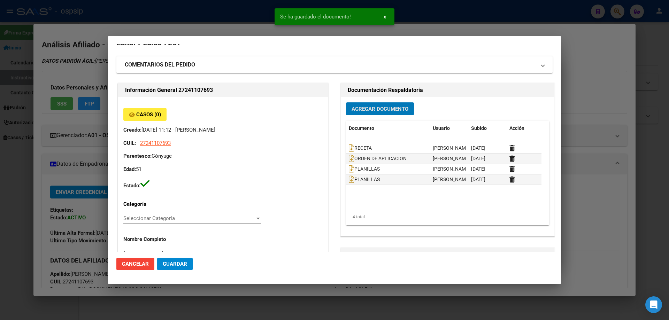
click at [364, 109] on span "Agregar Documento" at bounding box center [379, 109] width 57 height 6
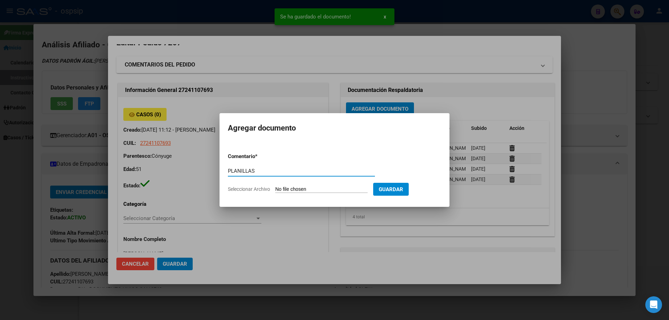
type input "PLANILLAS"
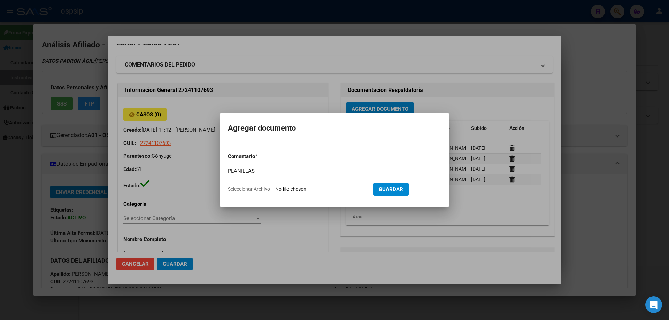
click at [310, 188] on input "Seleccionar Archivo" at bounding box center [321, 189] width 92 height 7
type input "C:\fakepath\Screenshot_20250917_172438_WhatsApp.jpg"
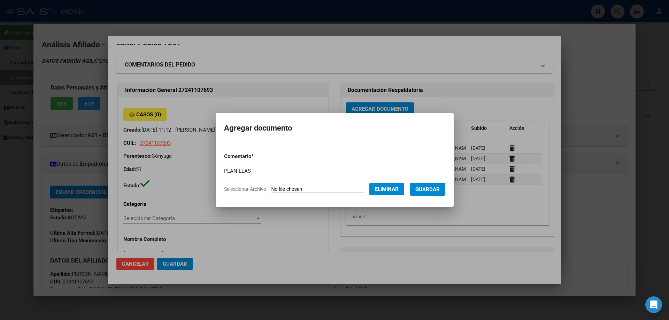
click at [434, 191] on span "Guardar" at bounding box center [427, 189] width 24 height 6
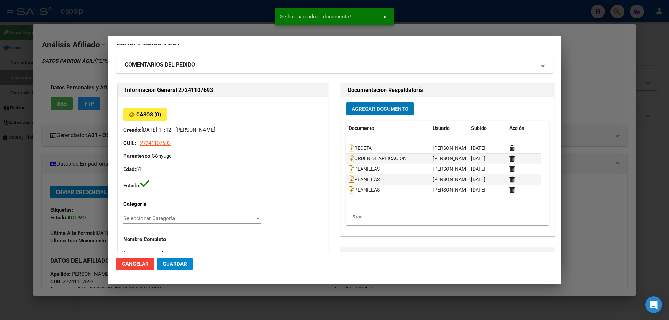
click at [361, 106] on span "Agregar Documento" at bounding box center [379, 109] width 57 height 6
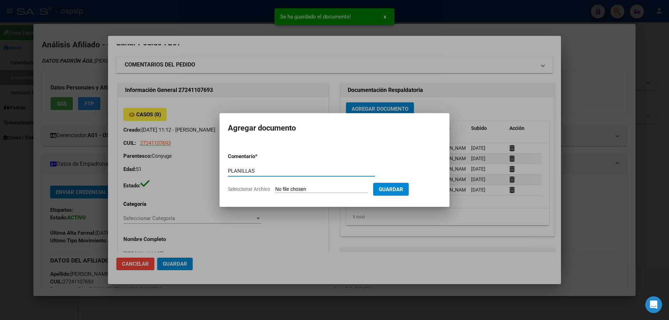
type input "PLANILLAS"
click at [284, 189] on input "Seleccionar Archivo" at bounding box center [321, 189] width 92 height 7
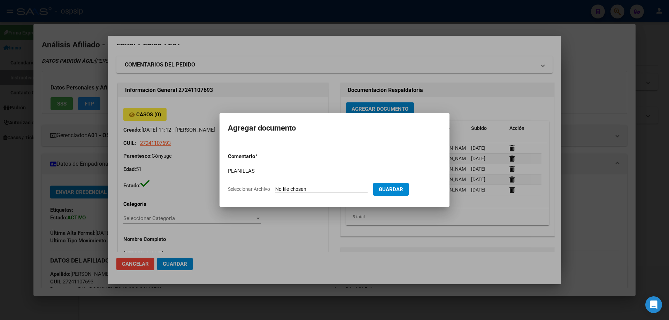
type input "C:\fakepath\Screenshot_20250917_172453_WhatsApp.jpg"
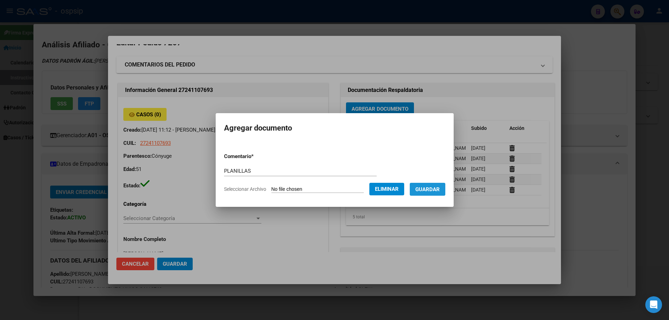
click at [432, 190] on span "Guardar" at bounding box center [427, 189] width 24 height 6
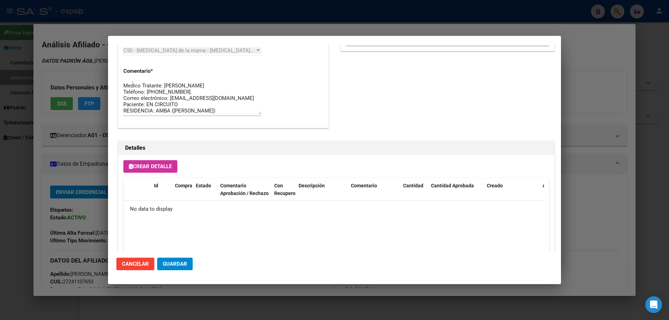
scroll to position [405, 0]
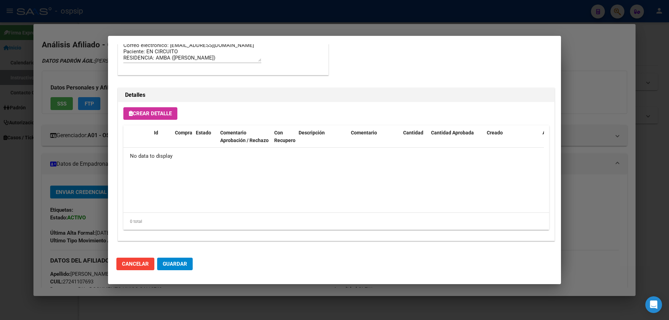
click at [162, 117] on button "Crear Detalle" at bounding box center [150, 113] width 54 height 13
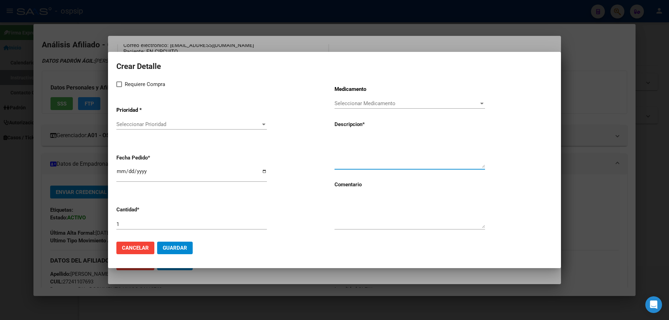
paste textarea "FULVESTRAN 250 mg a.x 2"
type textarea "FULVESTRAN 250 mg a.x 2"
click at [132, 224] on input "1" at bounding box center [191, 224] width 150 height 6
type input "3"
click at [365, 208] on textarea at bounding box center [409, 211] width 150 height 33
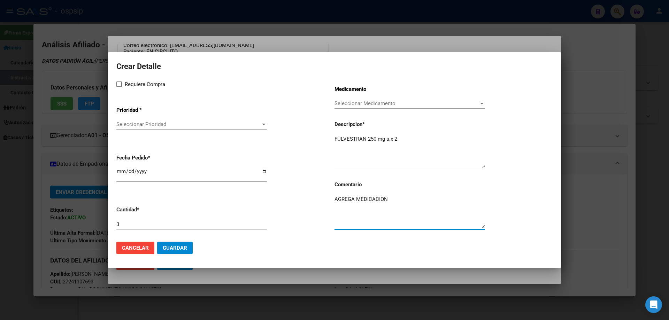
type textarea "AGREGA MEDICACION"
drag, startPoint x: 123, startPoint y: 79, endPoint x: 123, endPoint y: 91, distance: 12.5
click at [123, 89] on div "Crear Detalle Requiere Compra Prioridad * Seleccionar Prioridad Seleccionar Pri…" at bounding box center [334, 148] width 436 height 176
click at [123, 91] on div "Requiere Compra Prioridad * Seleccionar Prioridad Seleccionar Prioridad Fecha P…" at bounding box center [225, 158] width 218 height 156
click at [116, 81] on mat-dialog-content "Crear Detalle Requiere Compra Prioridad * Seleccionar Prioridad Seleccionar Pri…" at bounding box center [334, 147] width 453 height 175
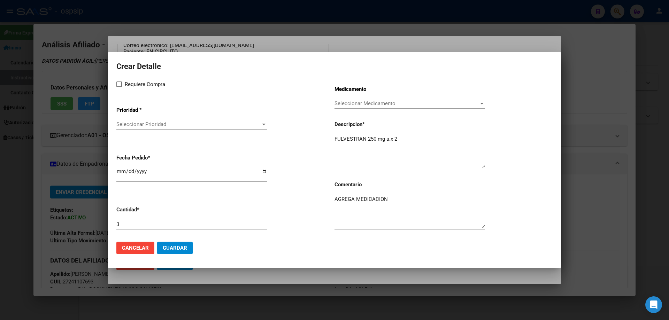
click at [130, 121] on div "Seleccionar Prioridad Seleccionar Prioridad" at bounding box center [191, 124] width 150 height 10
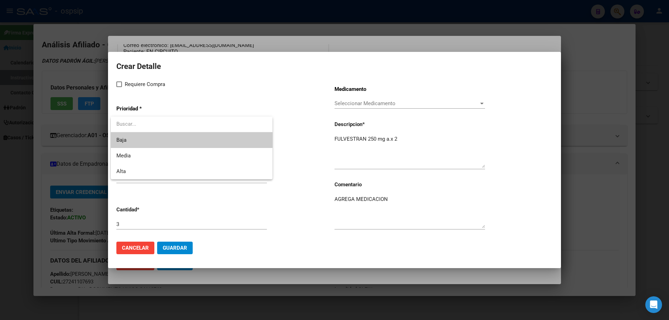
click at [121, 88] on div at bounding box center [334, 160] width 669 height 320
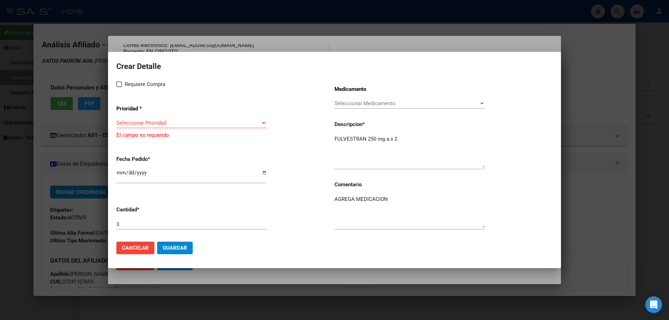
click at [120, 86] on span at bounding box center [119, 84] width 6 height 6
click at [119, 87] on input "Requiere Compra" at bounding box center [119, 87] width 0 height 0
checkbox input "true"
click at [138, 128] on div "Seleccionar Prioridad Seleccionar Prioridad" at bounding box center [191, 123] width 150 height 10
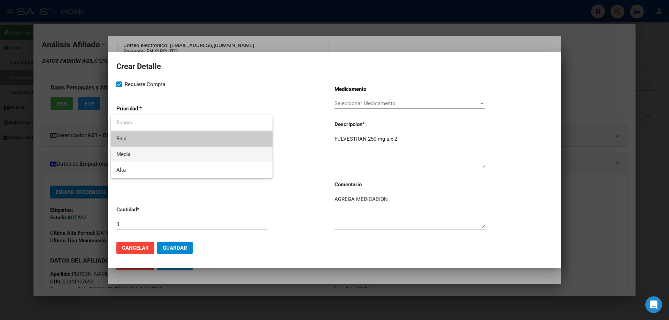
click at [136, 154] on span "Media" at bounding box center [191, 155] width 150 height 16
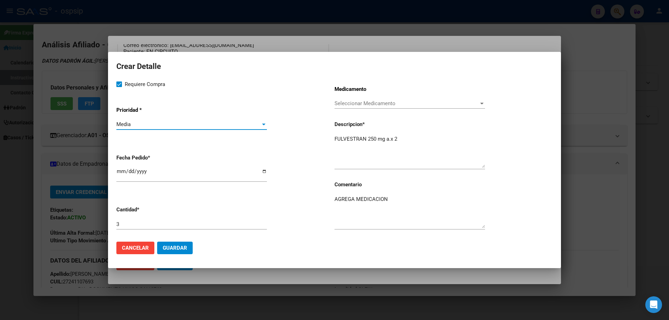
click at [122, 172] on input "[DATE]" at bounding box center [191, 174] width 150 height 11
type input "2025-09-11"
click at [164, 245] on span "Guardar" at bounding box center [175, 248] width 24 height 6
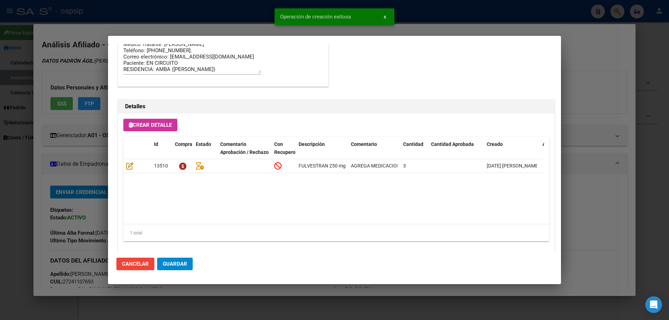
scroll to position [418, 0]
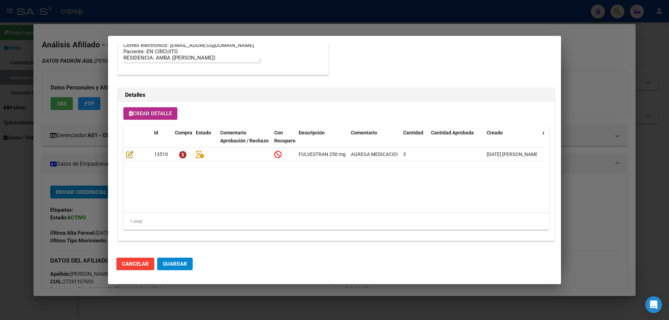
click at [125, 115] on button "Crear Detalle" at bounding box center [150, 113] width 54 height 13
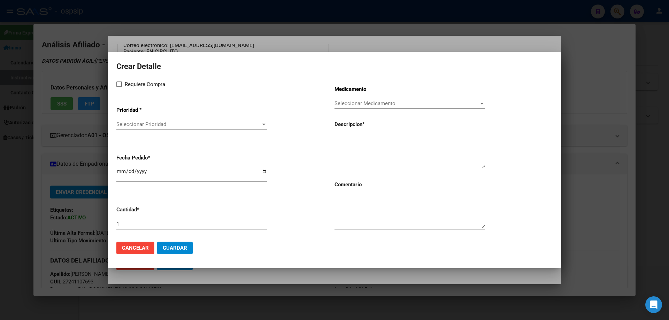
click at [356, 143] on textarea at bounding box center [409, 151] width 150 height 33
type textarea "ACIDO ZOLEDRONICO 4 MG"
click at [149, 225] on input "1" at bounding box center [191, 224] width 150 height 6
click at [349, 207] on textarea at bounding box center [409, 211] width 150 height 33
type textarea "CAMBIO DE MEDICACION"
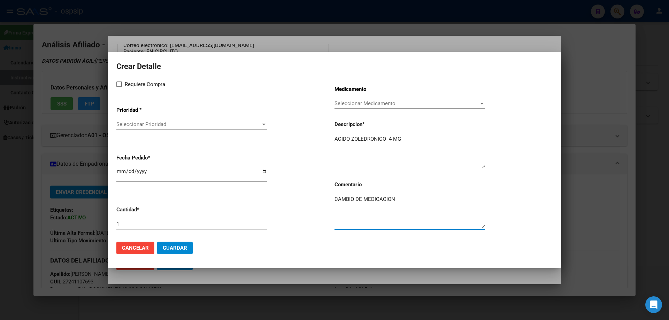
click at [120, 88] on label "Requiere Compra" at bounding box center [140, 84] width 49 height 8
click at [119, 87] on input "Requiere Compra" at bounding box center [119, 87] width 0 height 0
checkbox input "true"
click at [132, 120] on div "Seleccionar Prioridad Seleccionar Prioridad" at bounding box center [191, 124] width 150 height 10
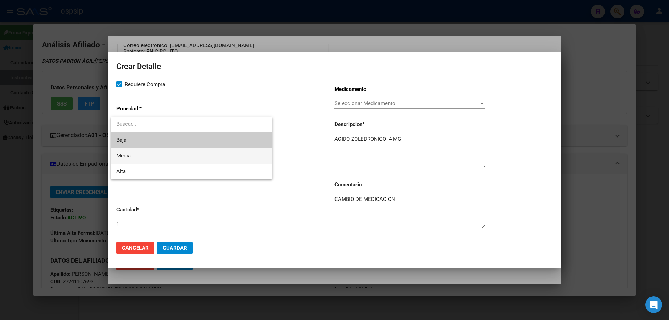
click at [134, 151] on span "Media" at bounding box center [191, 156] width 150 height 16
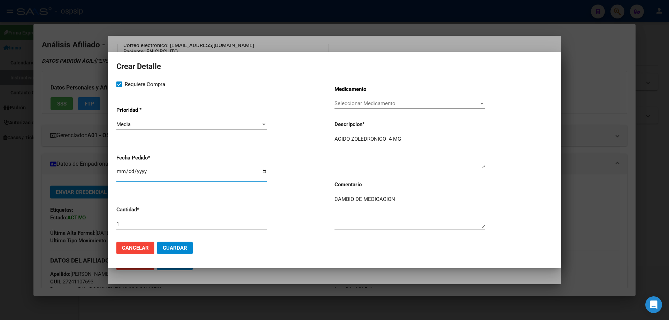
click at [117, 172] on input "[DATE]" at bounding box center [191, 174] width 150 height 11
type input "2025-09-11"
click at [185, 247] on span "Guardar" at bounding box center [175, 248] width 24 height 6
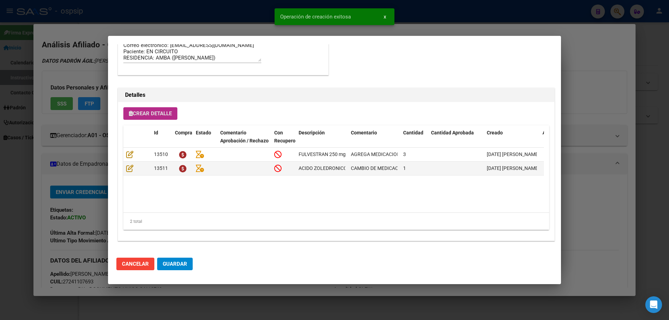
click at [178, 266] on span "Guardar" at bounding box center [175, 264] width 24 height 6
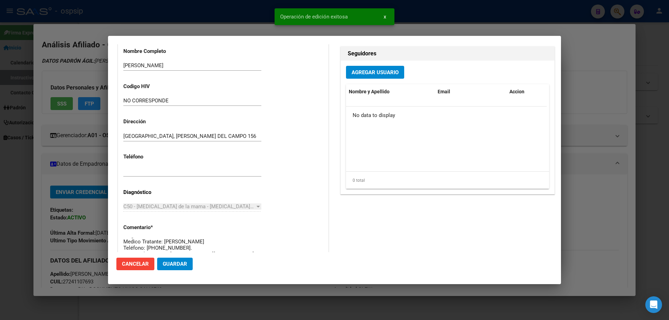
scroll to position [0, 0]
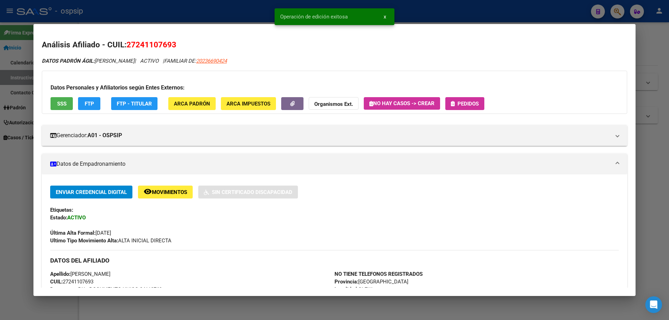
click at [464, 110] on button "Pedidos" at bounding box center [464, 103] width 39 height 13
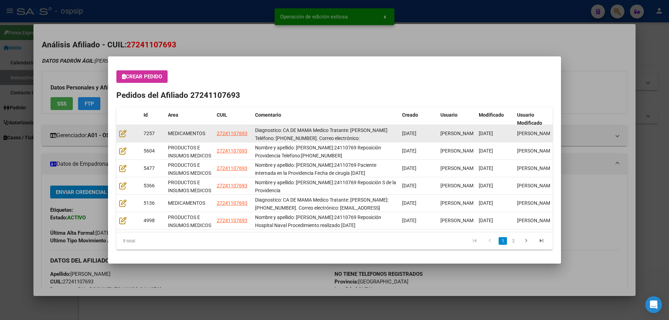
click at [128, 135] on div at bounding box center [128, 134] width 19 height 8
click at [119, 133] on icon at bounding box center [122, 134] width 7 height 8
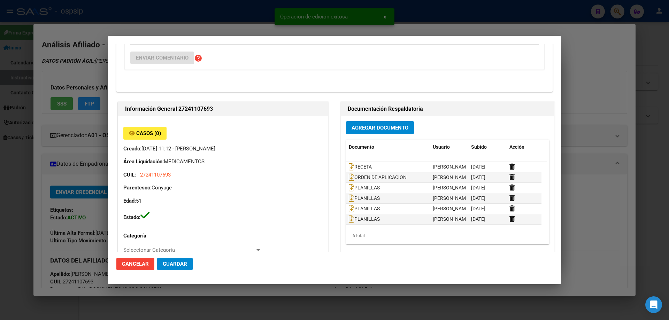
type input "VILMA ROXANA MOYANO"
type input "Buenos Aires, GLEW, ESTANISLAO DEL CAMPO 156, Departamento: 1"
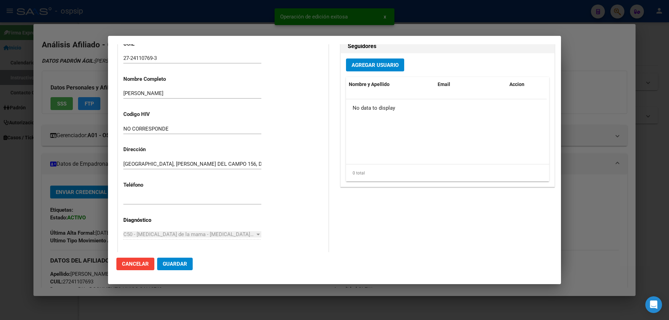
scroll to position [348, 0]
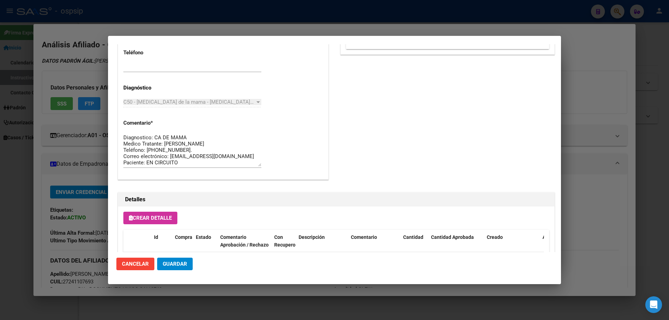
click at [170, 266] on span "Guardar" at bounding box center [175, 264] width 24 height 6
click at [190, 269] on button "Guardar" at bounding box center [175, 264] width 36 height 13
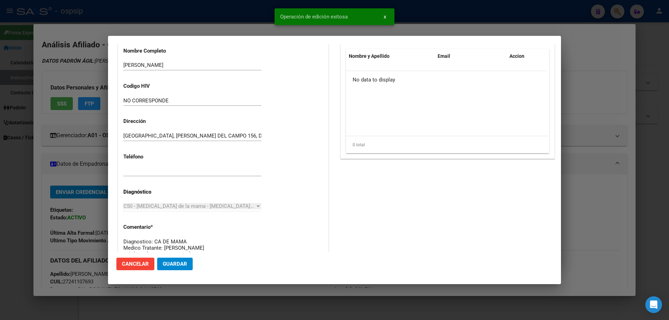
scroll to position [453, 0]
